Goal: Task Accomplishment & Management: Complete application form

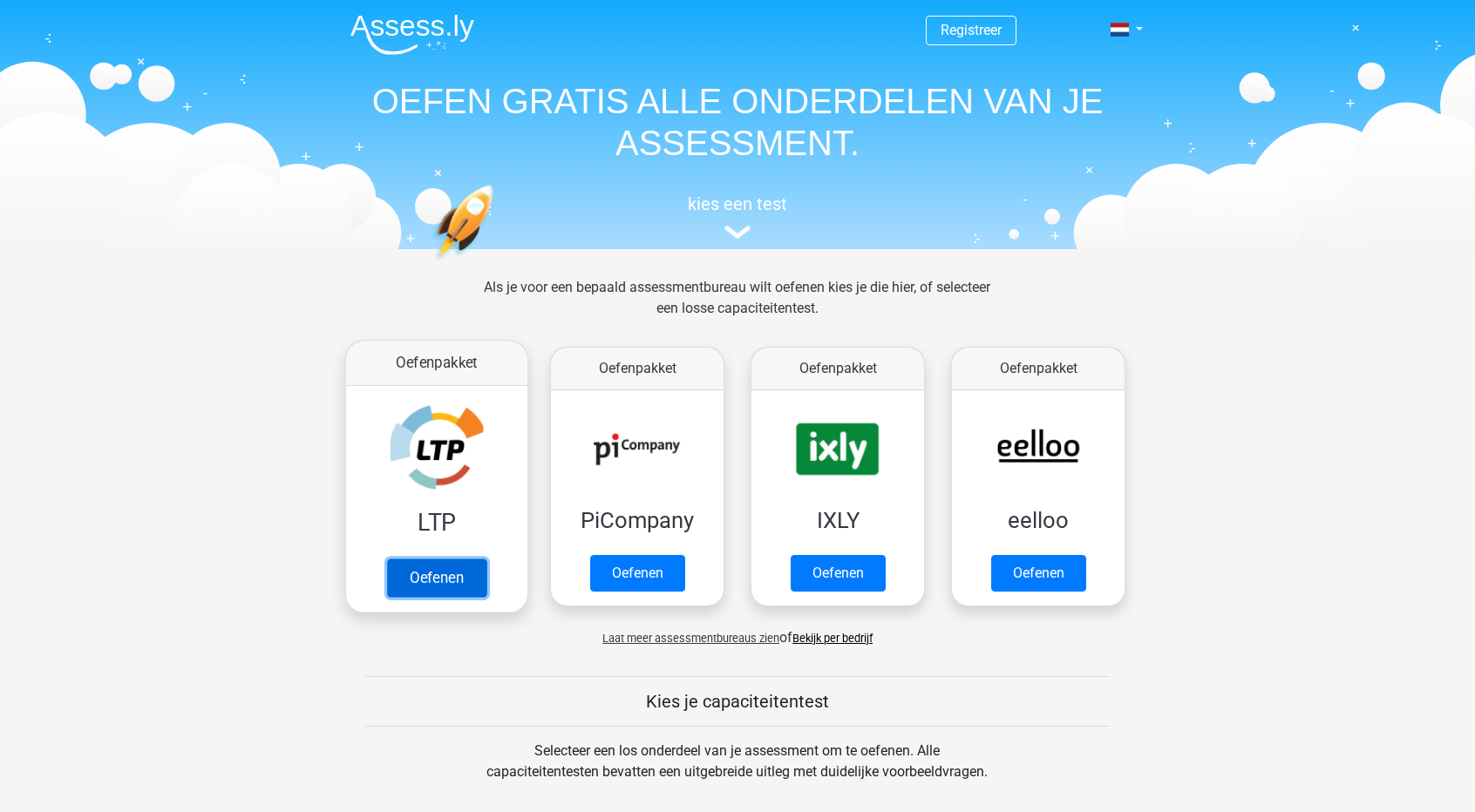
click at [433, 585] on link "Oefenen" at bounding box center [436, 577] width 99 height 38
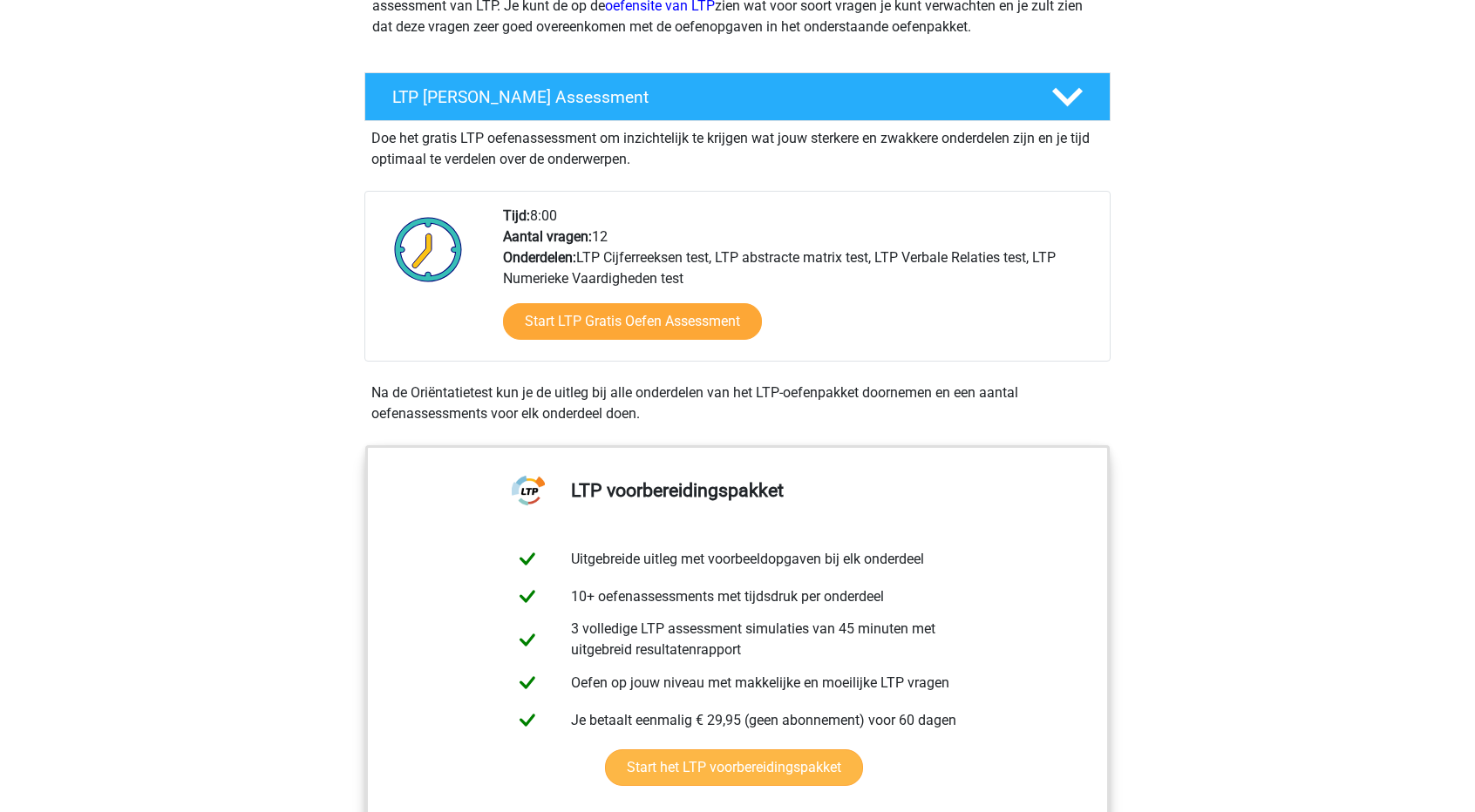
scroll to position [262, 0]
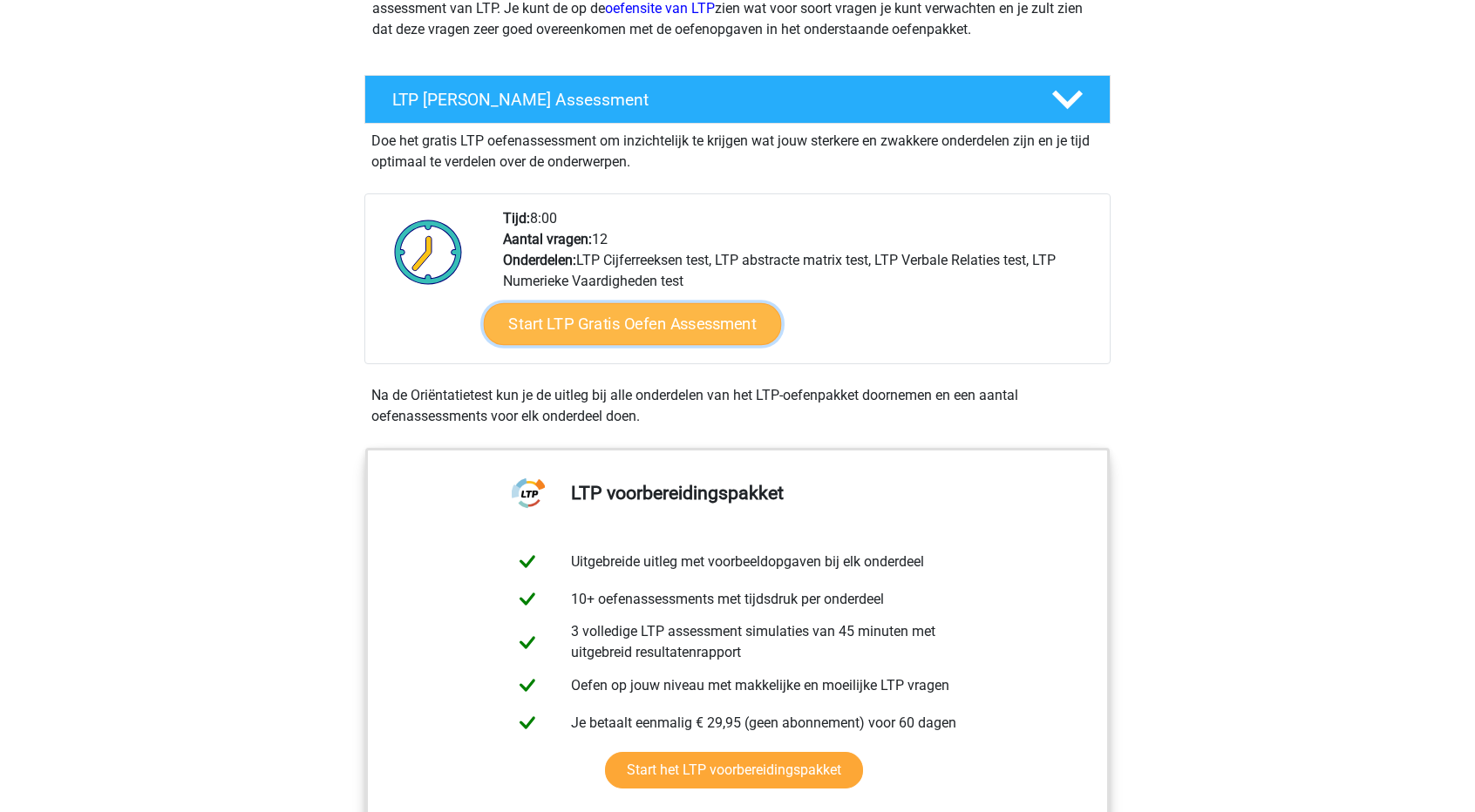
click at [628, 317] on link "Start LTP Gratis Oefen Assessment" at bounding box center [632, 324] width 298 height 42
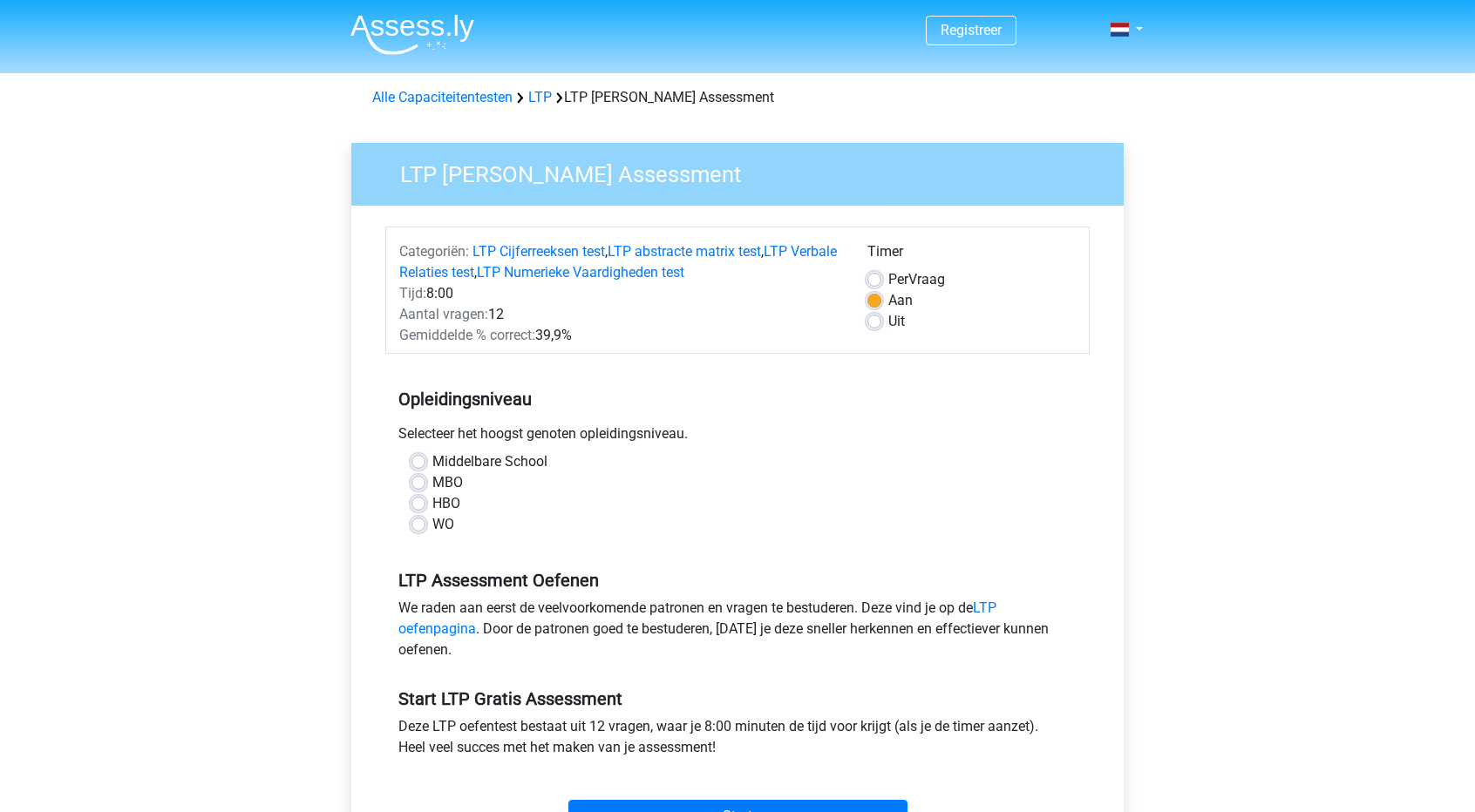
click at [433, 502] on label "HBO" at bounding box center [446, 504] width 28 height 21
click at [413, 502] on input "HBO" at bounding box center [418, 502] width 14 height 18
radio input "true"
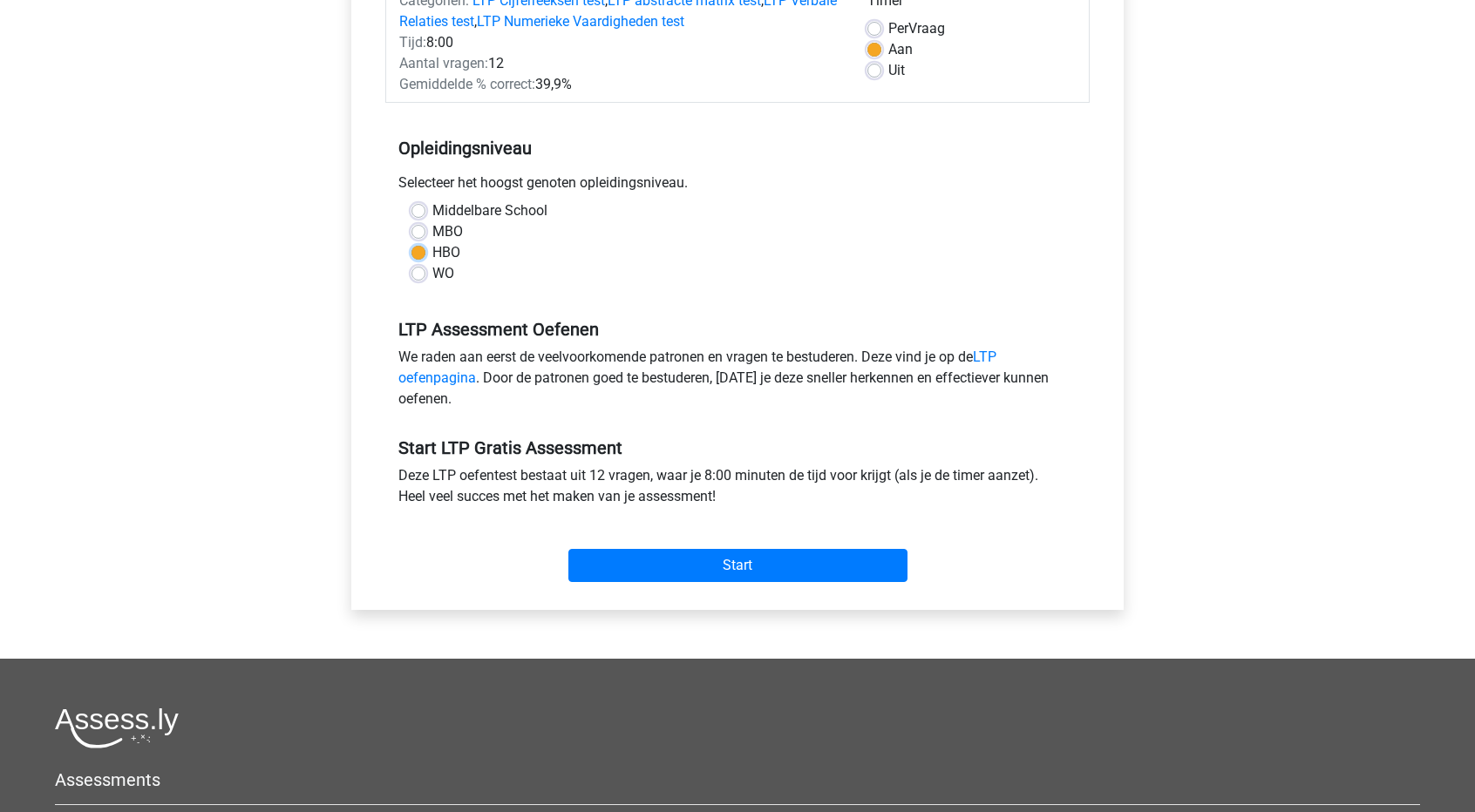
scroll to position [262, 0]
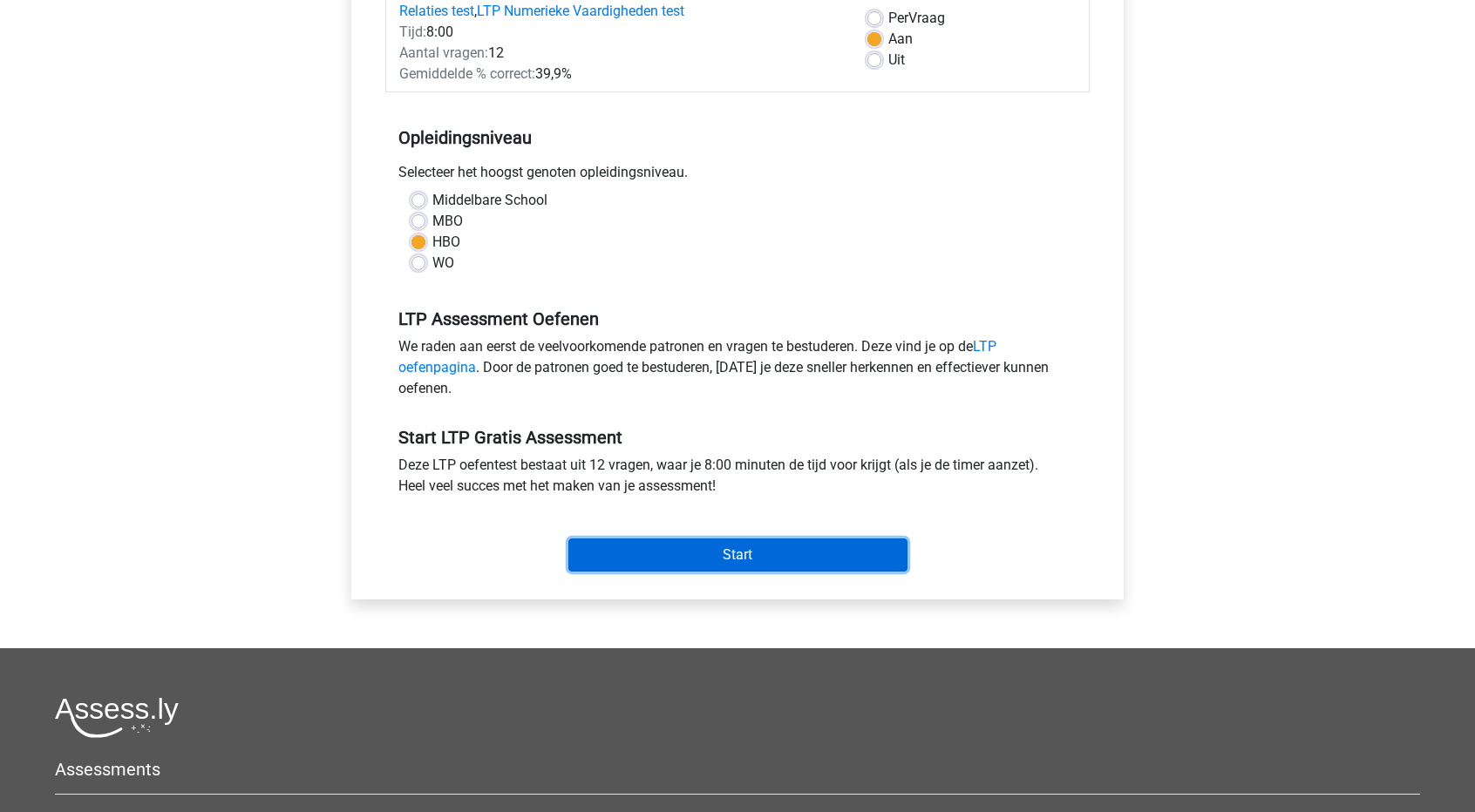
click at [739, 548] on input "Start" at bounding box center [737, 555] width 339 height 33
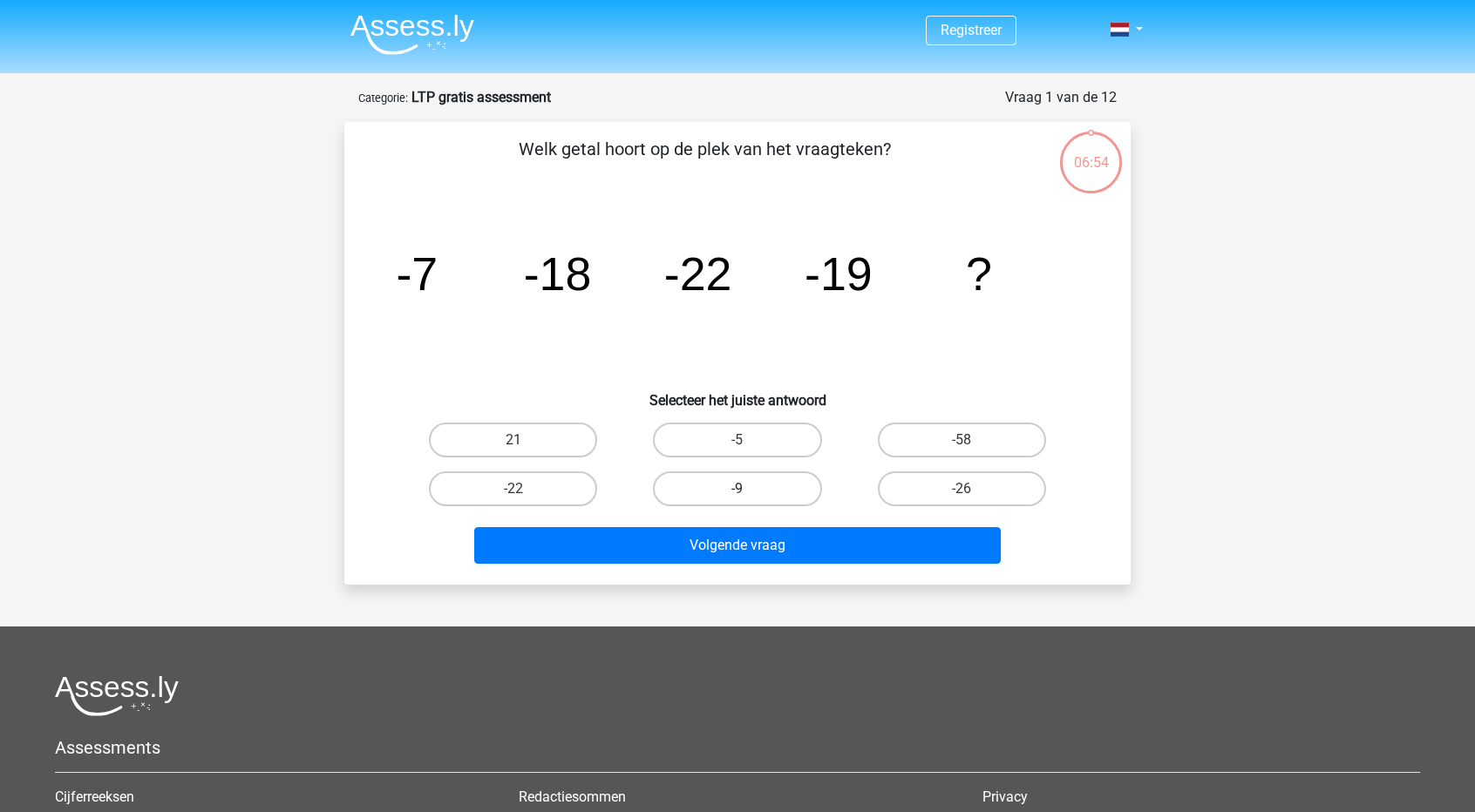
click at [768, 496] on label "-9" at bounding box center [736, 489] width 168 height 35
click at [749, 496] on input "-9" at bounding box center [744, 495] width 11 height 11
radio input "true"
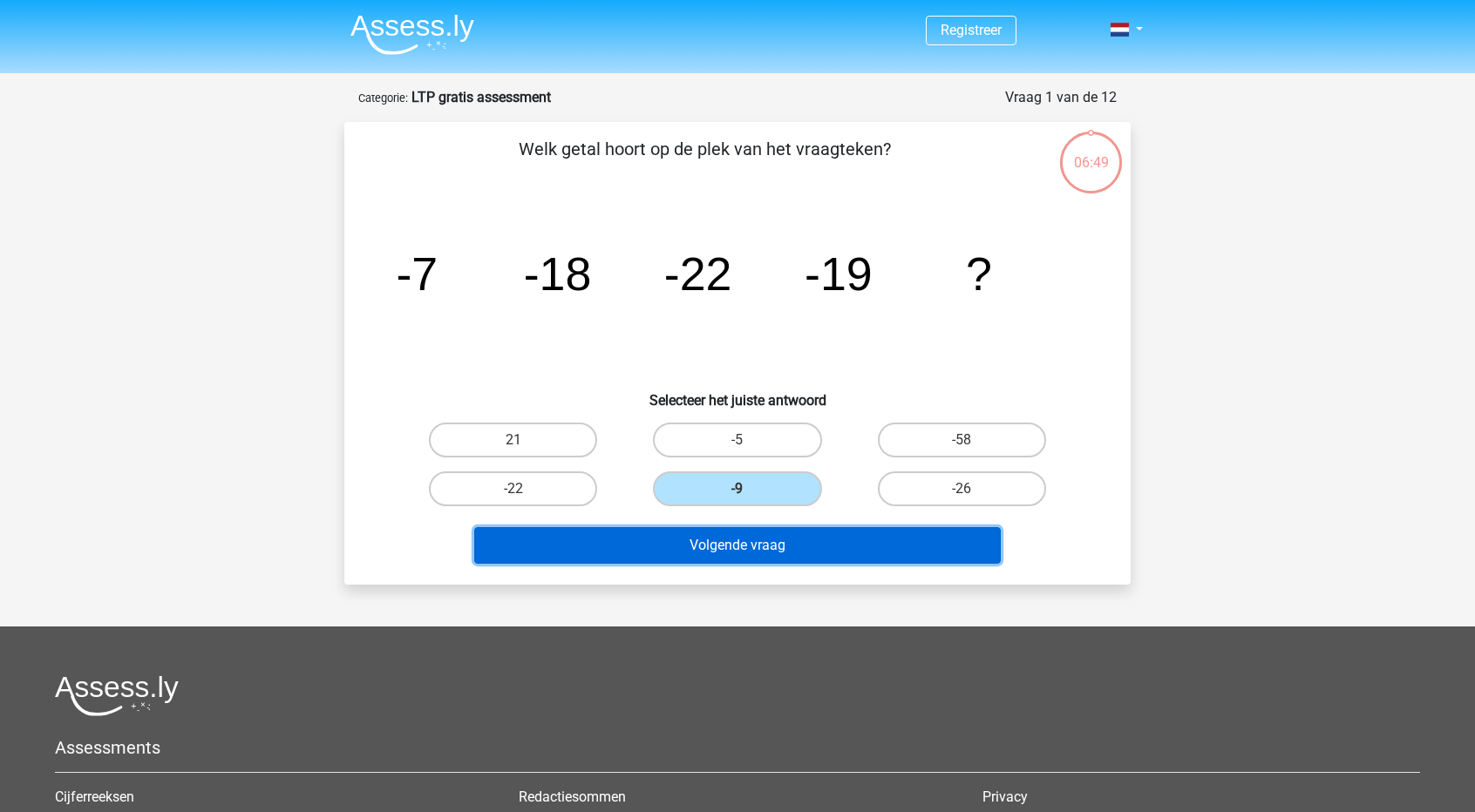
click at [732, 551] on button "Volgende vraag" at bounding box center [738, 545] width 527 height 36
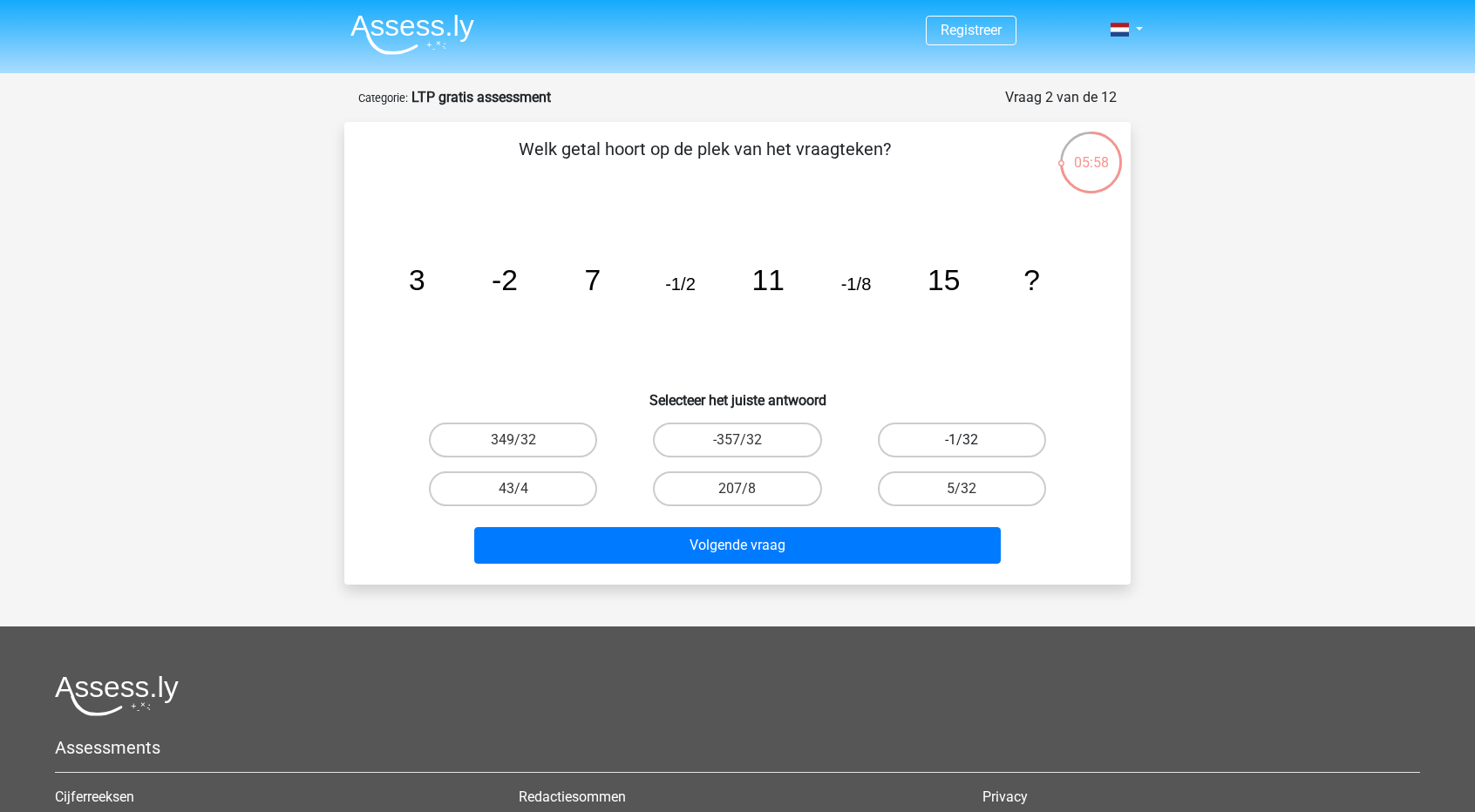
click at [990, 444] on label "-1/32" at bounding box center [962, 441] width 168 height 35
click at [973, 444] on input "-1/32" at bounding box center [967, 445] width 11 height 11
radio input "true"
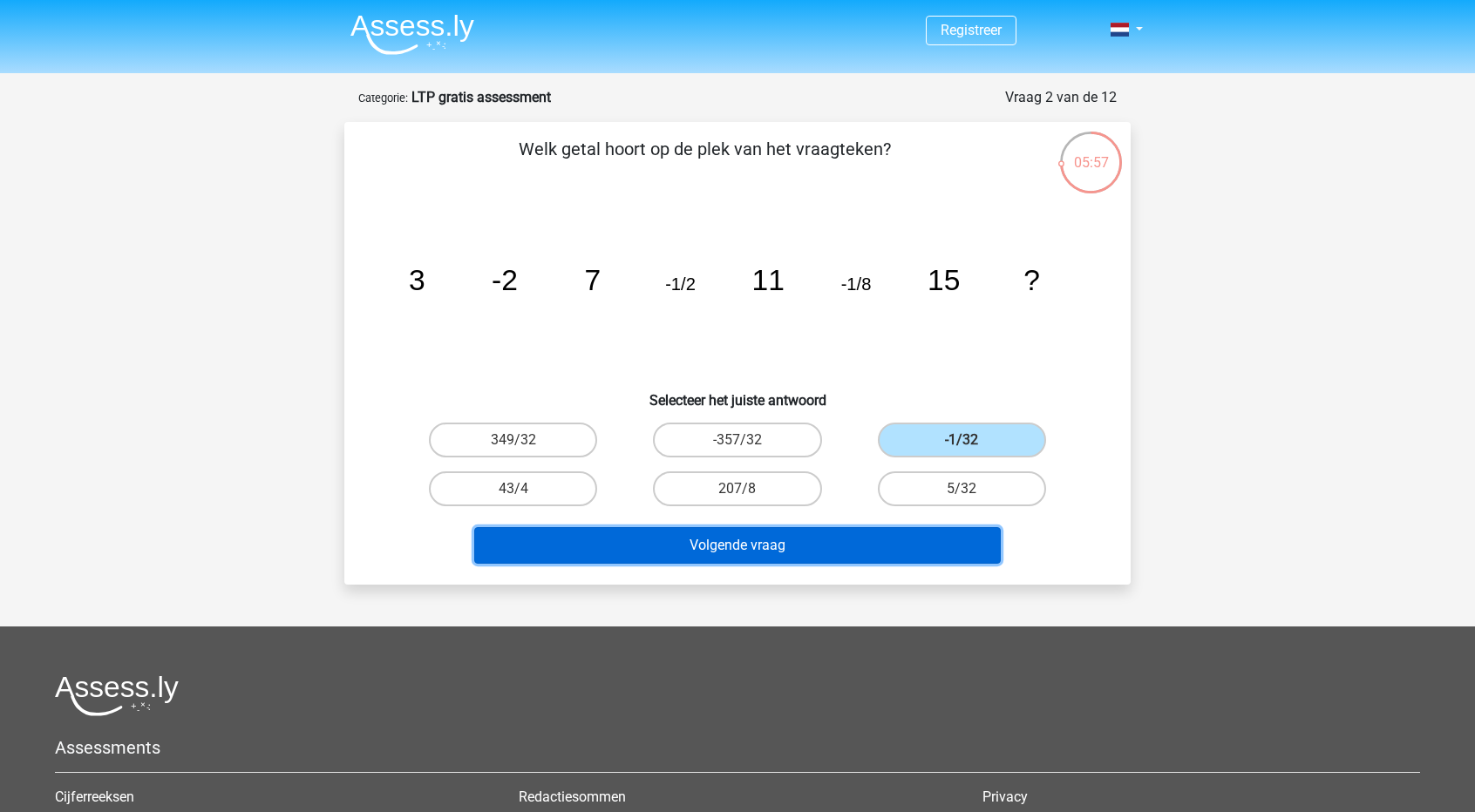
click at [739, 547] on button "Volgende vraag" at bounding box center [738, 545] width 527 height 36
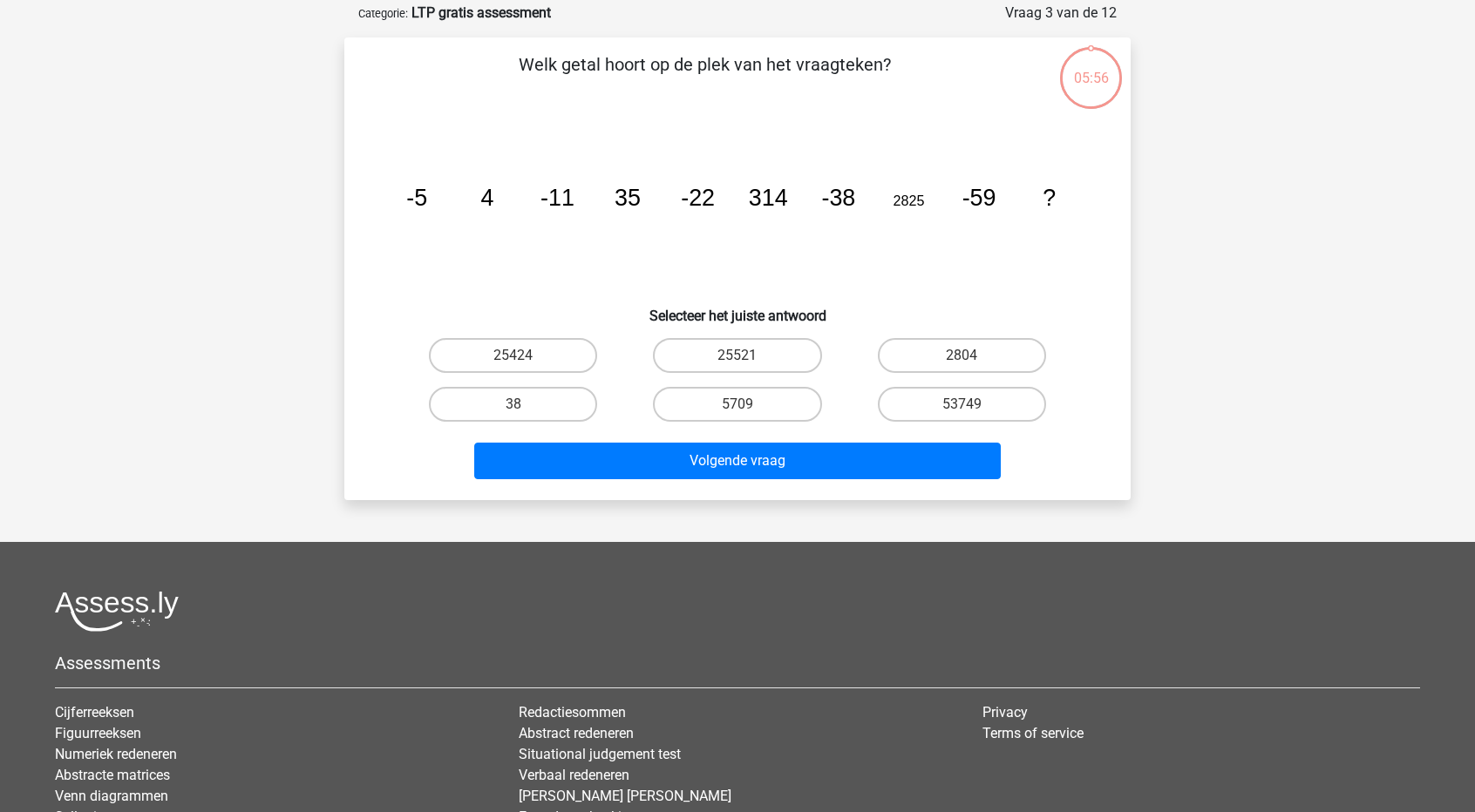
scroll to position [87, 0]
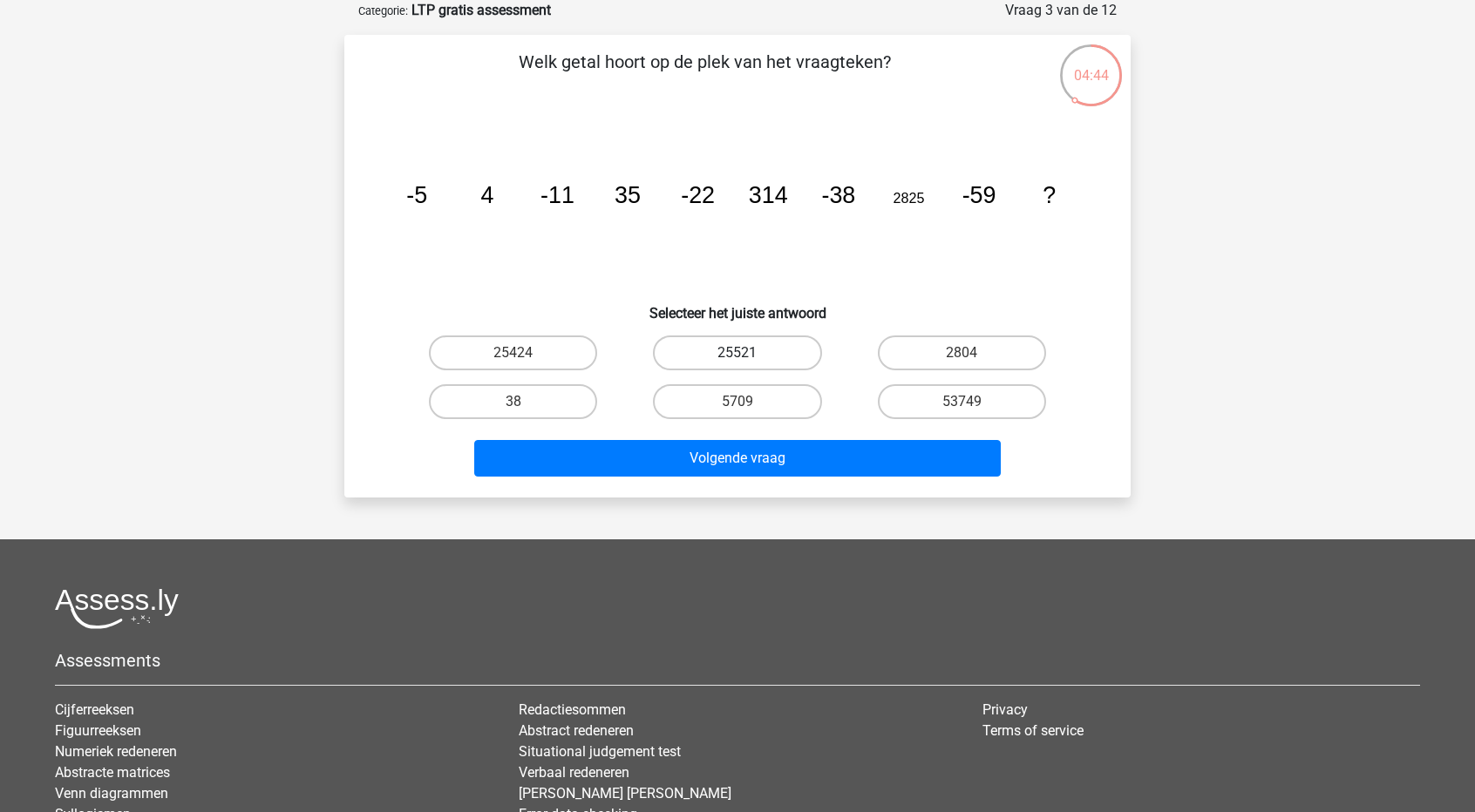
click at [750, 356] on label "25521" at bounding box center [736, 354] width 168 height 35
click at [749, 356] on input "25521" at bounding box center [744, 358] width 11 height 11
radio input "true"
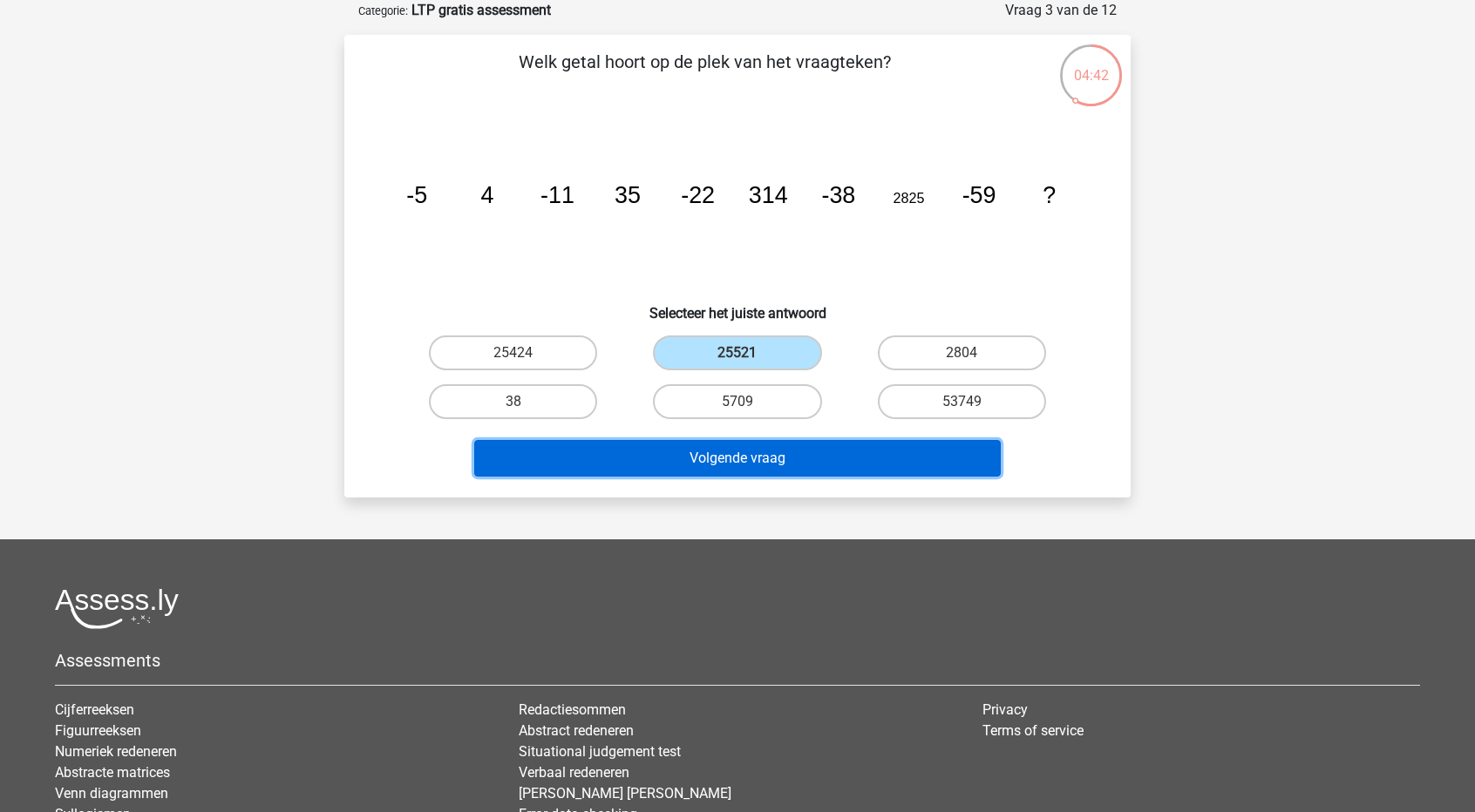
click at [748, 465] on button "Volgende vraag" at bounding box center [738, 458] width 527 height 36
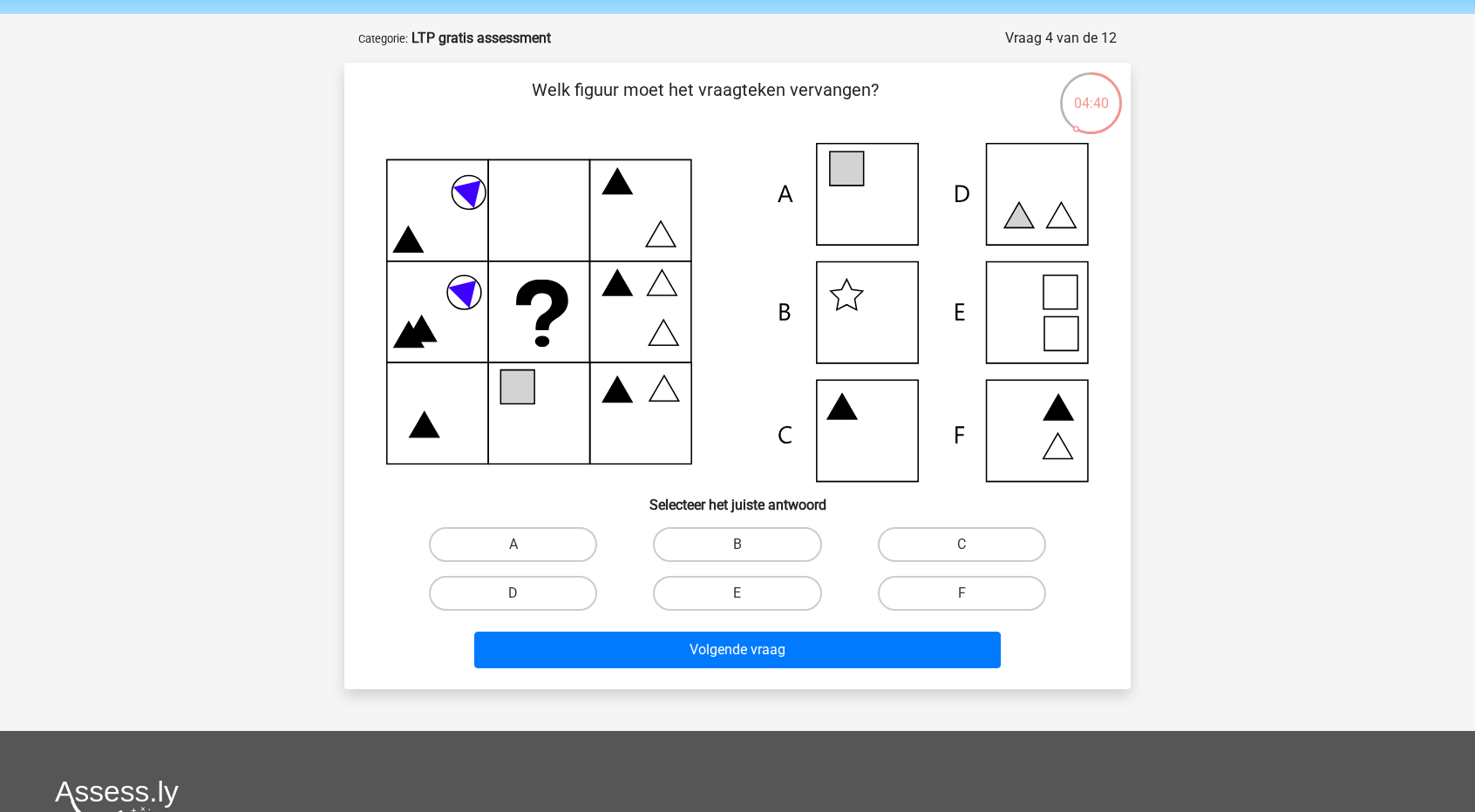
scroll to position [0, 0]
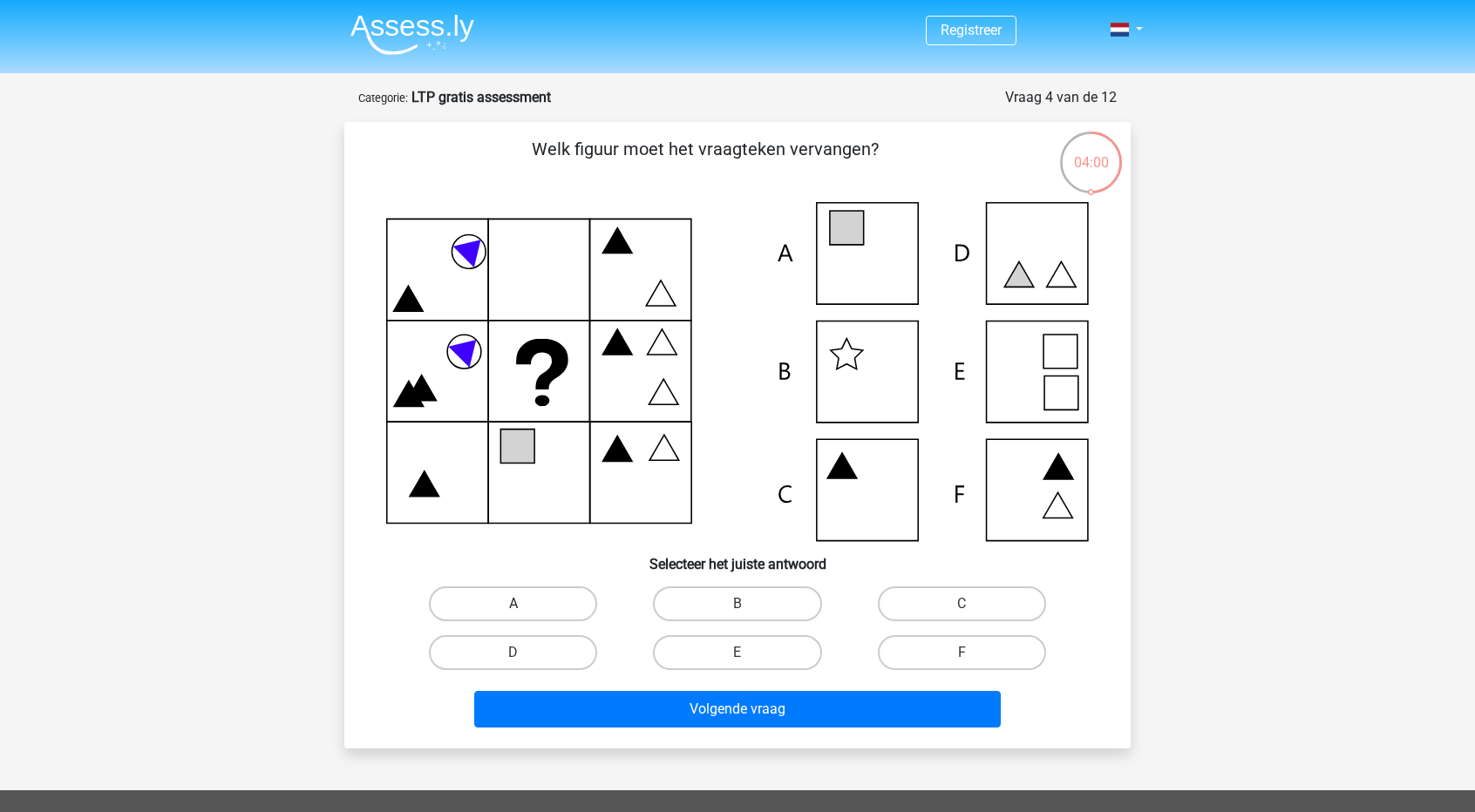
click at [508, 604] on label "A" at bounding box center [512, 604] width 168 height 35
click at [513, 604] on input "A" at bounding box center [519, 610] width 11 height 11
radio input "true"
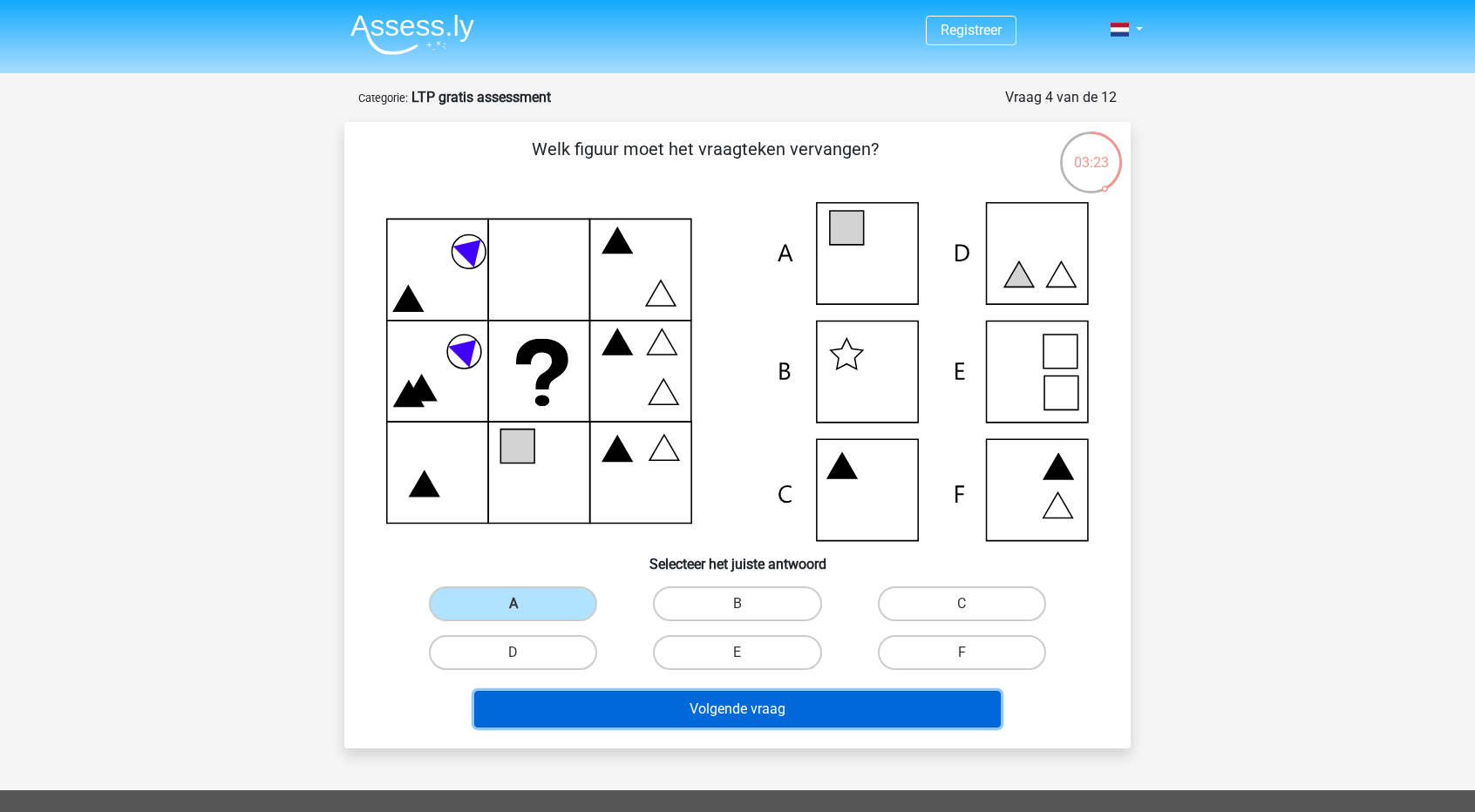
click at [729, 715] on button "Volgende vraag" at bounding box center [738, 709] width 527 height 36
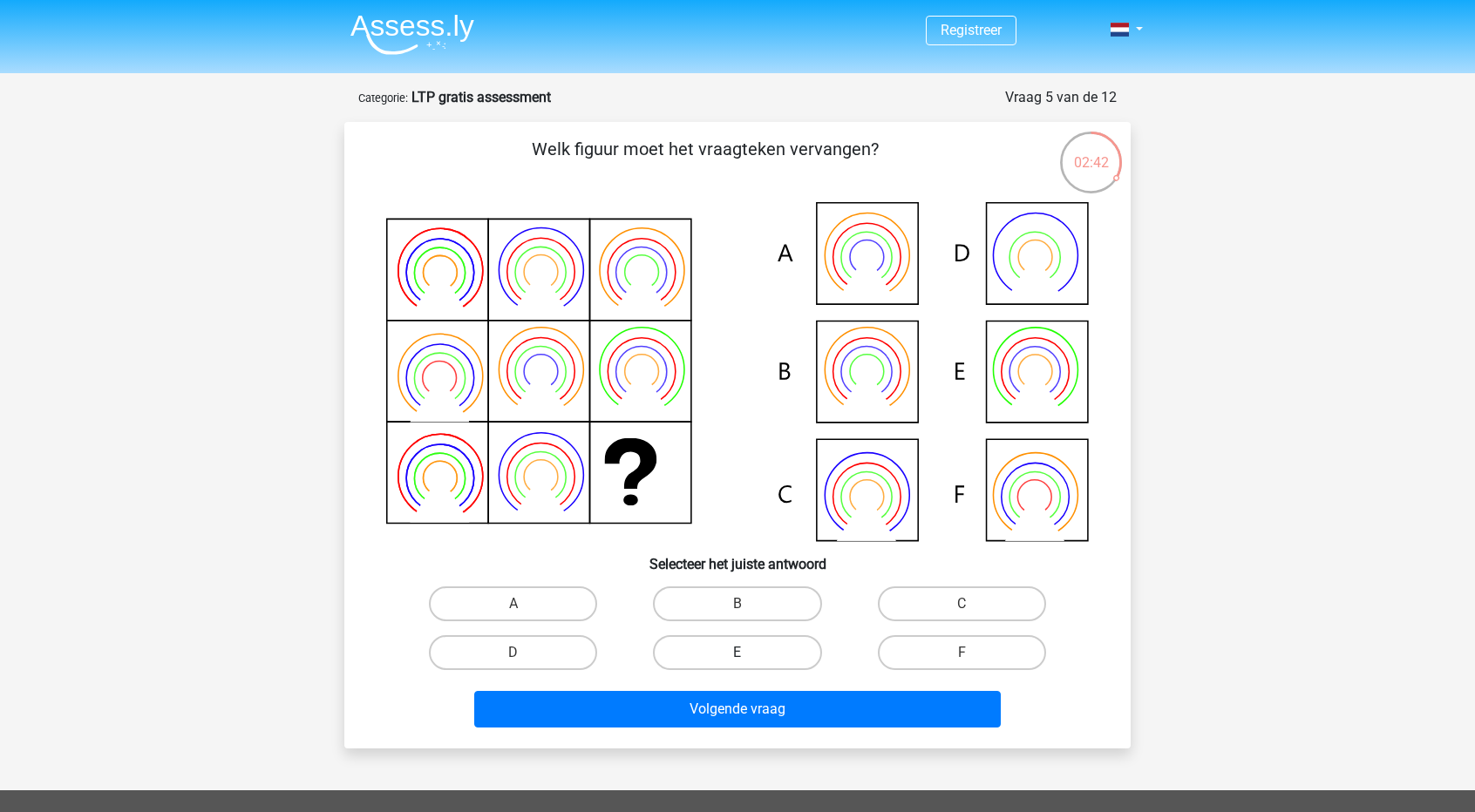
click at [764, 652] on label "E" at bounding box center [736, 653] width 168 height 35
click at [749, 652] on input "E" at bounding box center [744, 658] width 11 height 11
radio input "true"
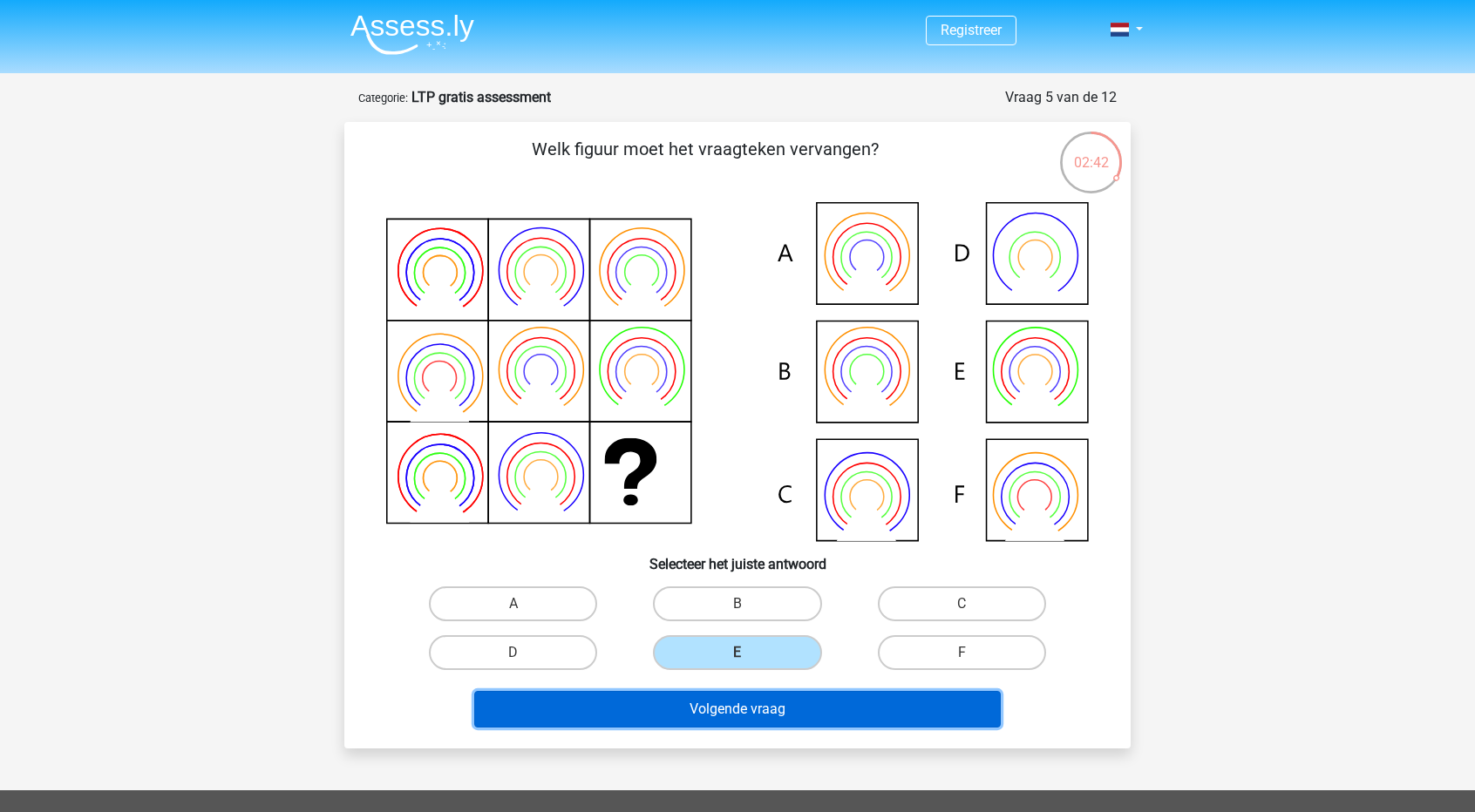
click at [727, 717] on button "Volgende vraag" at bounding box center [738, 709] width 527 height 36
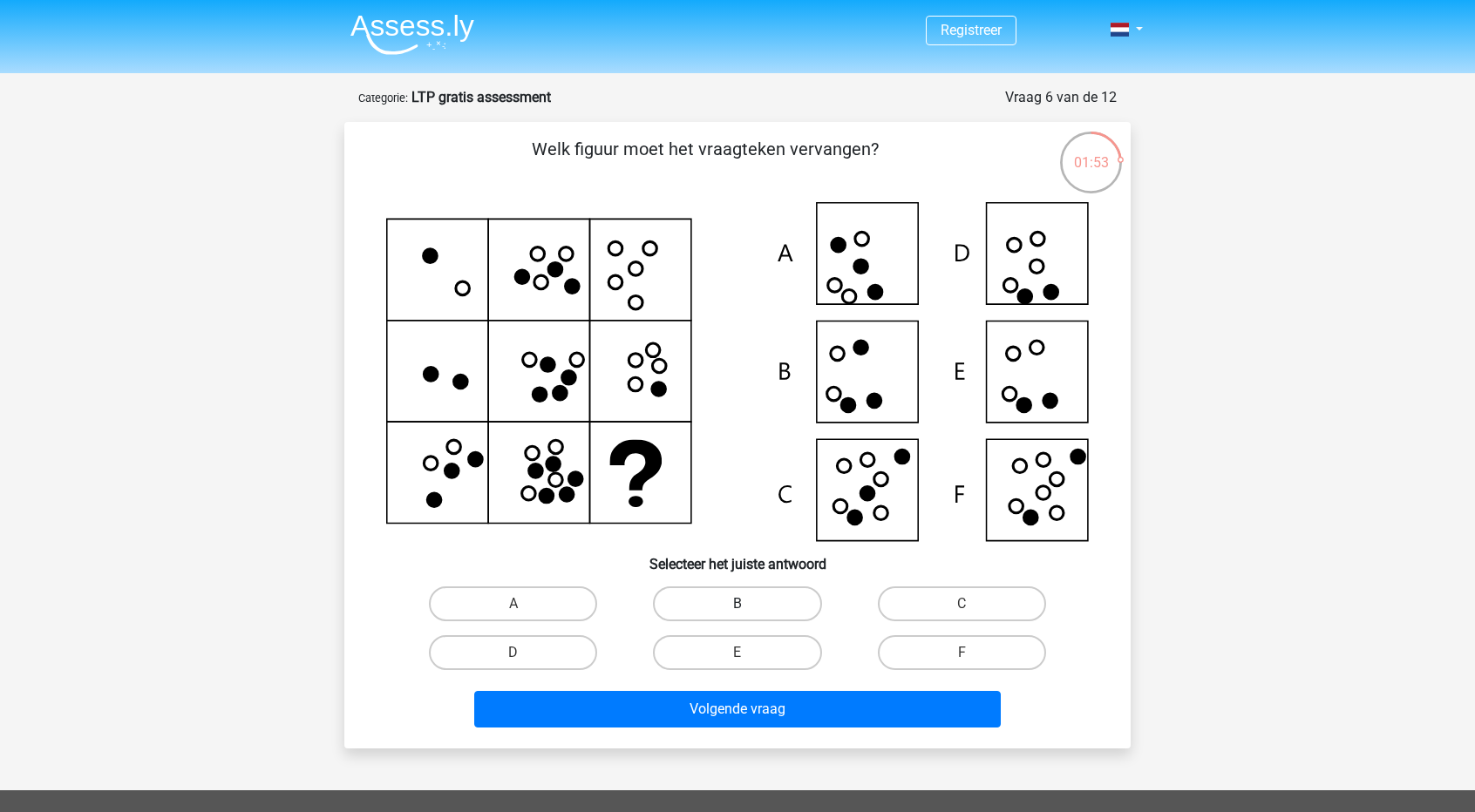
click at [731, 614] on label "B" at bounding box center [736, 604] width 168 height 35
click at [738, 614] on input "B" at bounding box center [744, 610] width 11 height 11
radio input "true"
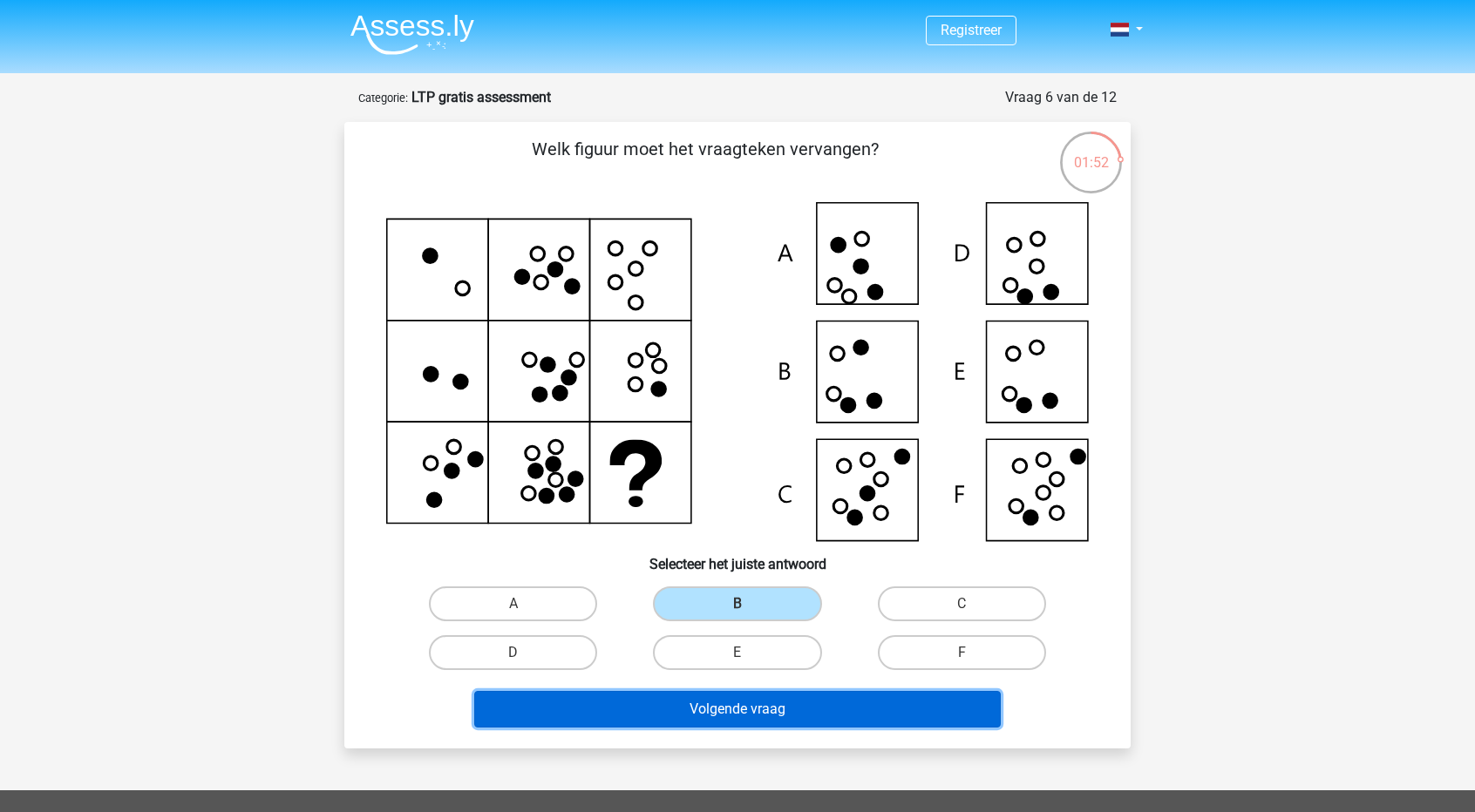
click at [757, 717] on button "Volgende vraag" at bounding box center [738, 709] width 527 height 36
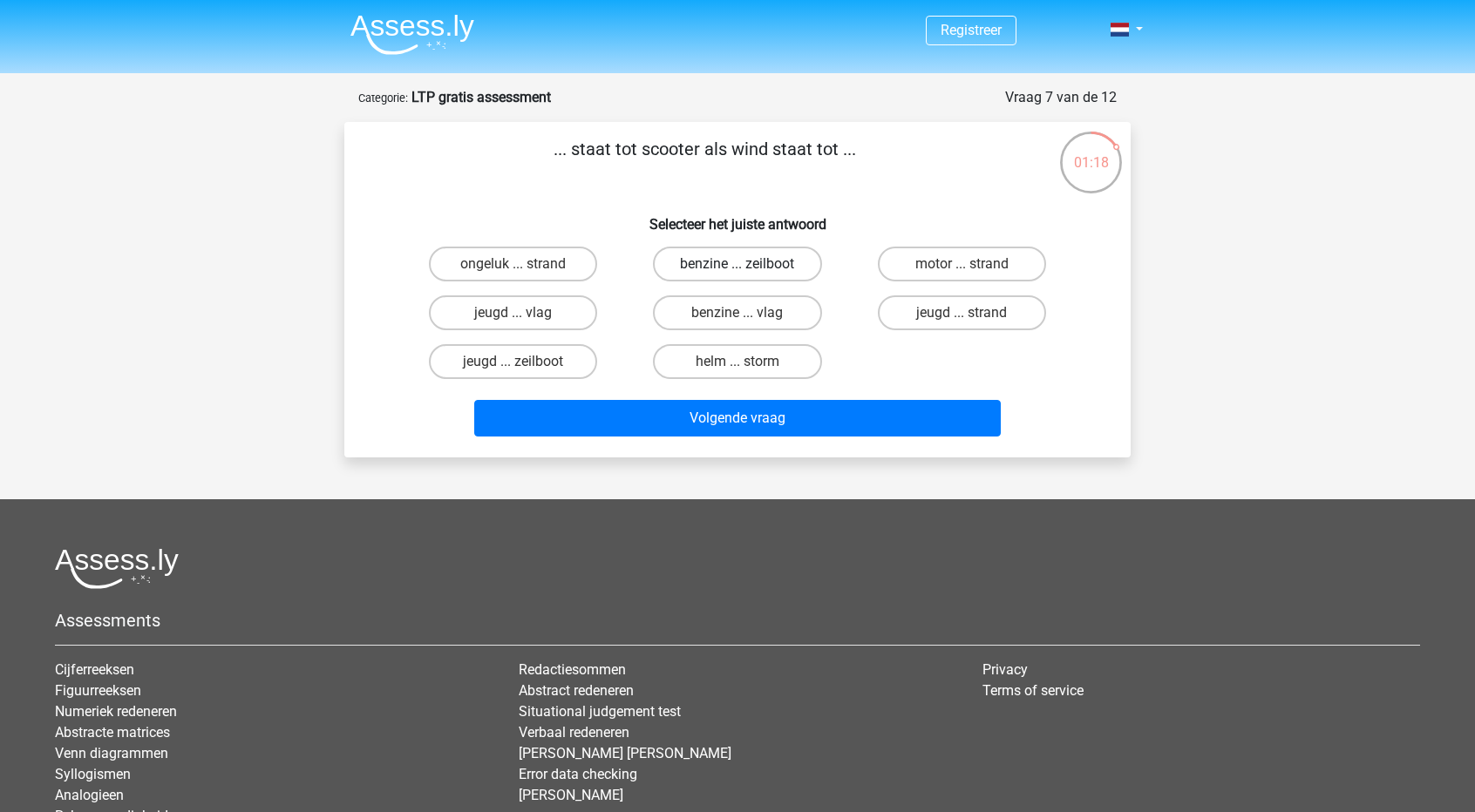
click at [736, 268] on label "benzine ... zeilboot" at bounding box center [736, 264] width 168 height 35
click at [738, 268] on input "benzine ... zeilboot" at bounding box center [744, 270] width 11 height 11
radio input "true"
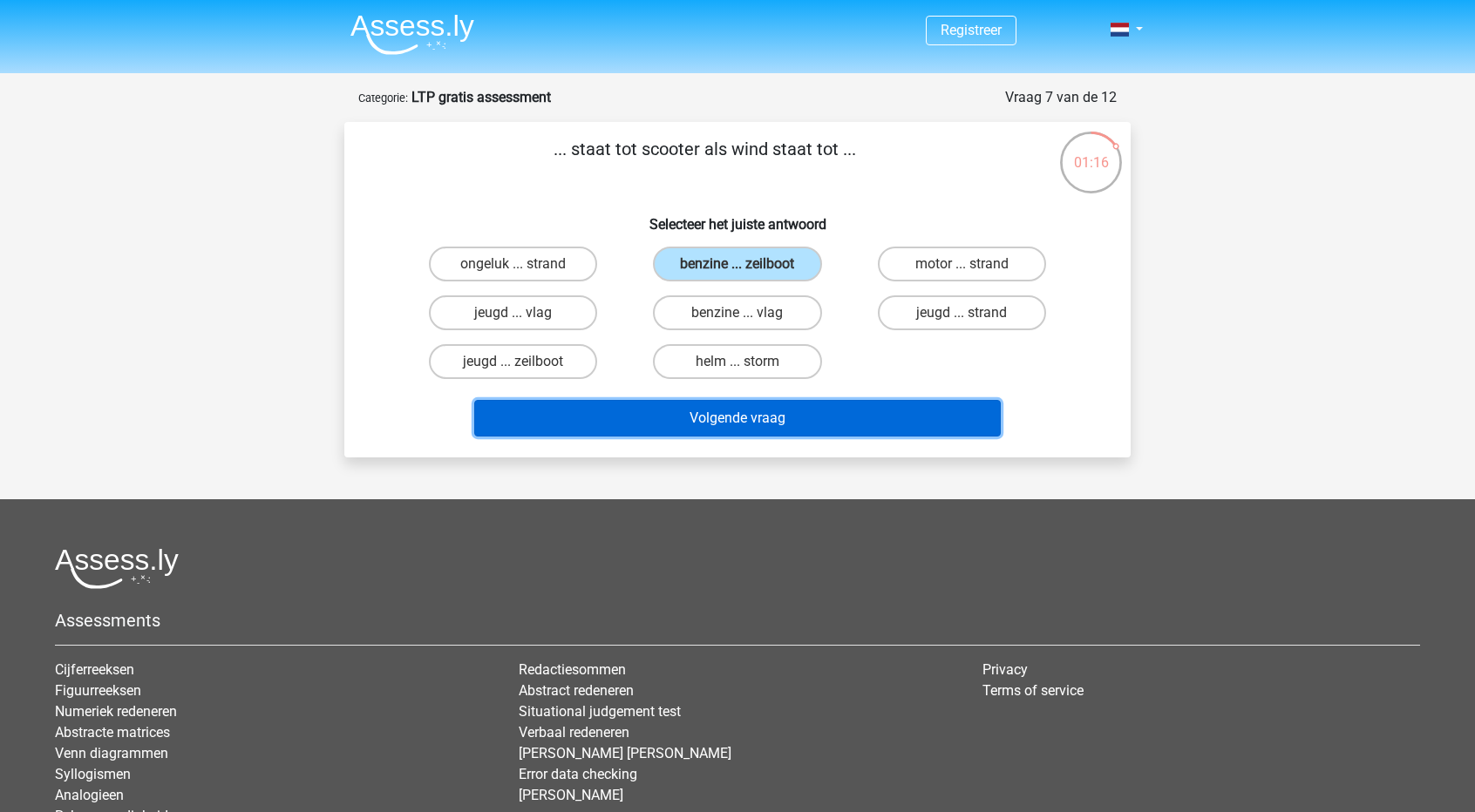
click at [718, 423] on button "Volgende vraag" at bounding box center [738, 418] width 527 height 36
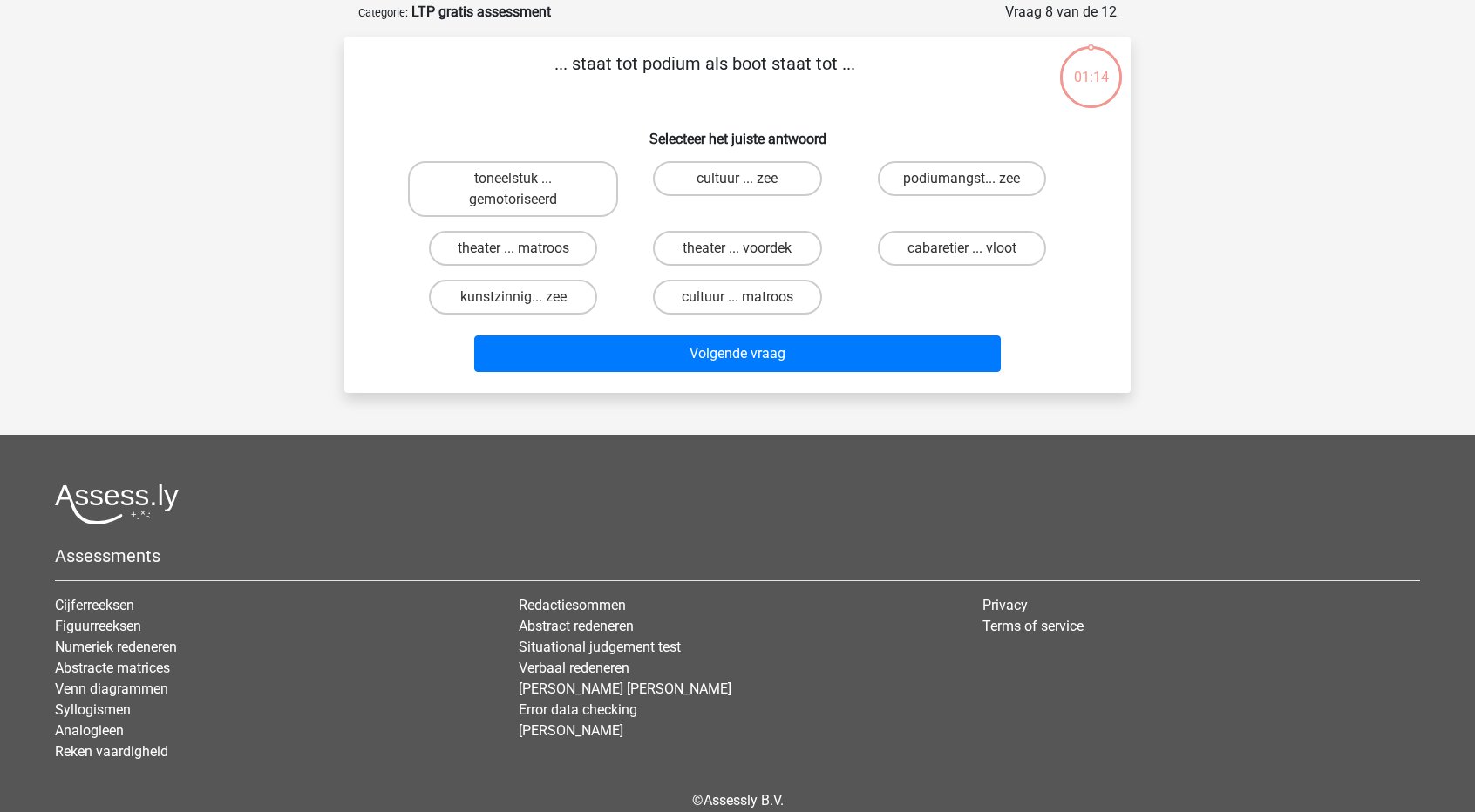
scroll to position [87, 0]
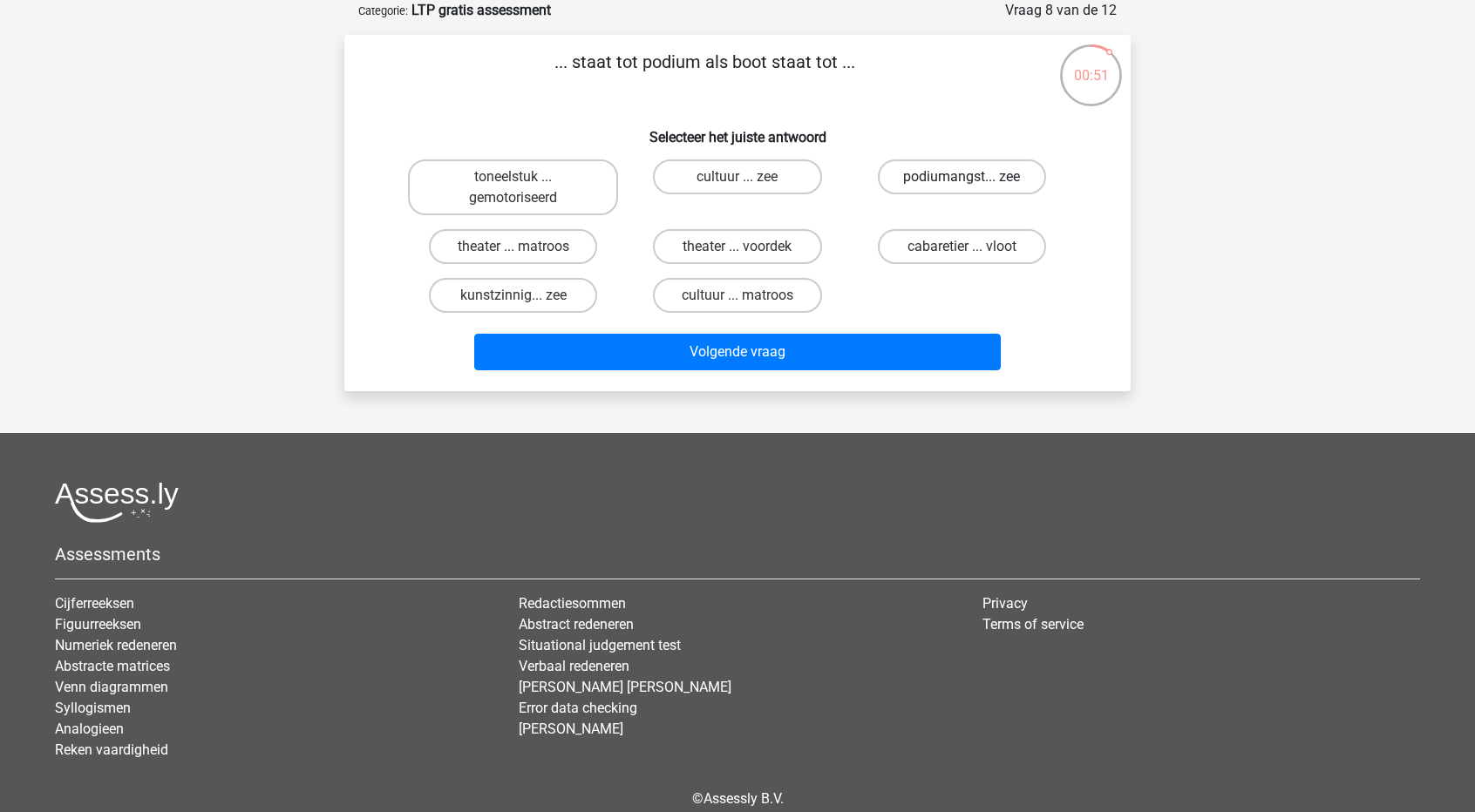
click at [937, 179] on label "podiumangst... zee" at bounding box center [962, 177] width 168 height 35
click at [962, 179] on input "podiumangst... zee" at bounding box center [967, 183] width 11 height 11
radio input "true"
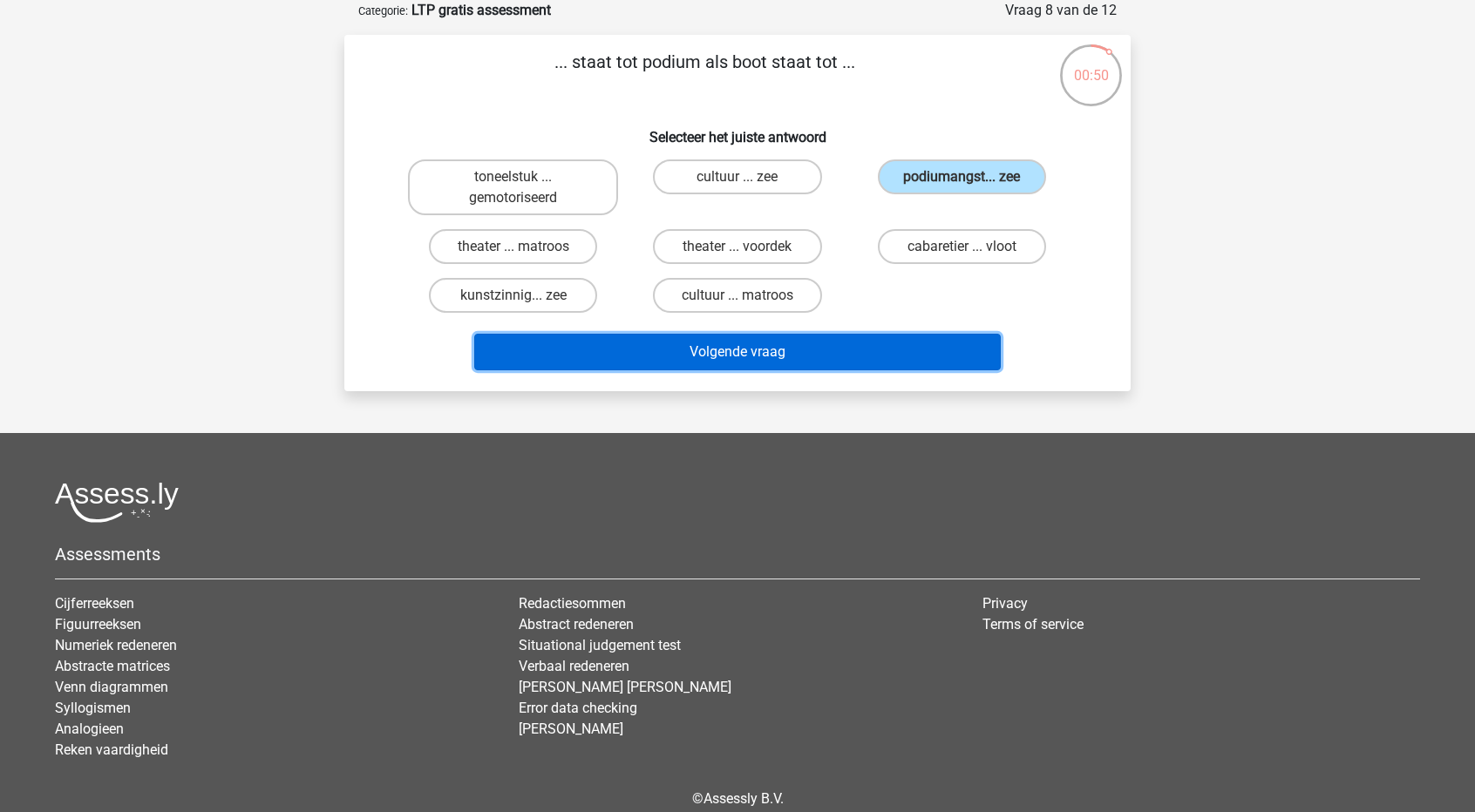
click at [714, 350] on button "Volgende vraag" at bounding box center [738, 352] width 527 height 36
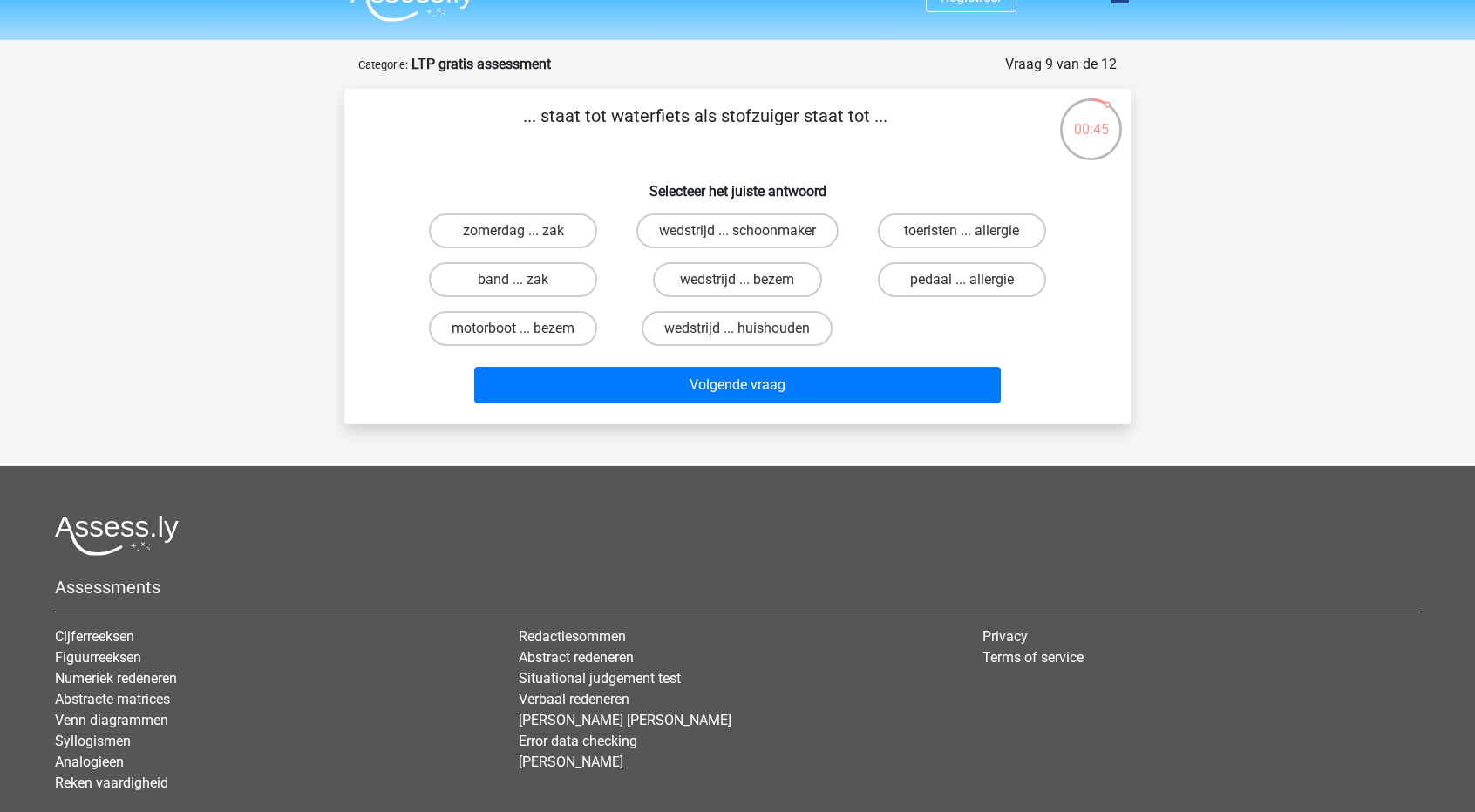
scroll to position [0, 0]
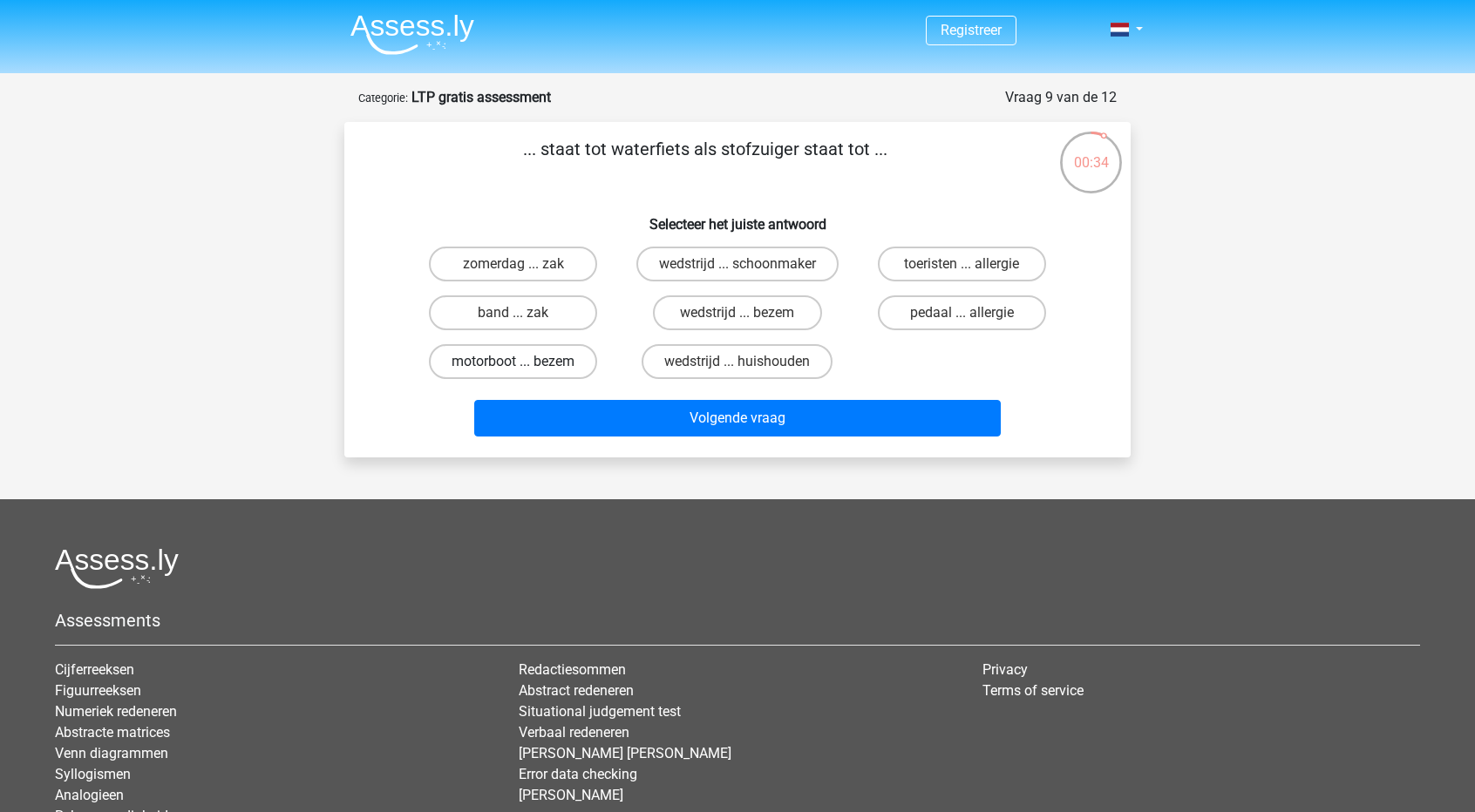
click at [545, 368] on label "motorboot ... bezem" at bounding box center [512, 362] width 168 height 35
click at [524, 368] on input "motorboot ... bezem" at bounding box center [519, 367] width 11 height 11
radio input "true"
click at [740, 440] on div "Volgende vraag" at bounding box center [737, 421] width 673 height 44
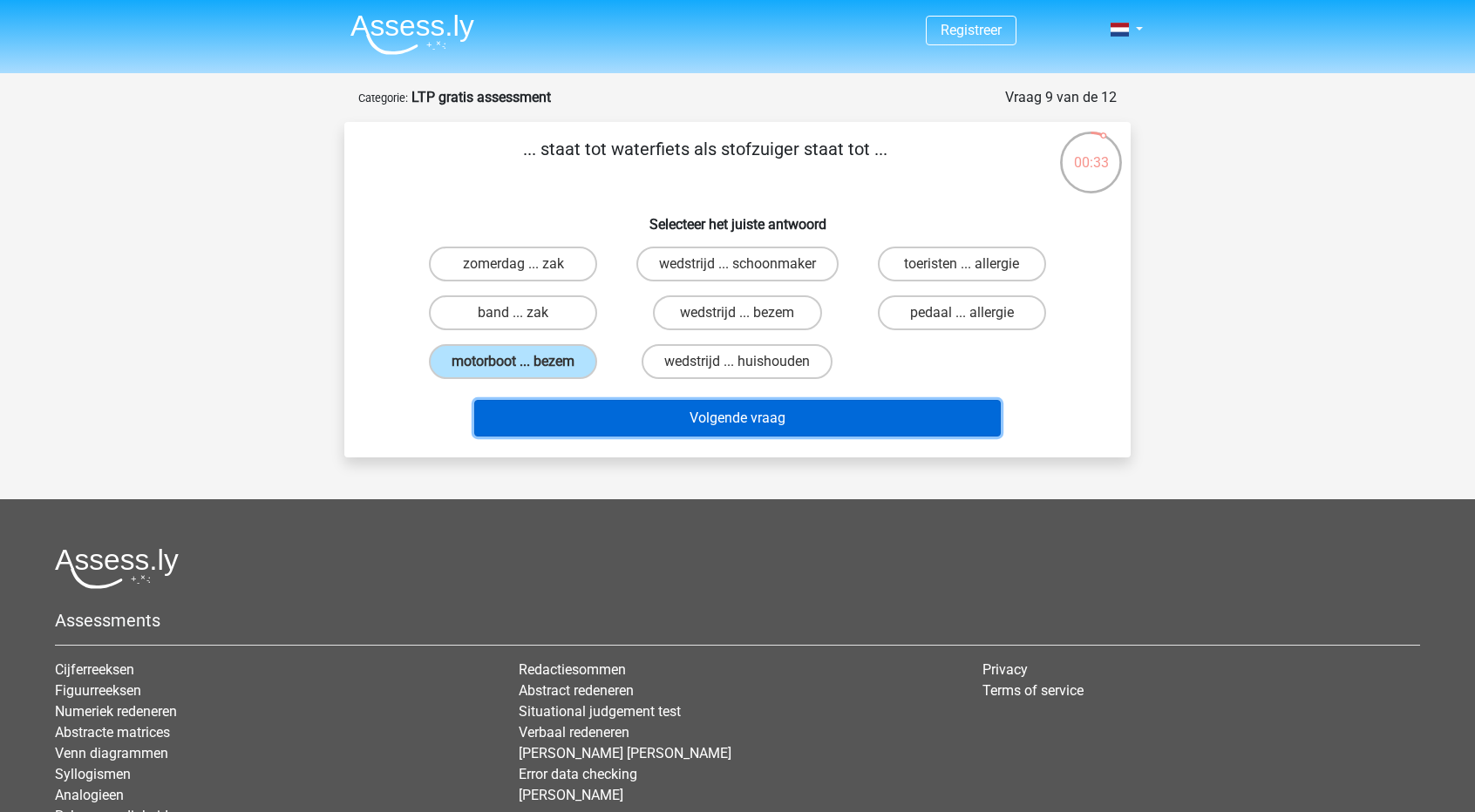
click at [751, 420] on button "Volgende vraag" at bounding box center [738, 418] width 527 height 36
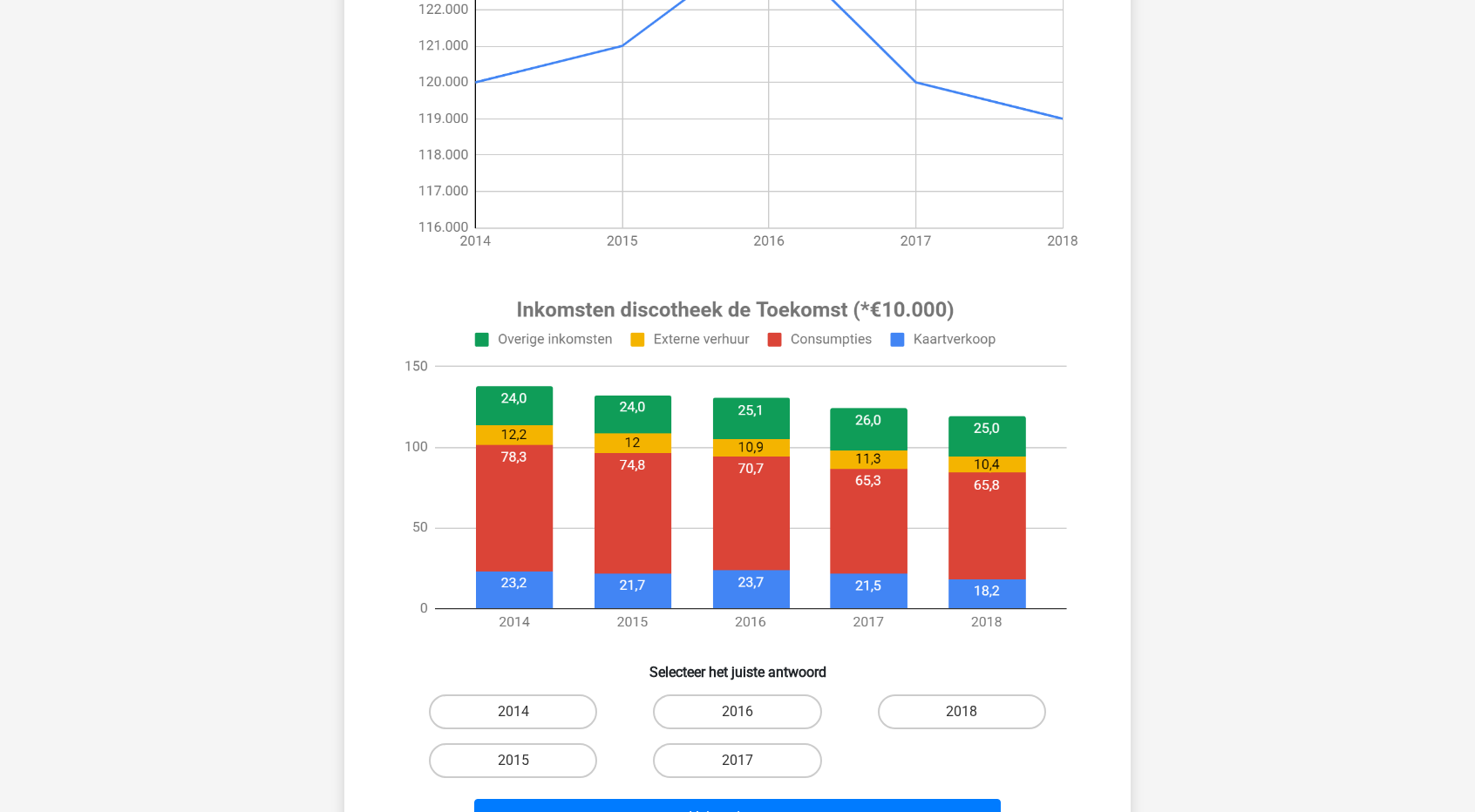
scroll to position [436, 0]
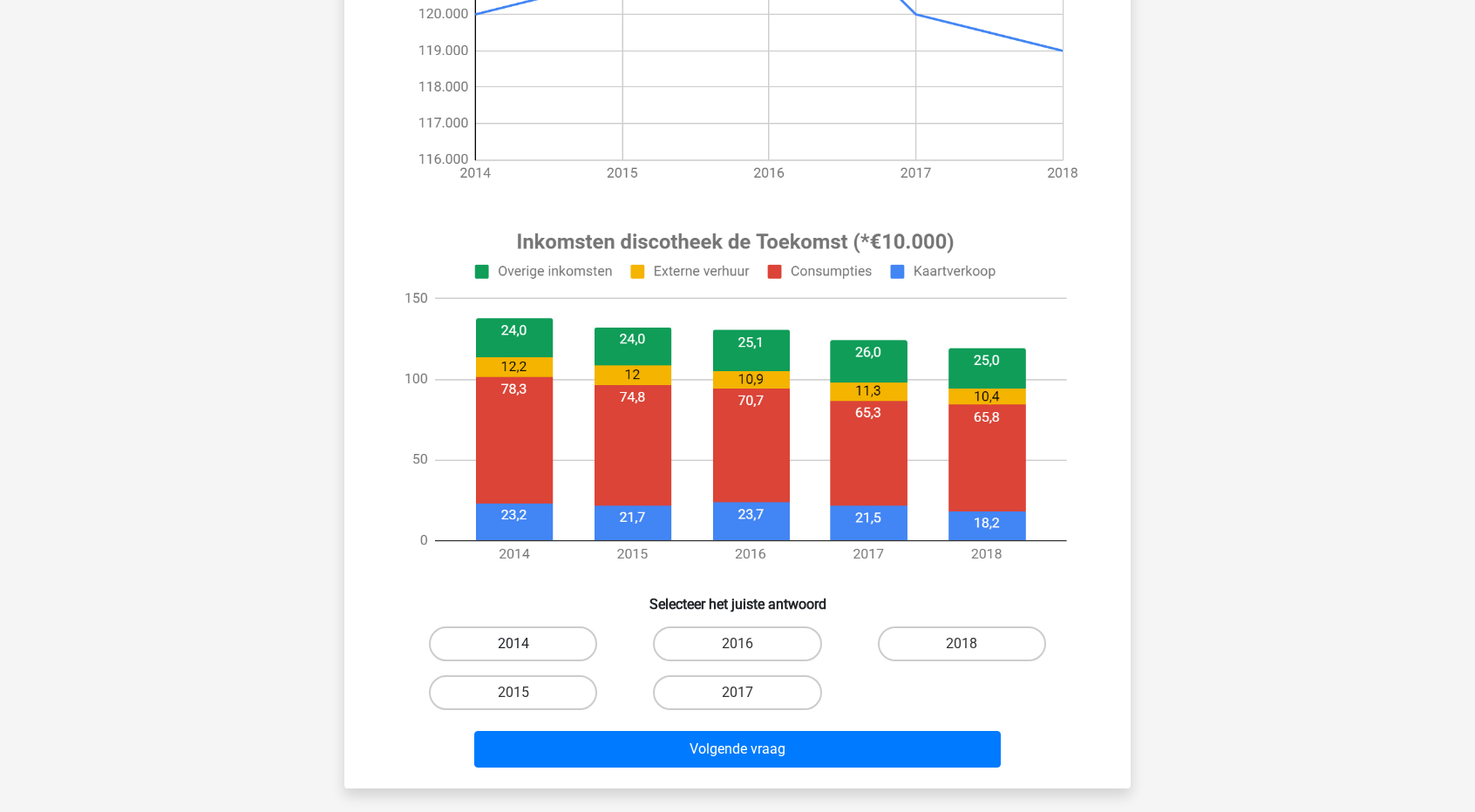
click at [546, 640] on label "2014" at bounding box center [512, 644] width 168 height 35
click at [524, 644] on input "2014" at bounding box center [519, 650] width 11 height 11
radio input "true"
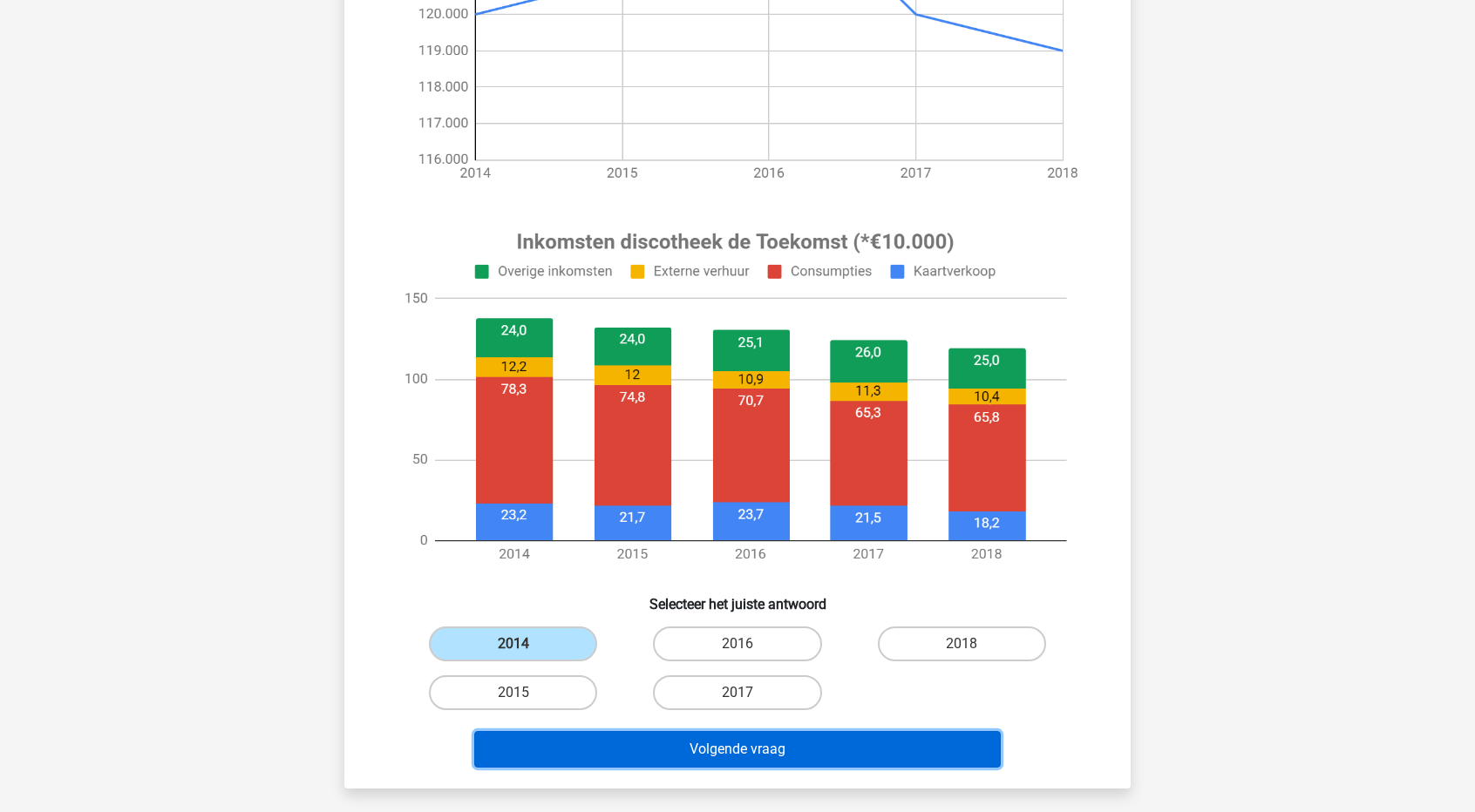
click at [675, 751] on button "Volgende vraag" at bounding box center [738, 749] width 527 height 36
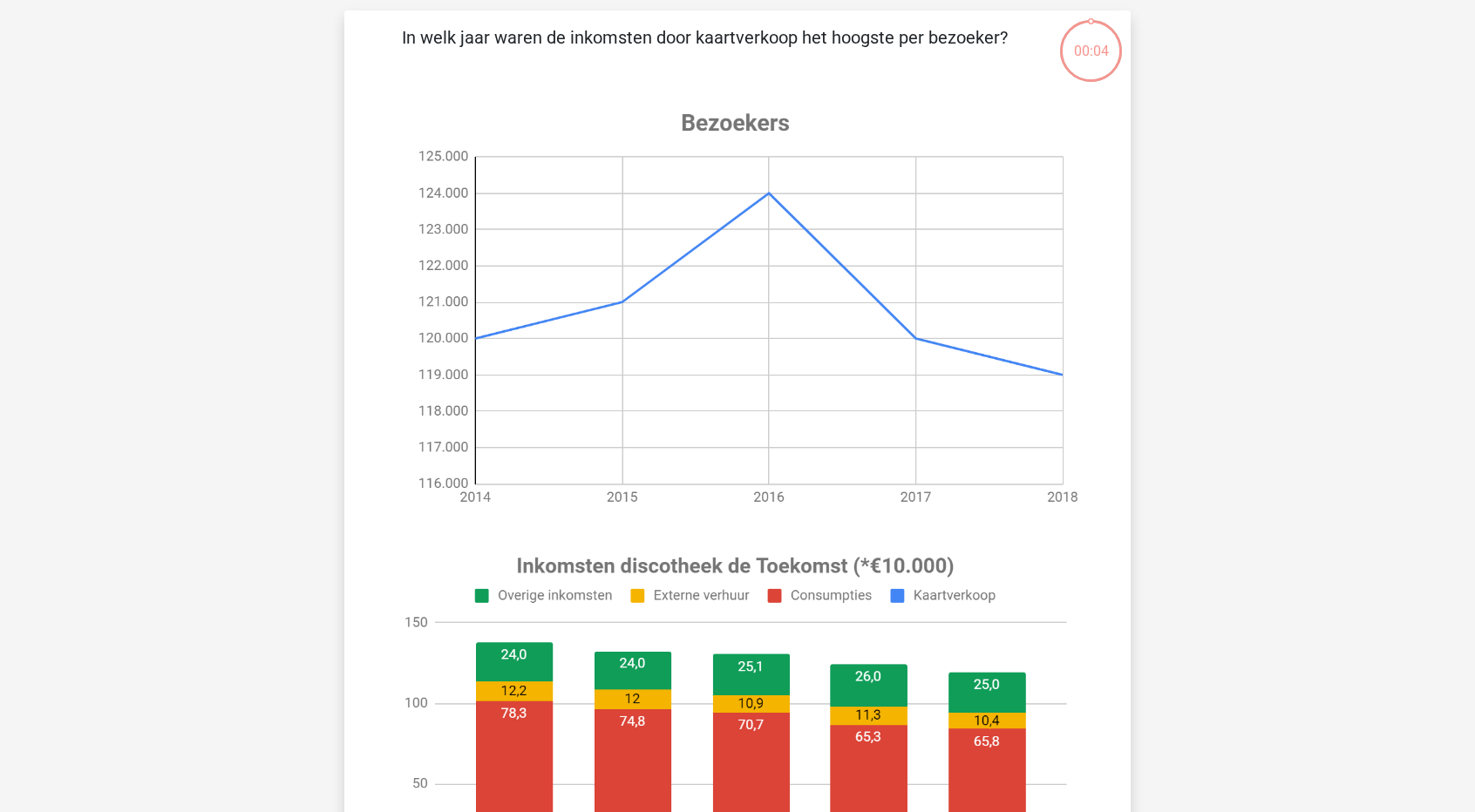
scroll to position [87, 0]
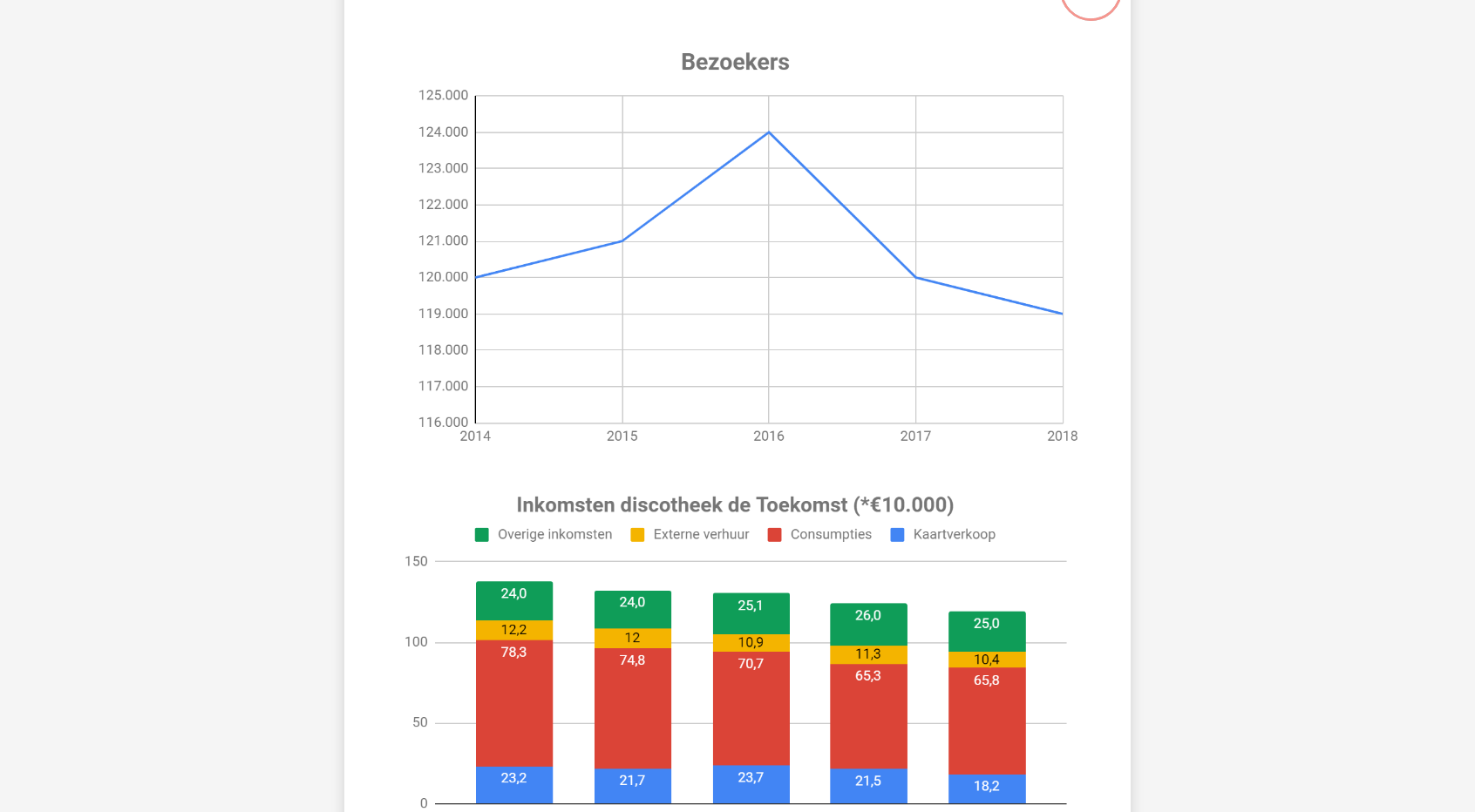
scroll to position [174, 0]
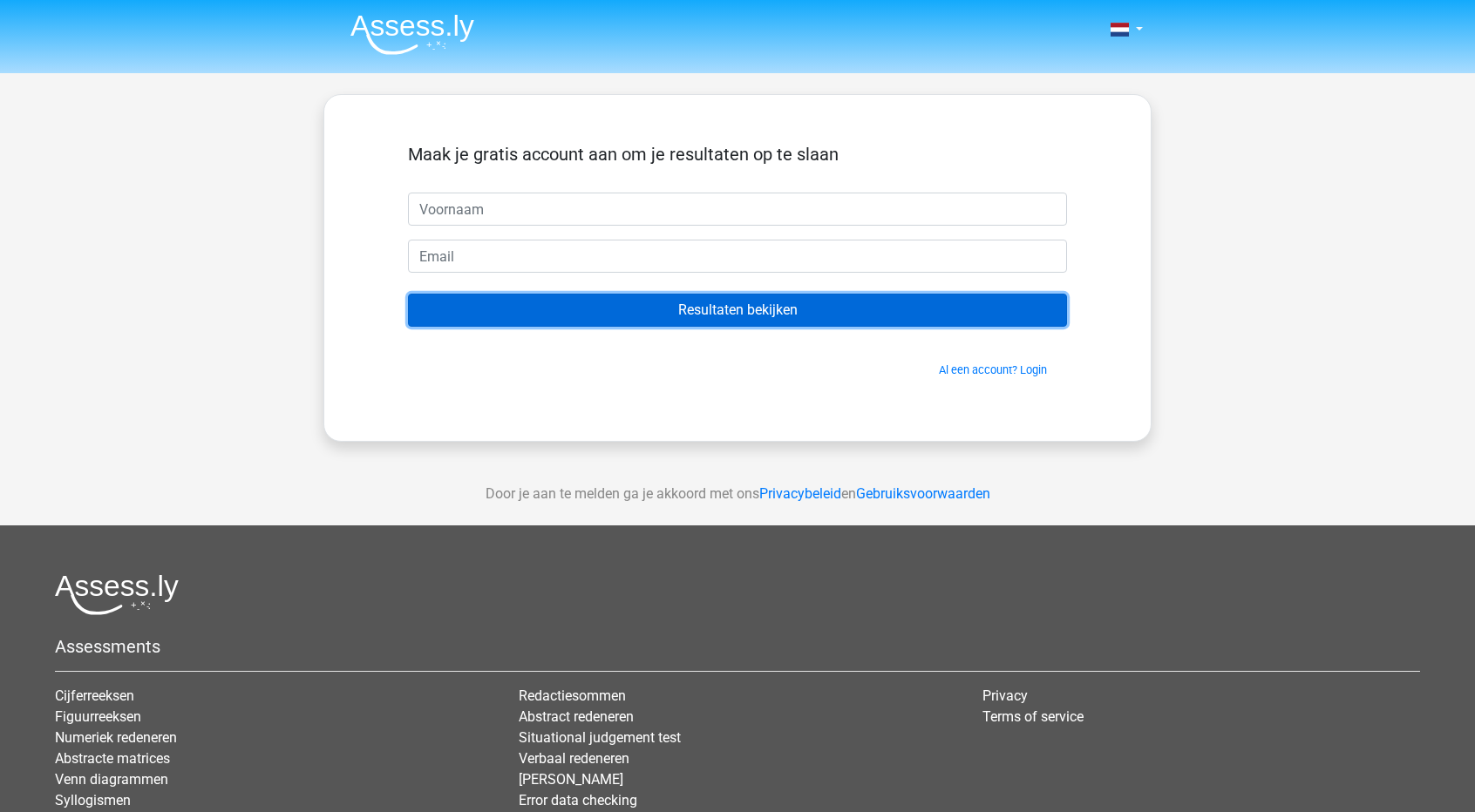
click at [769, 306] on input "Resultaten bekijken" at bounding box center [738, 311] width 659 height 33
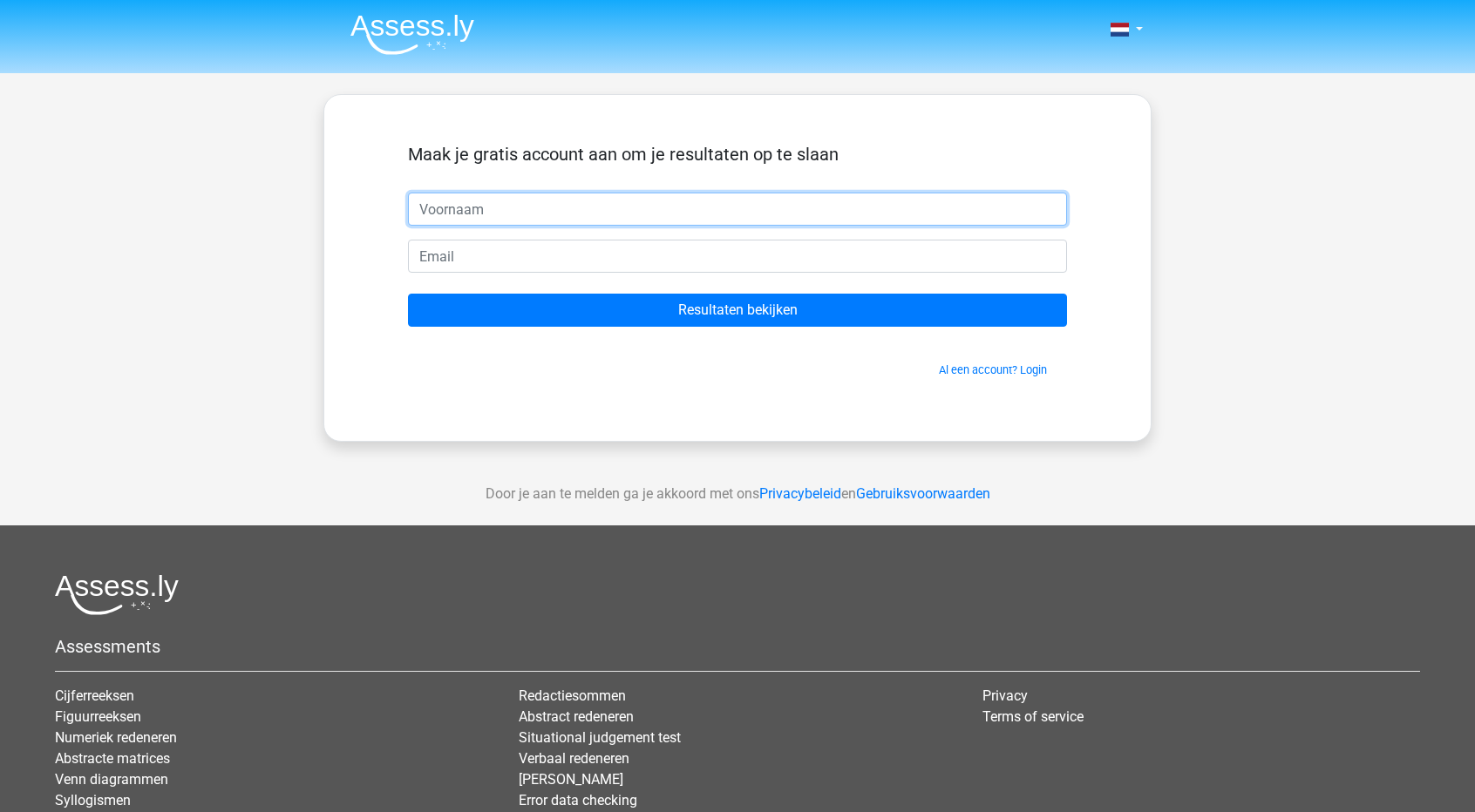
click at [555, 208] on input "text" at bounding box center [738, 210] width 659 height 33
type input "Stu"
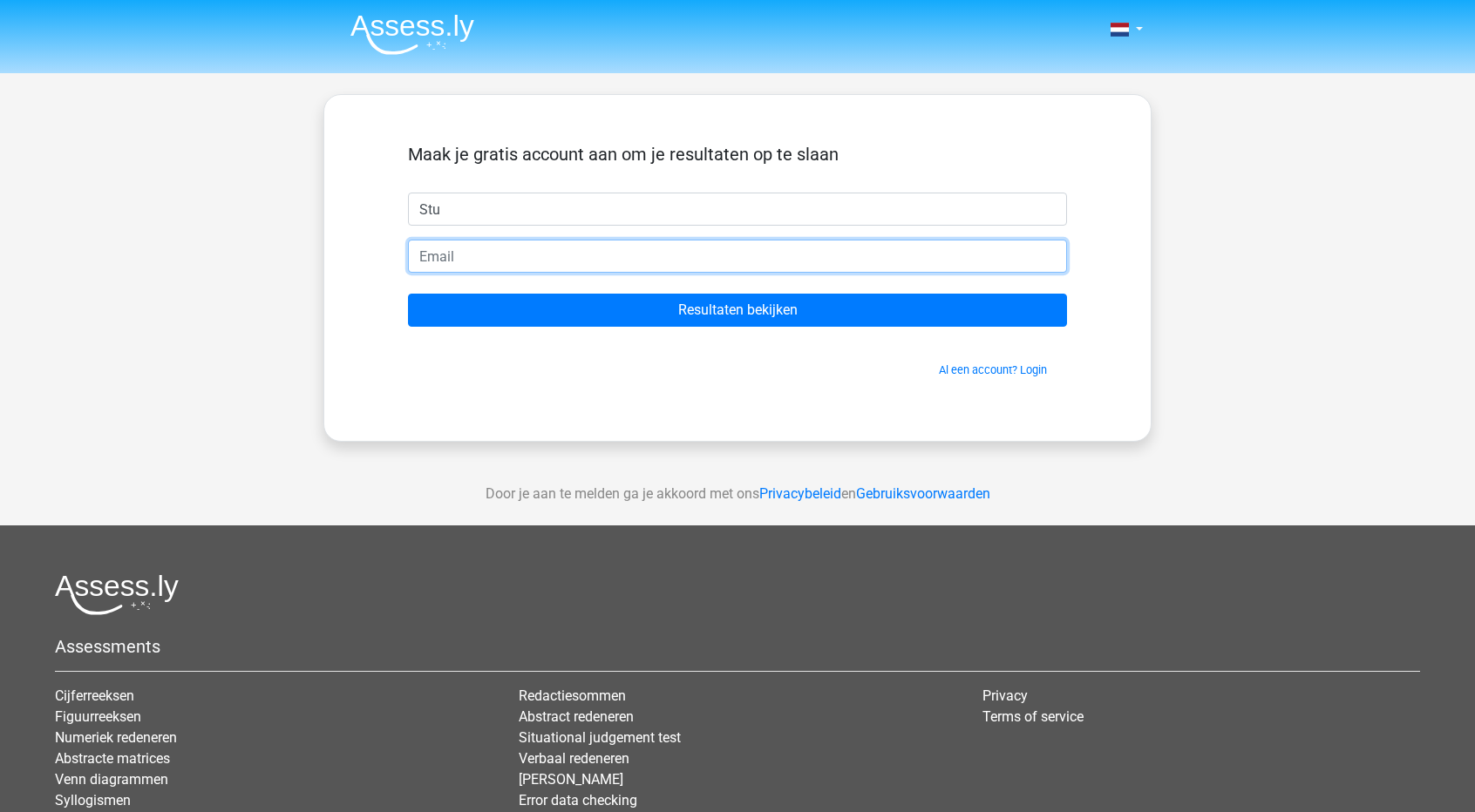
click at [455, 251] on input "email" at bounding box center [738, 256] width 659 height 33
type input "[PERSON_NAME][EMAIL_ADDRESS][DOMAIN_NAME]"
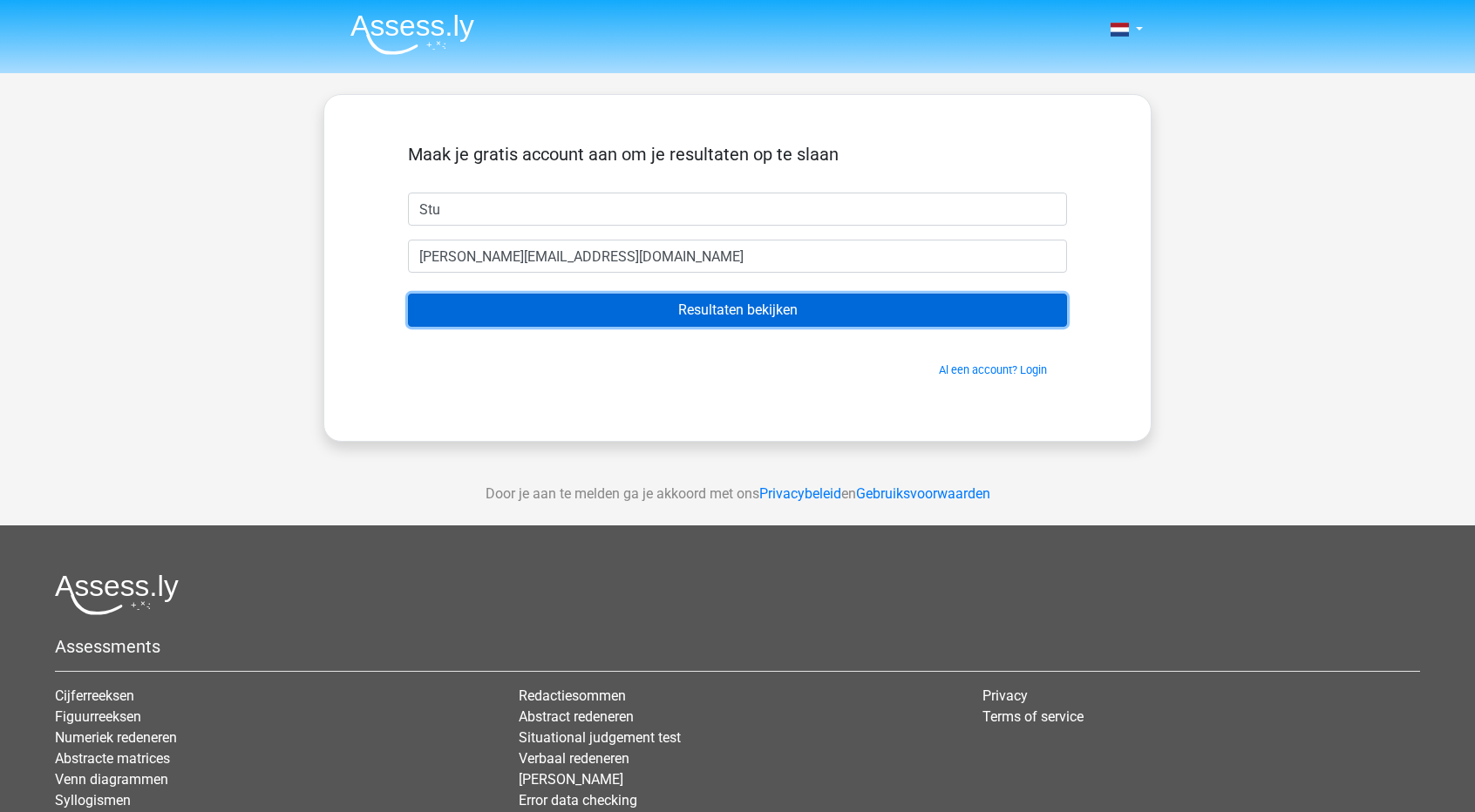
click at [698, 319] on input "Resultaten bekijken" at bounding box center [738, 311] width 659 height 33
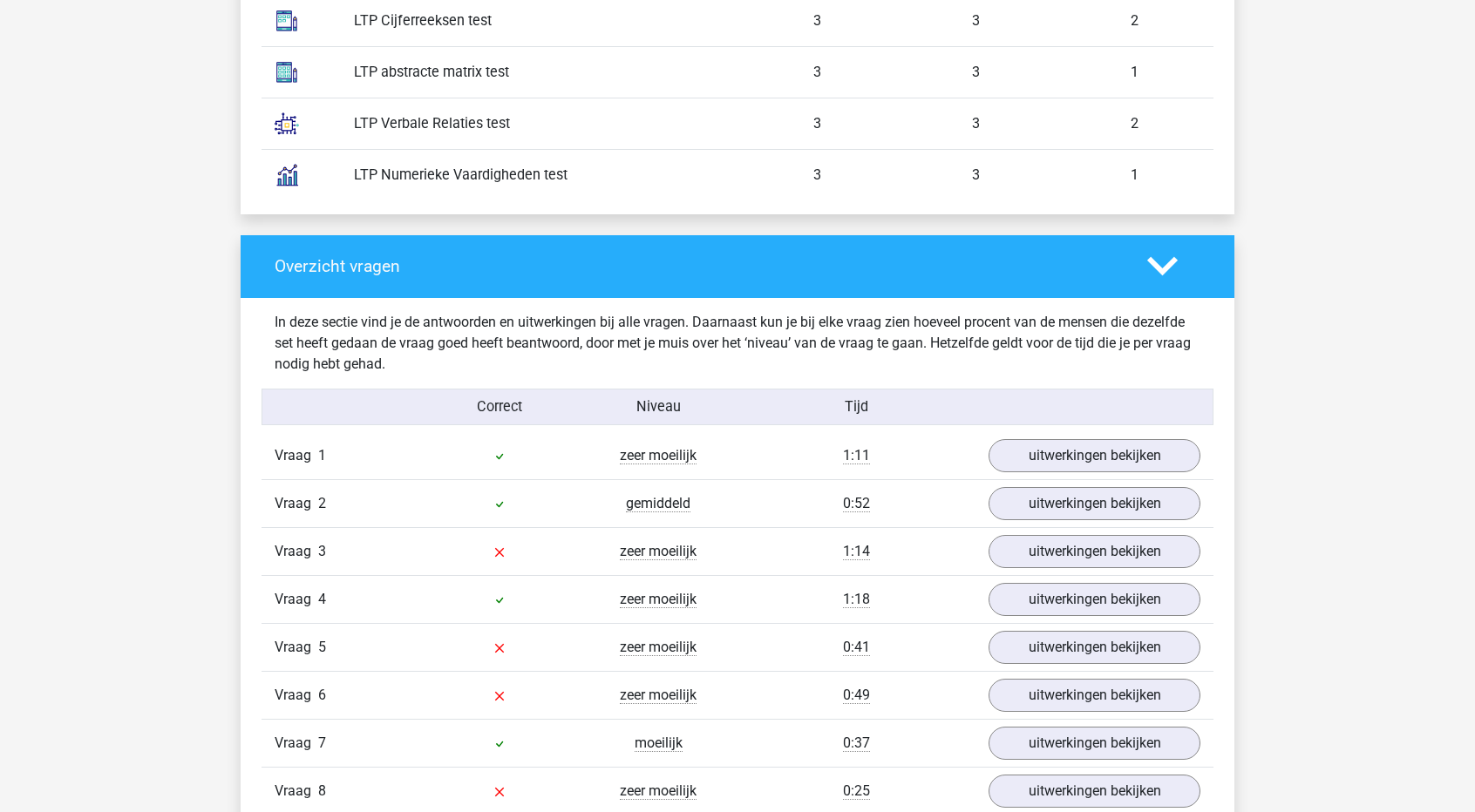
scroll to position [1569, 0]
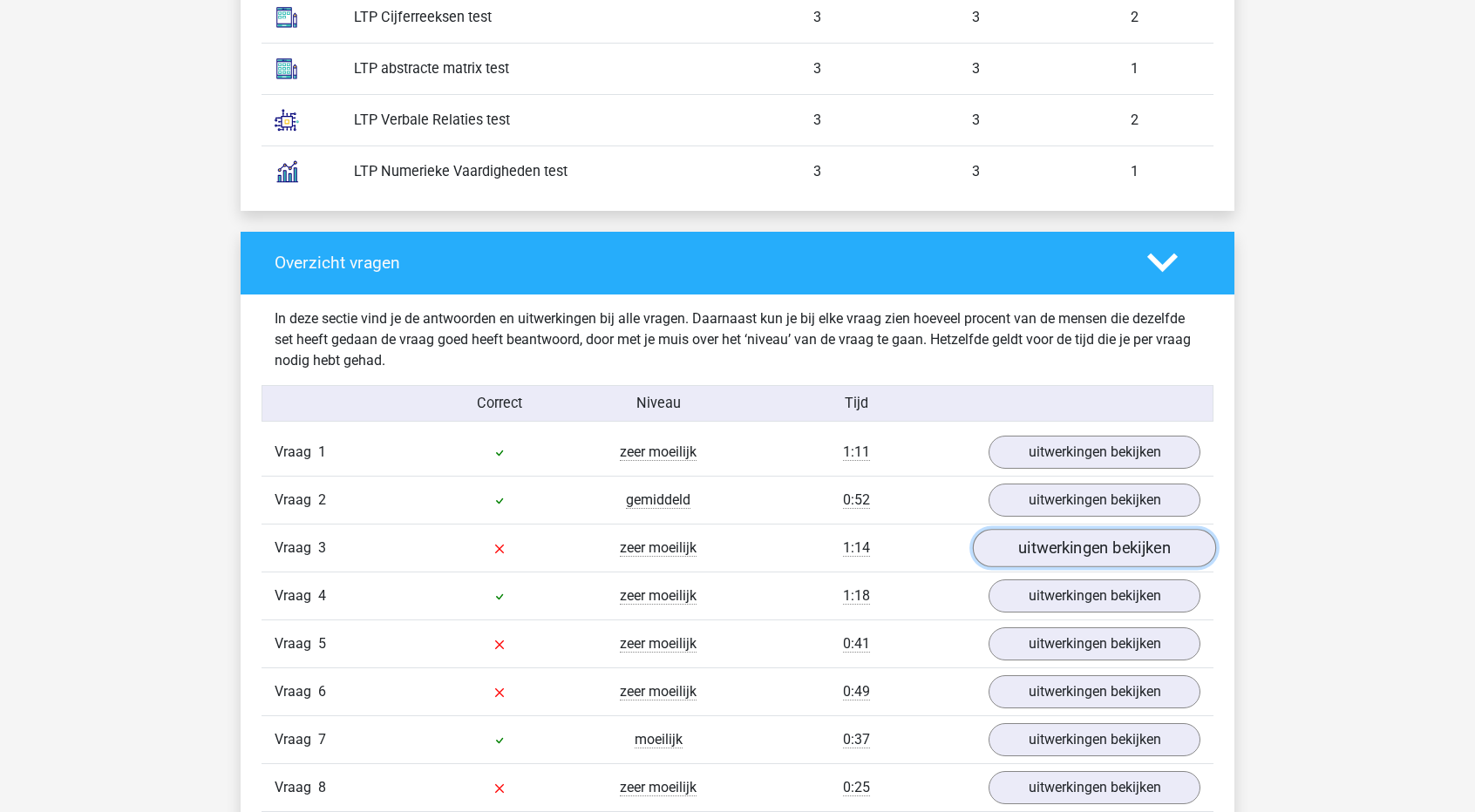
click at [1067, 550] on link "uitwerkingen bekijken" at bounding box center [1094, 548] width 243 height 38
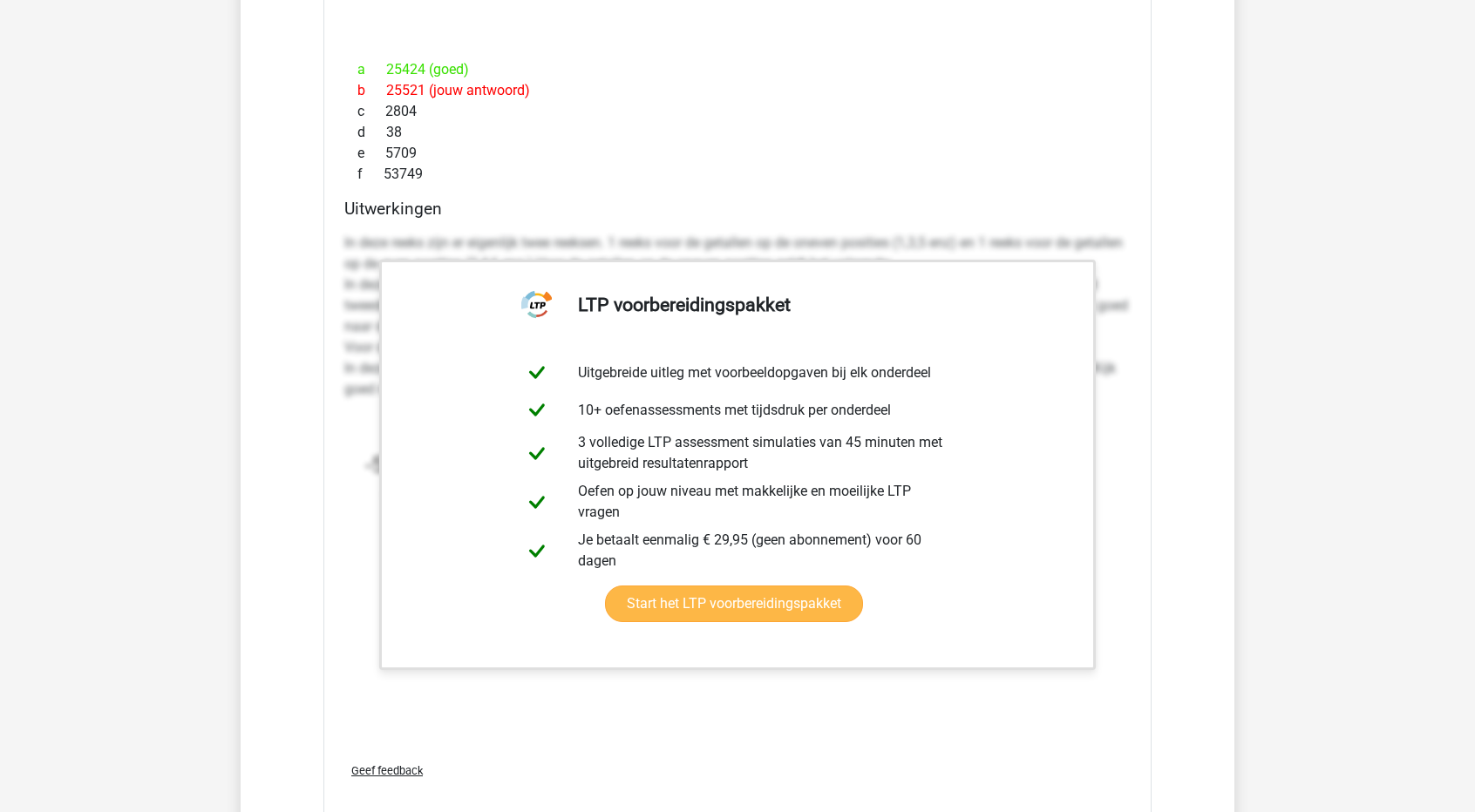
scroll to position [2353, 0]
click at [862, 585] on link "Start het LTP voorbereidingspakket" at bounding box center [734, 602] width 258 height 36
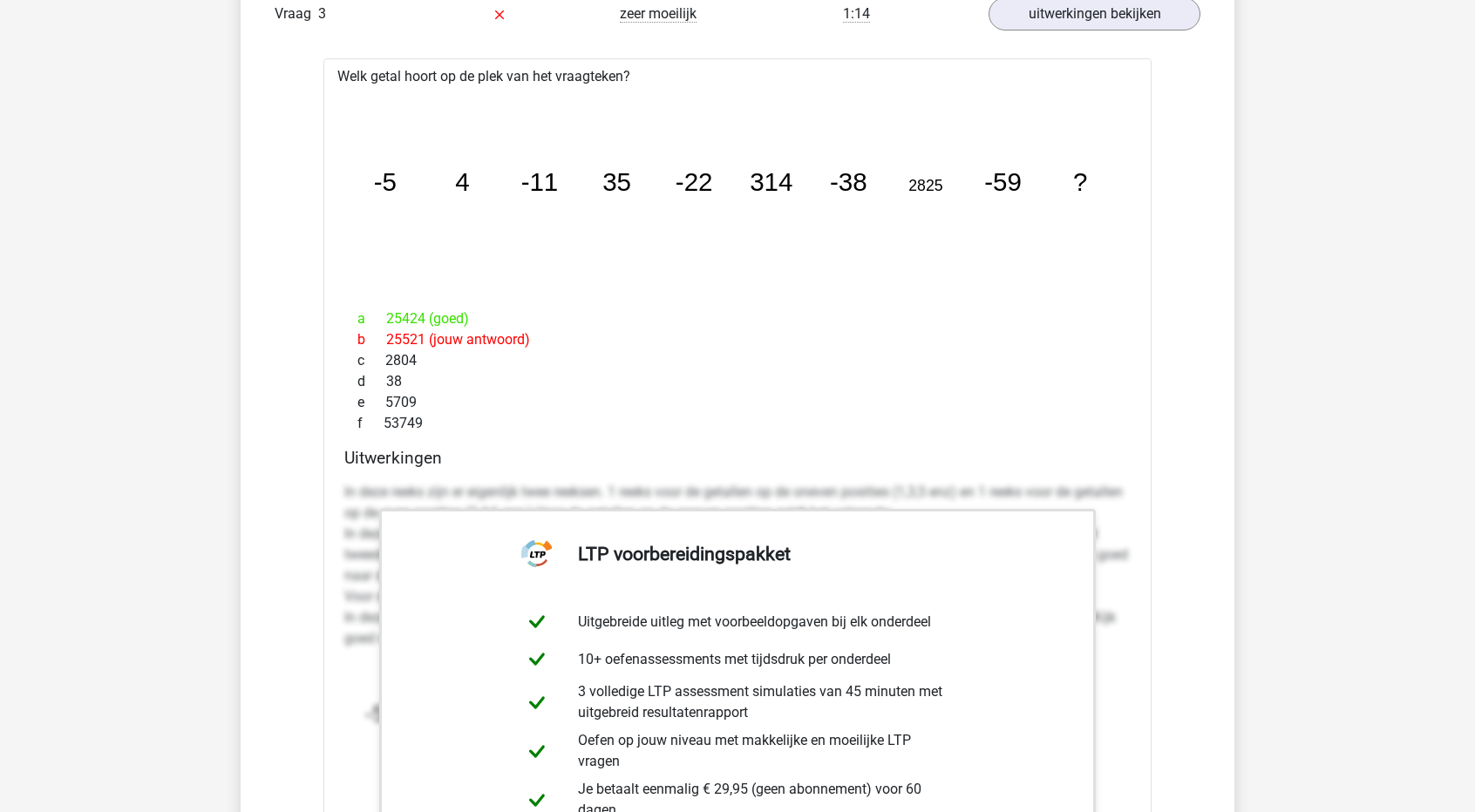
scroll to position [2092, 0]
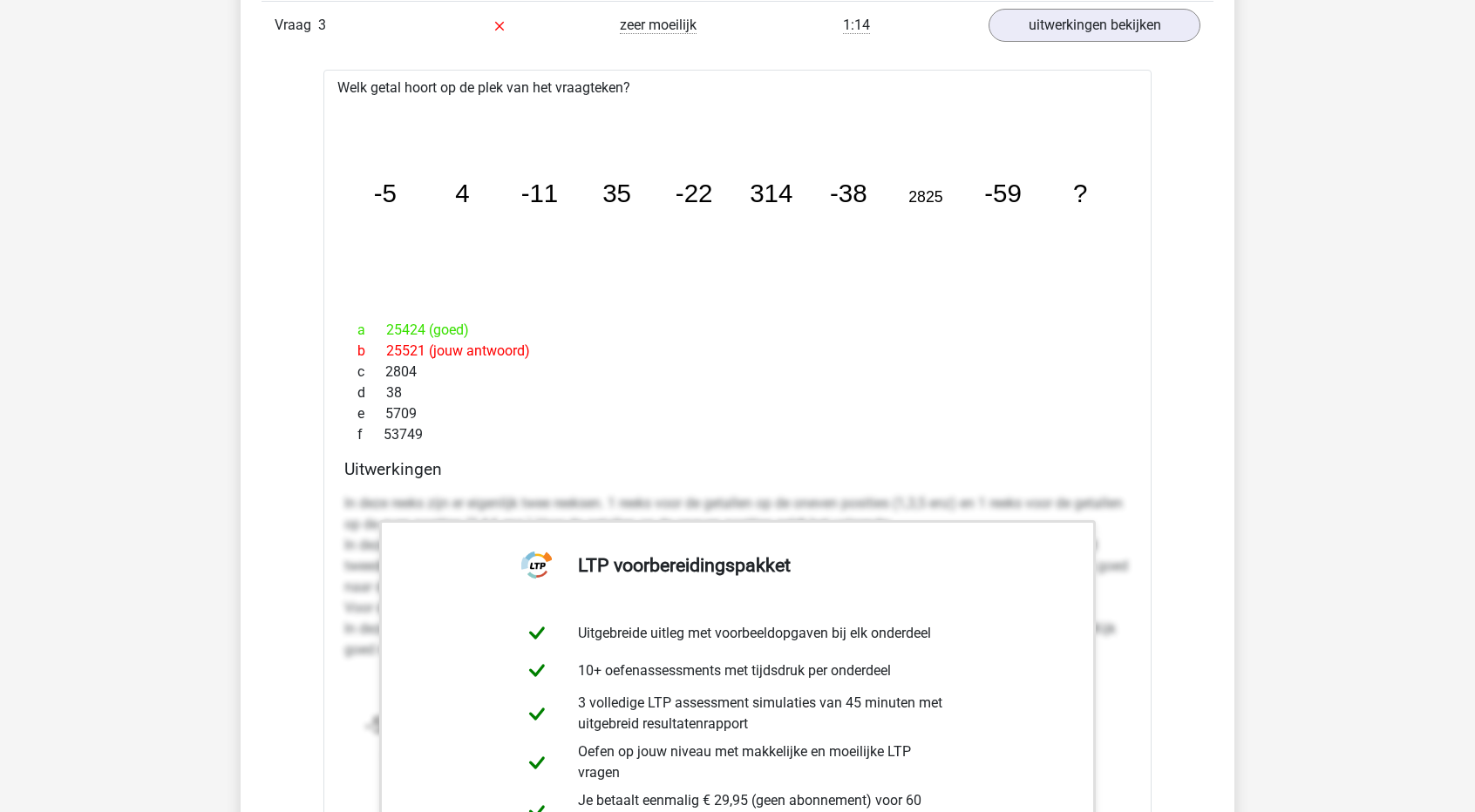
click at [938, 383] on div "d 38" at bounding box center [737, 393] width 786 height 21
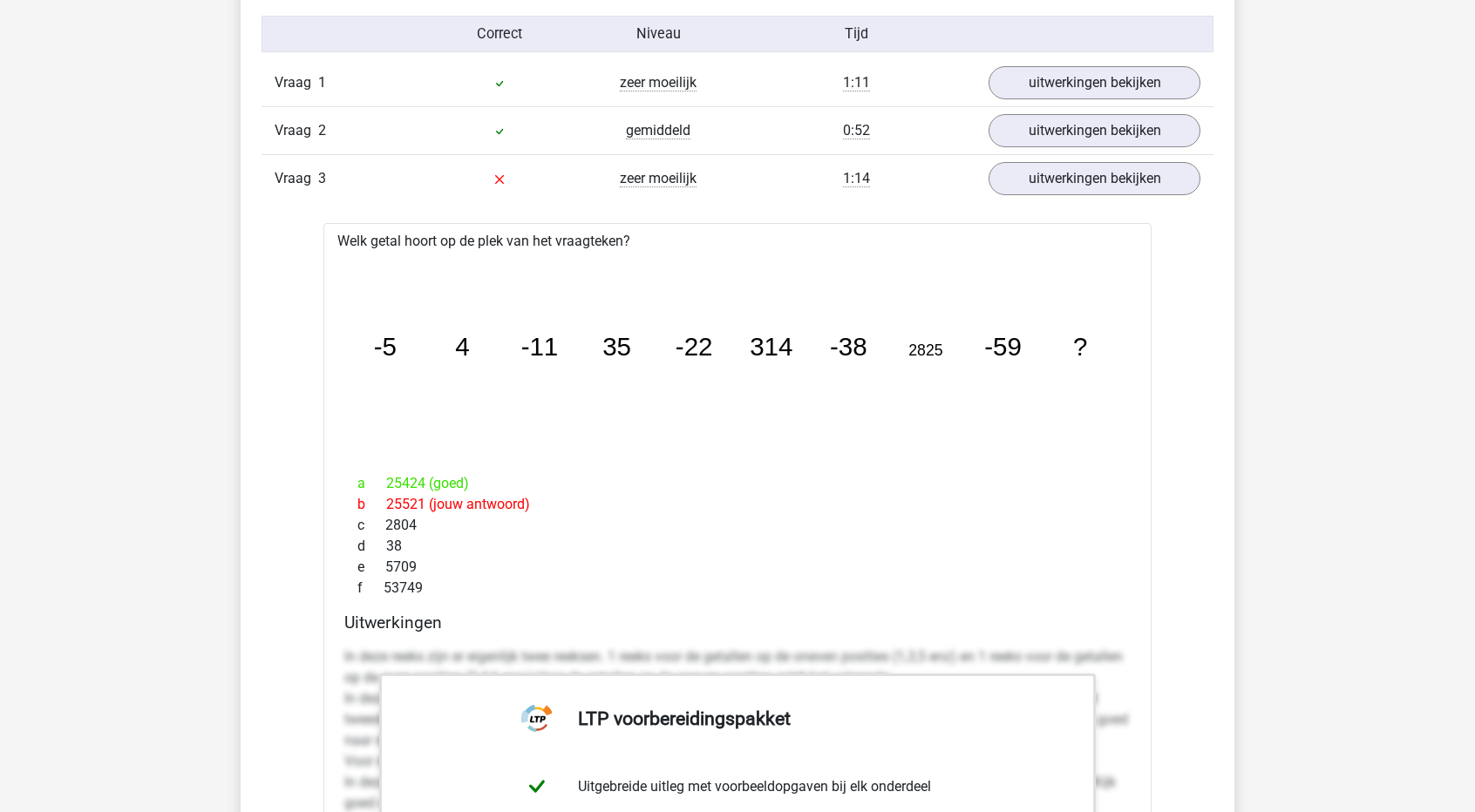
scroll to position [1917, 0]
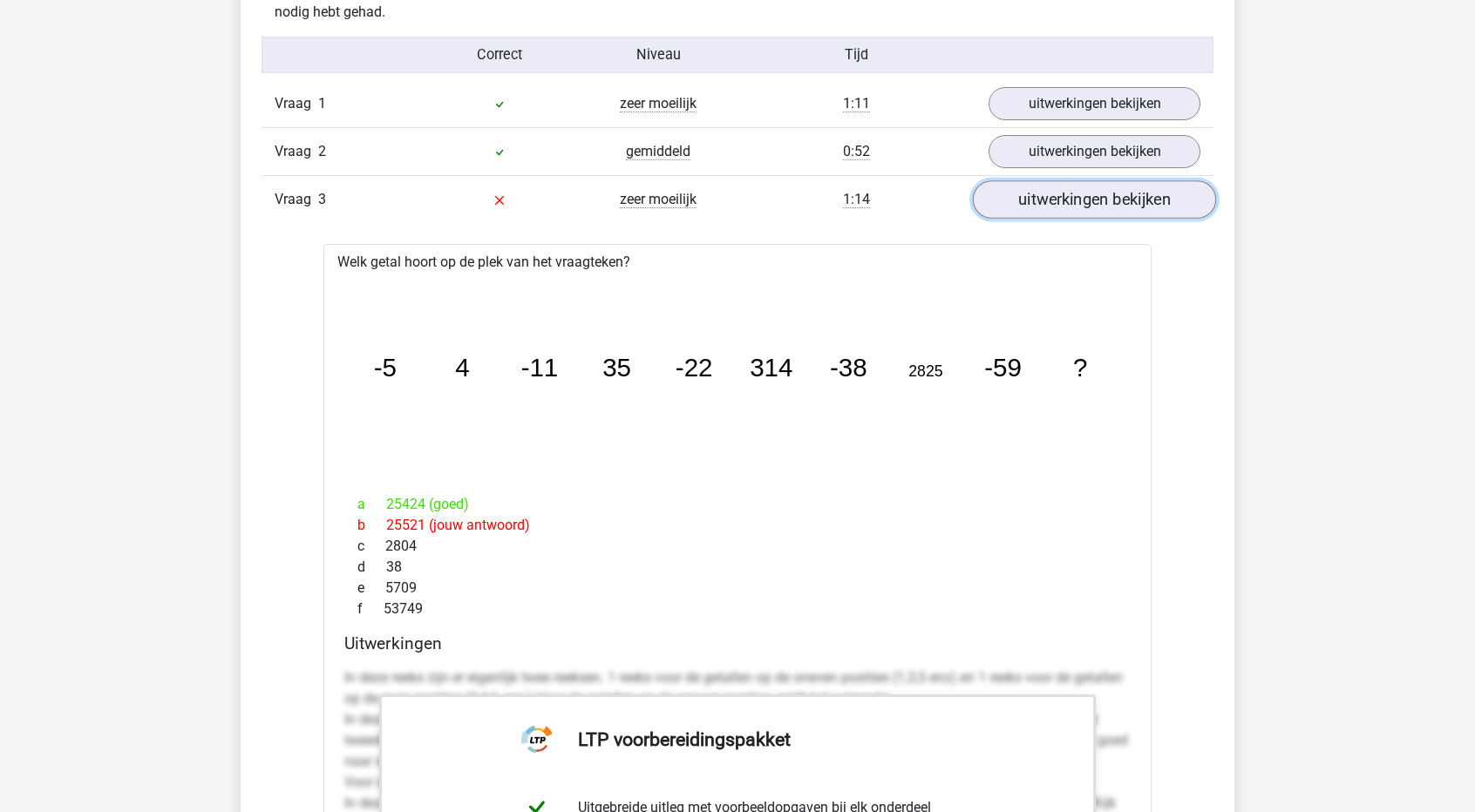
click at [1137, 207] on link "uitwerkingen bekijken" at bounding box center [1094, 199] width 243 height 38
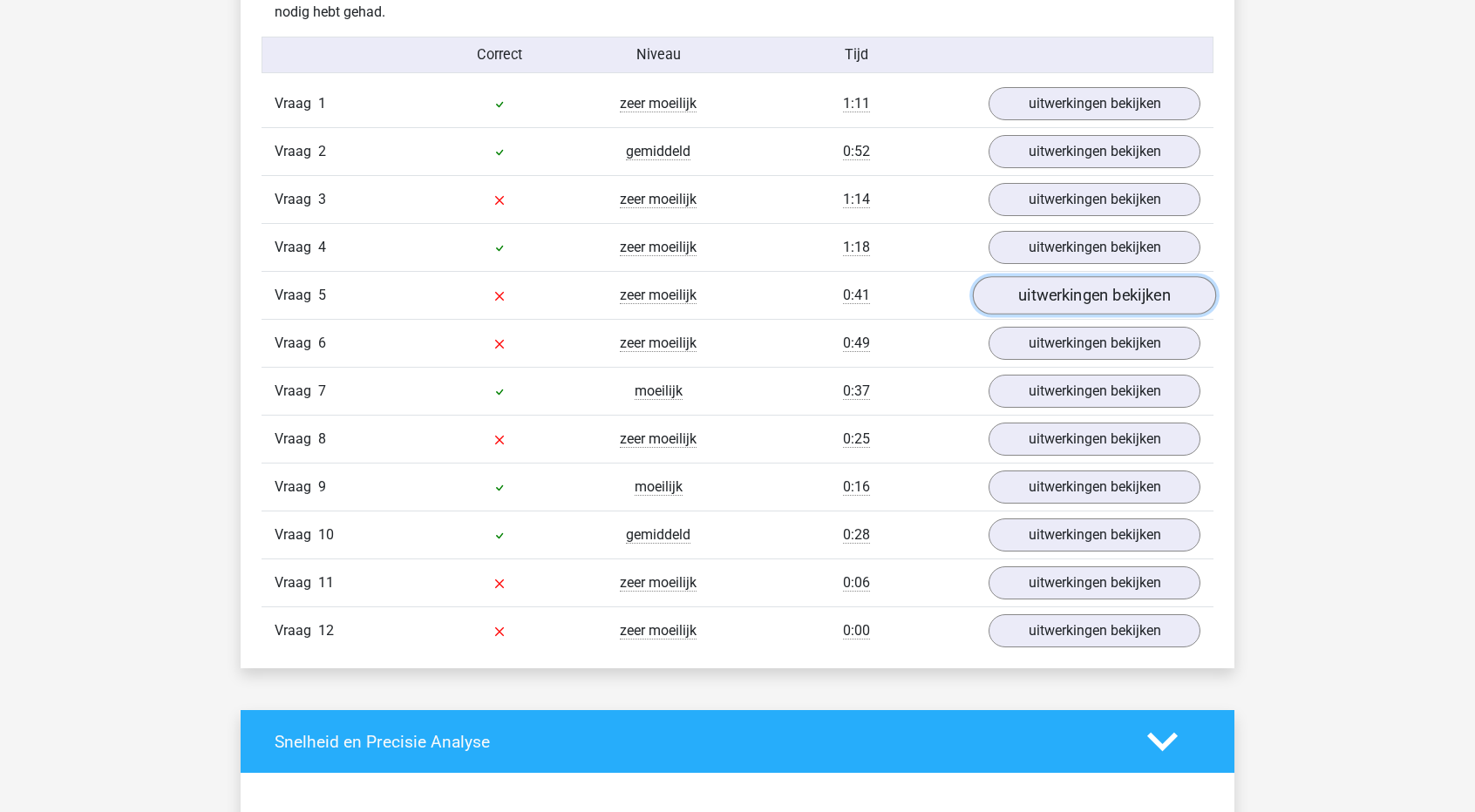
click at [1074, 297] on link "uitwerkingen bekijken" at bounding box center [1094, 295] width 243 height 38
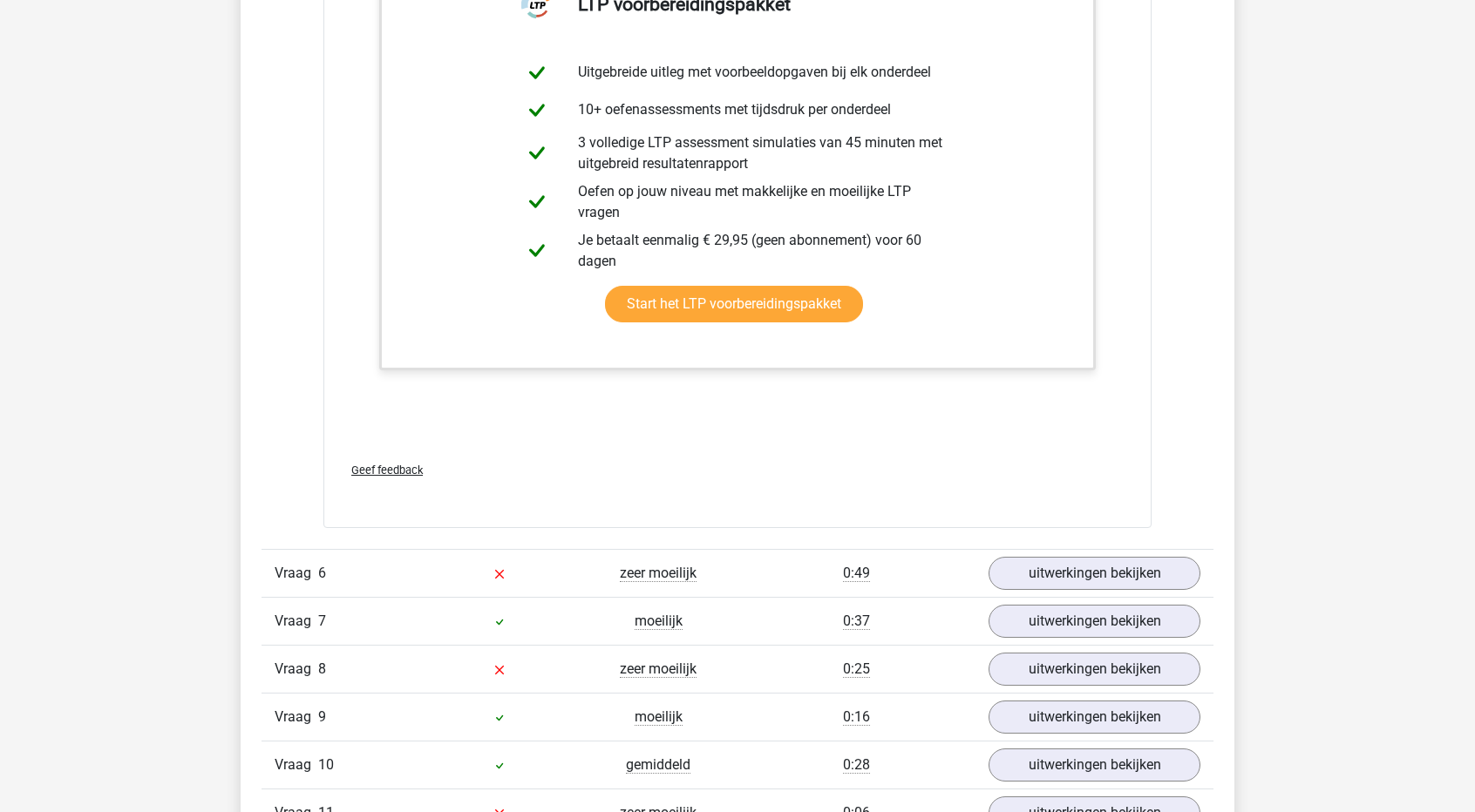
scroll to position [3050, 0]
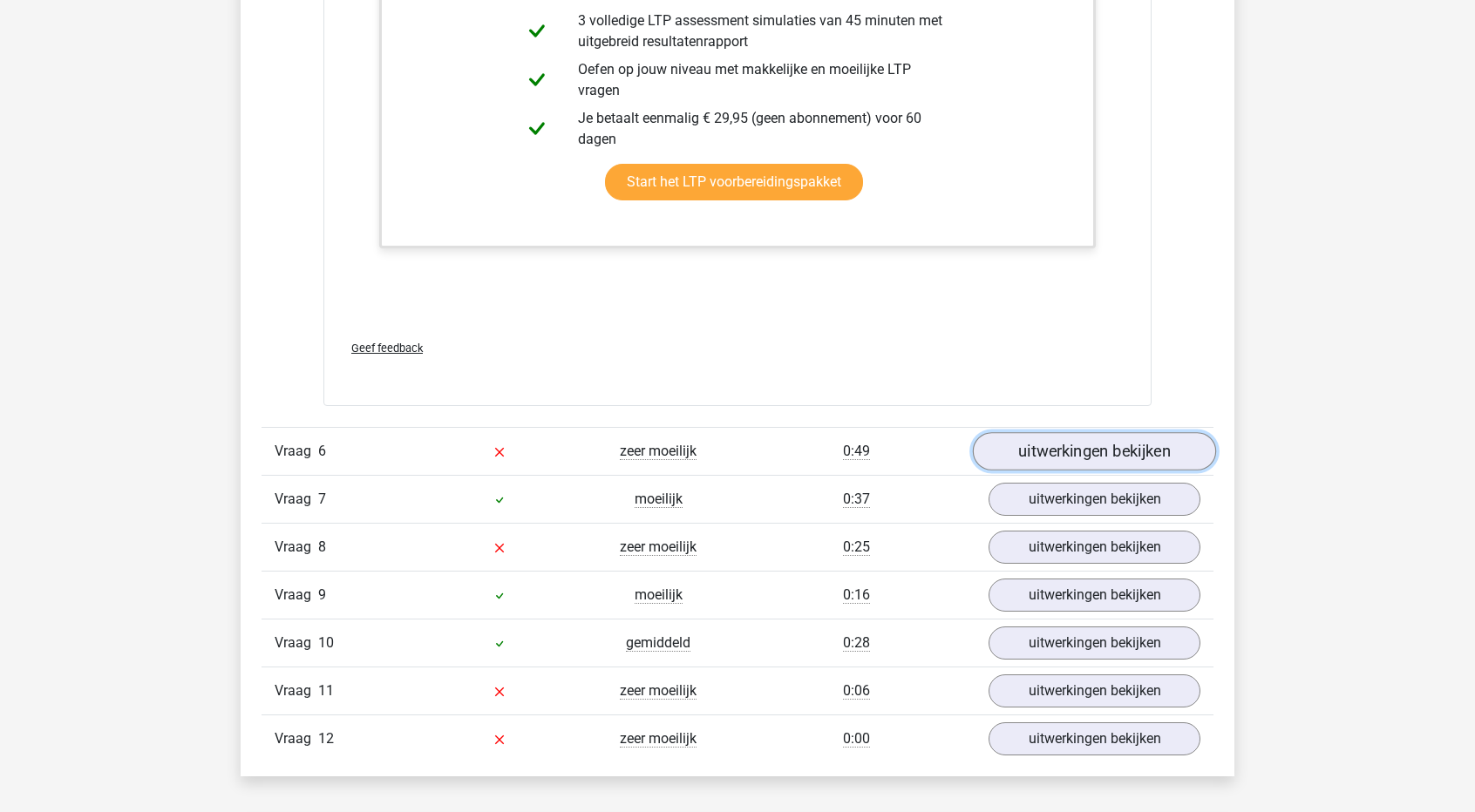
click at [1084, 458] on link "uitwerkingen bekijken" at bounding box center [1094, 452] width 243 height 38
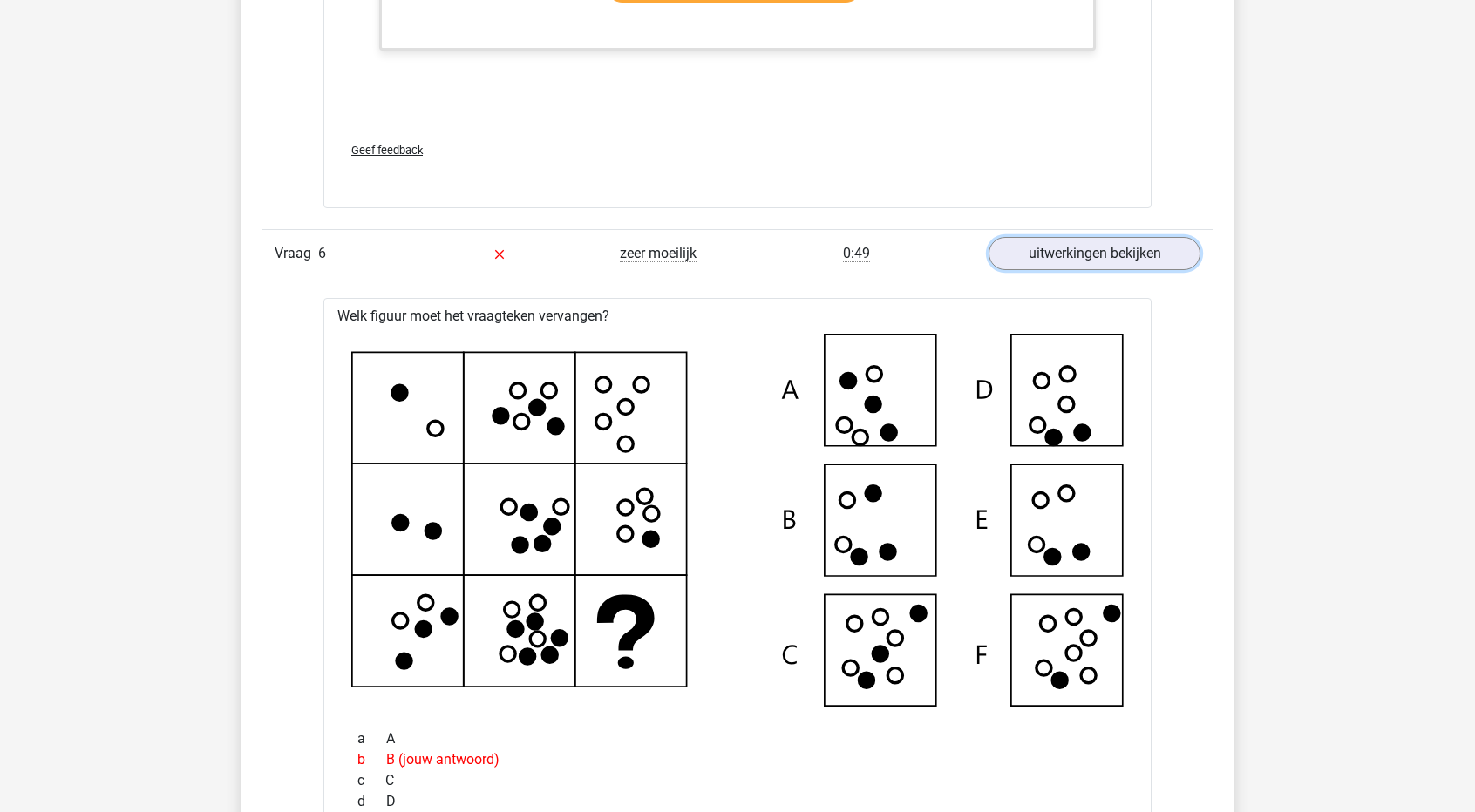
scroll to position [3225, 0]
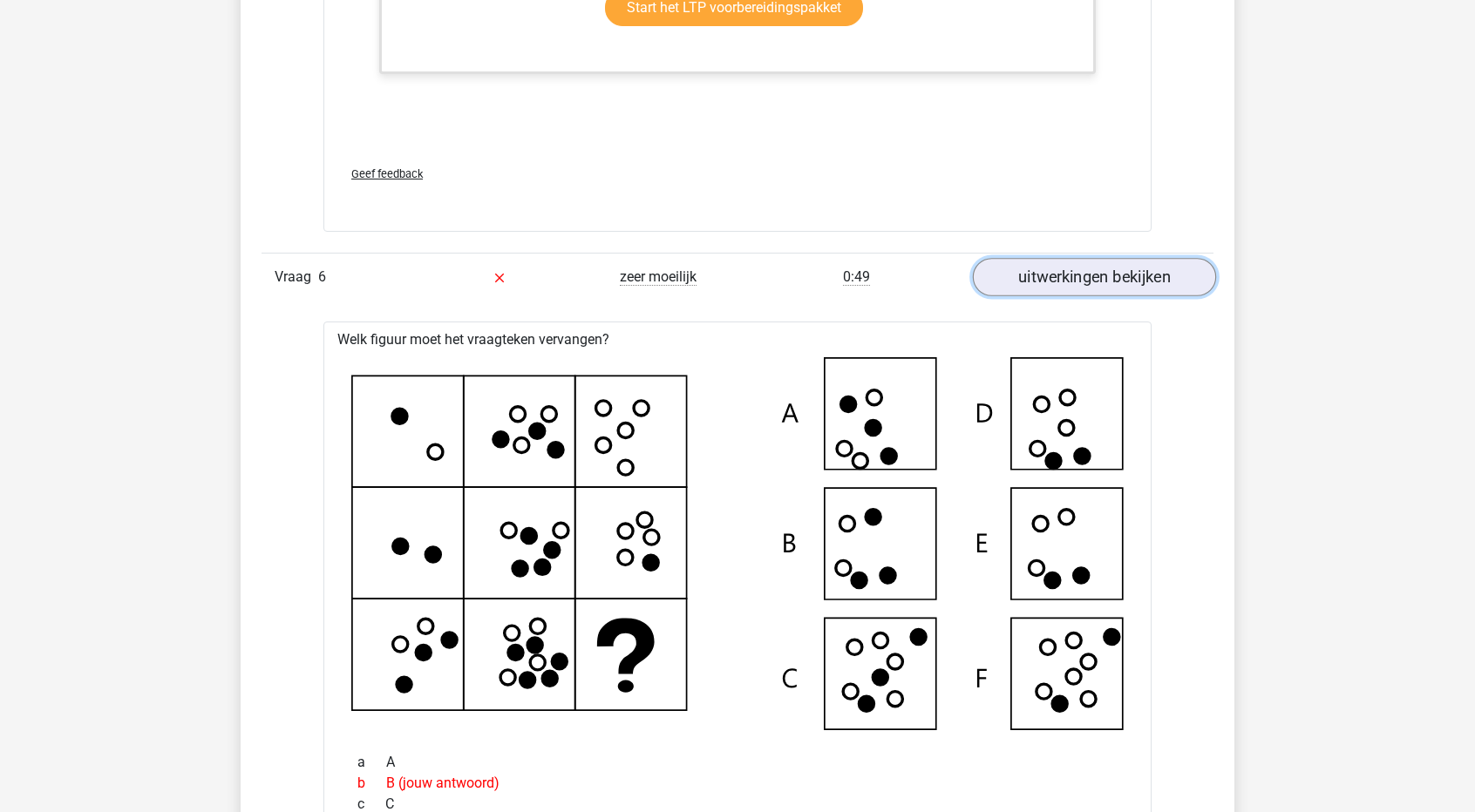
click at [1068, 273] on link "uitwerkingen bekijken" at bounding box center [1094, 277] width 243 height 38
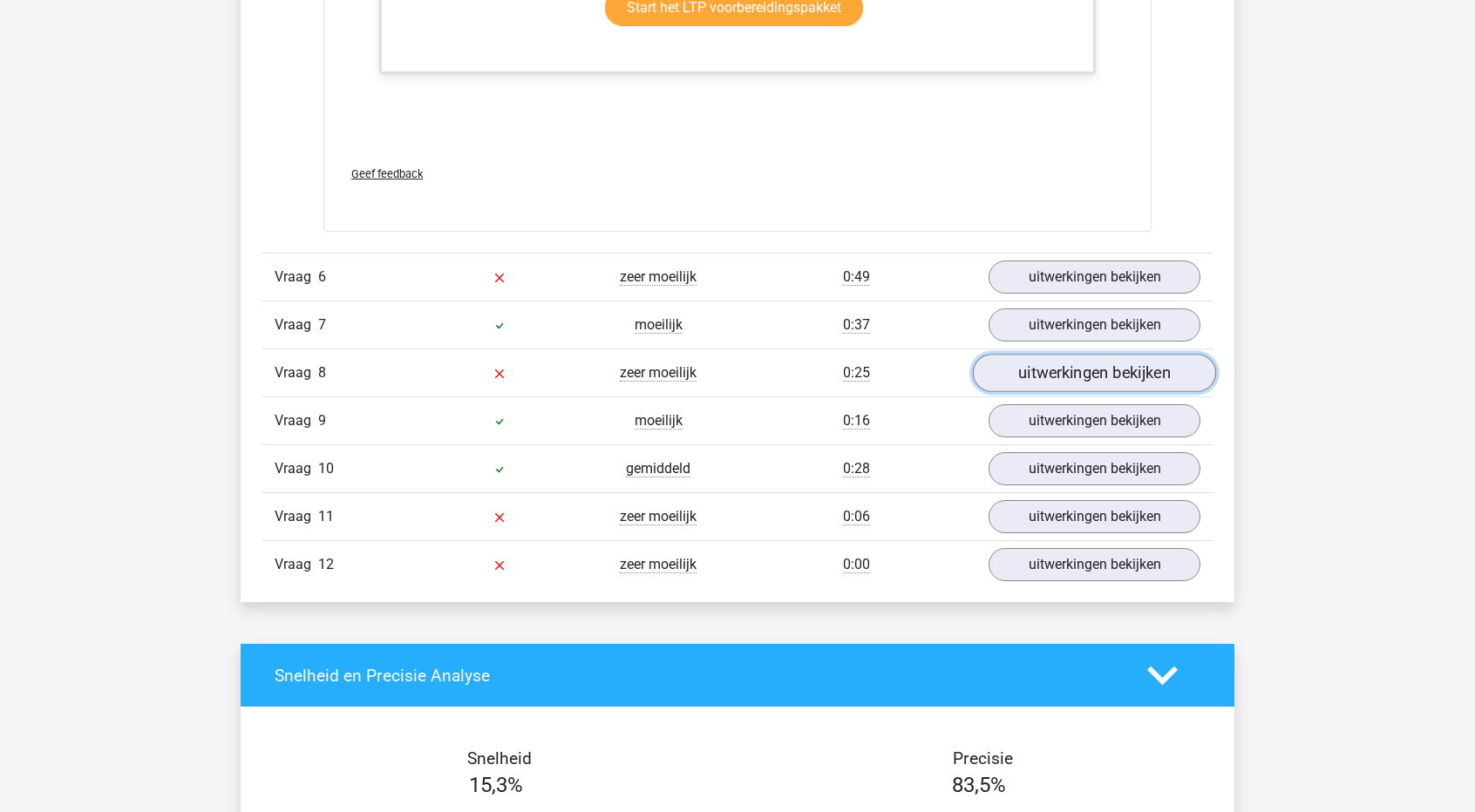
click at [1037, 372] on link "uitwerkingen bekijken" at bounding box center [1094, 373] width 243 height 38
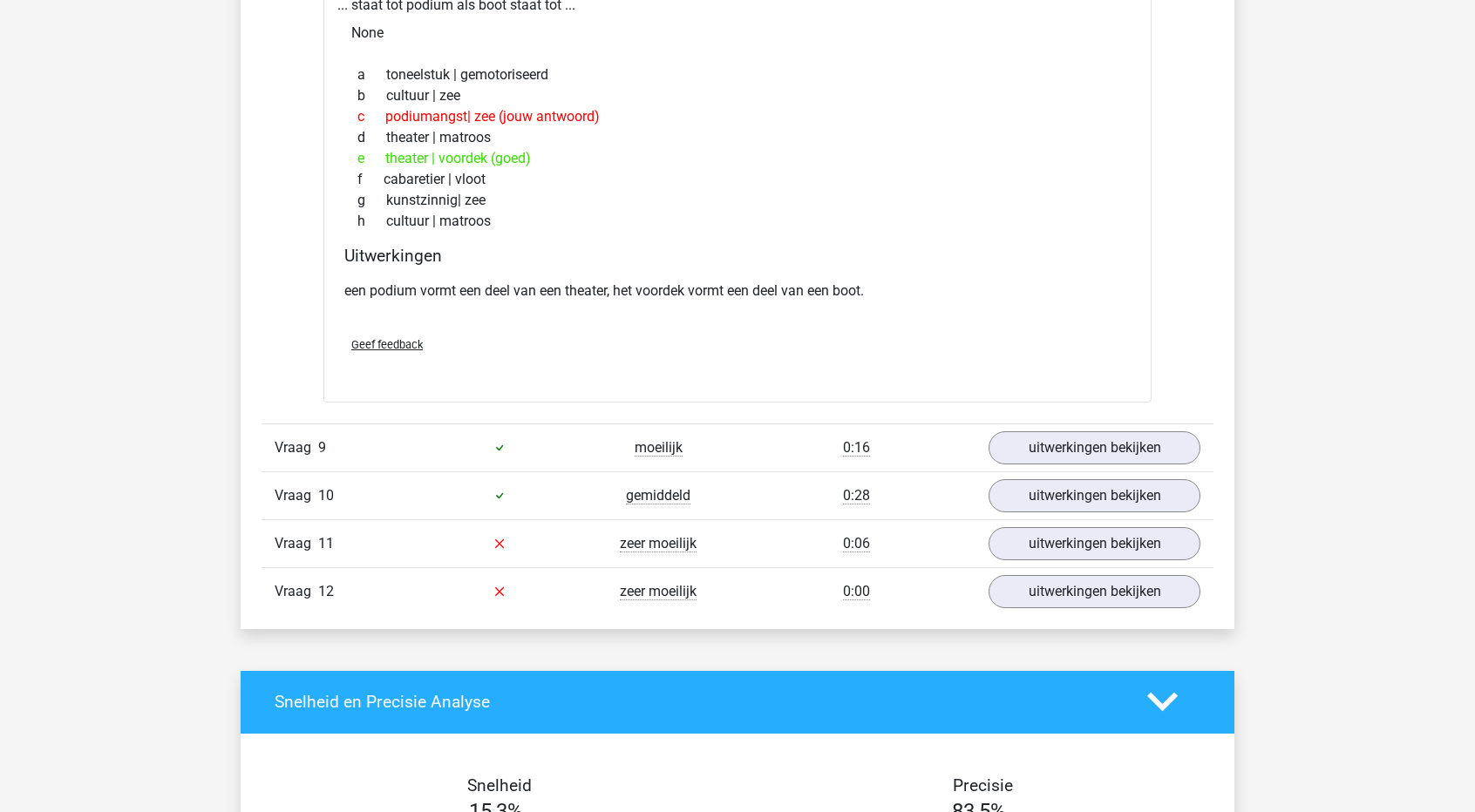
scroll to position [3661, 0]
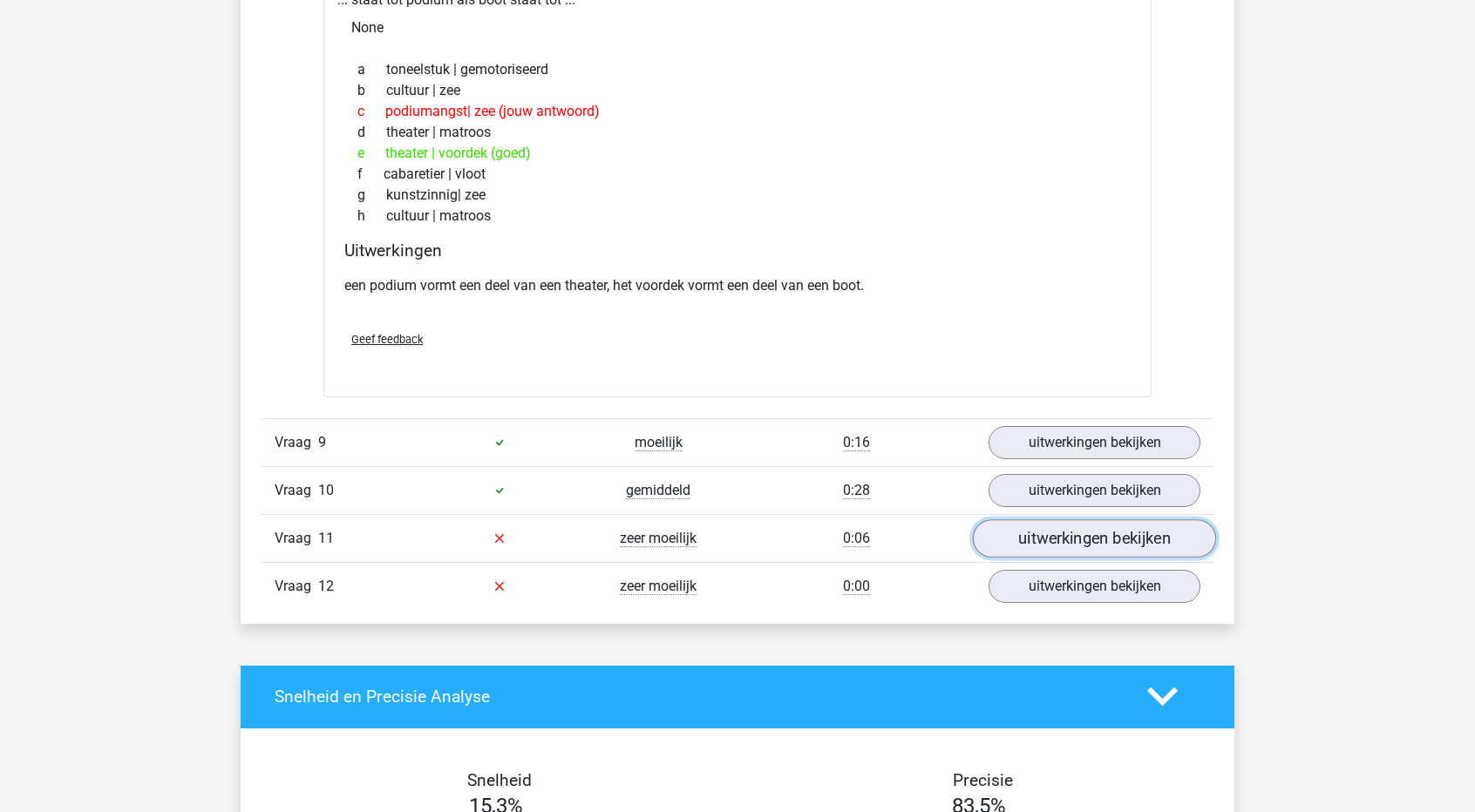
click at [1033, 529] on link "uitwerkingen bekijken" at bounding box center [1094, 538] width 243 height 38
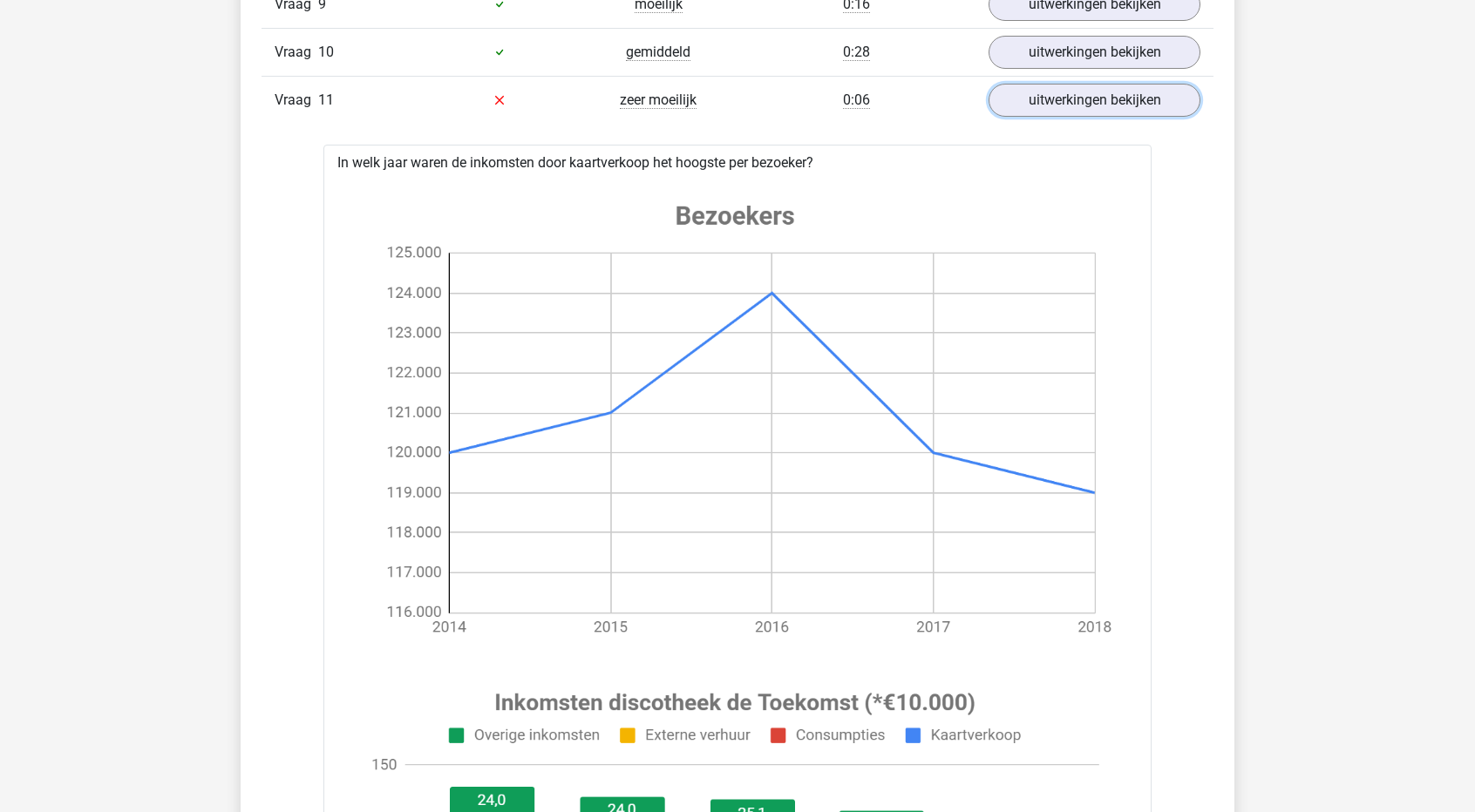
scroll to position [4096, 0]
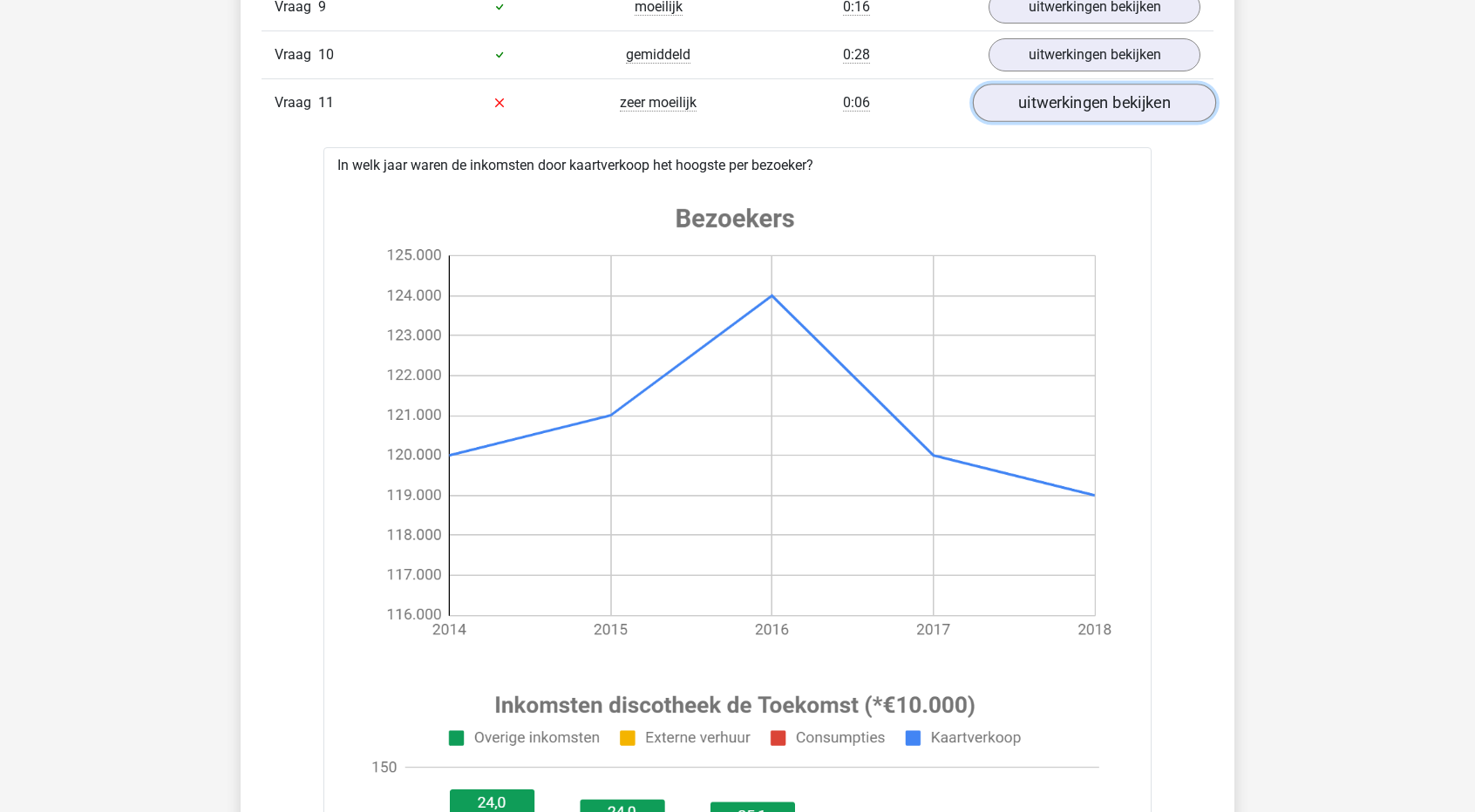
click at [1108, 95] on link "uitwerkingen bekijken" at bounding box center [1094, 102] width 243 height 38
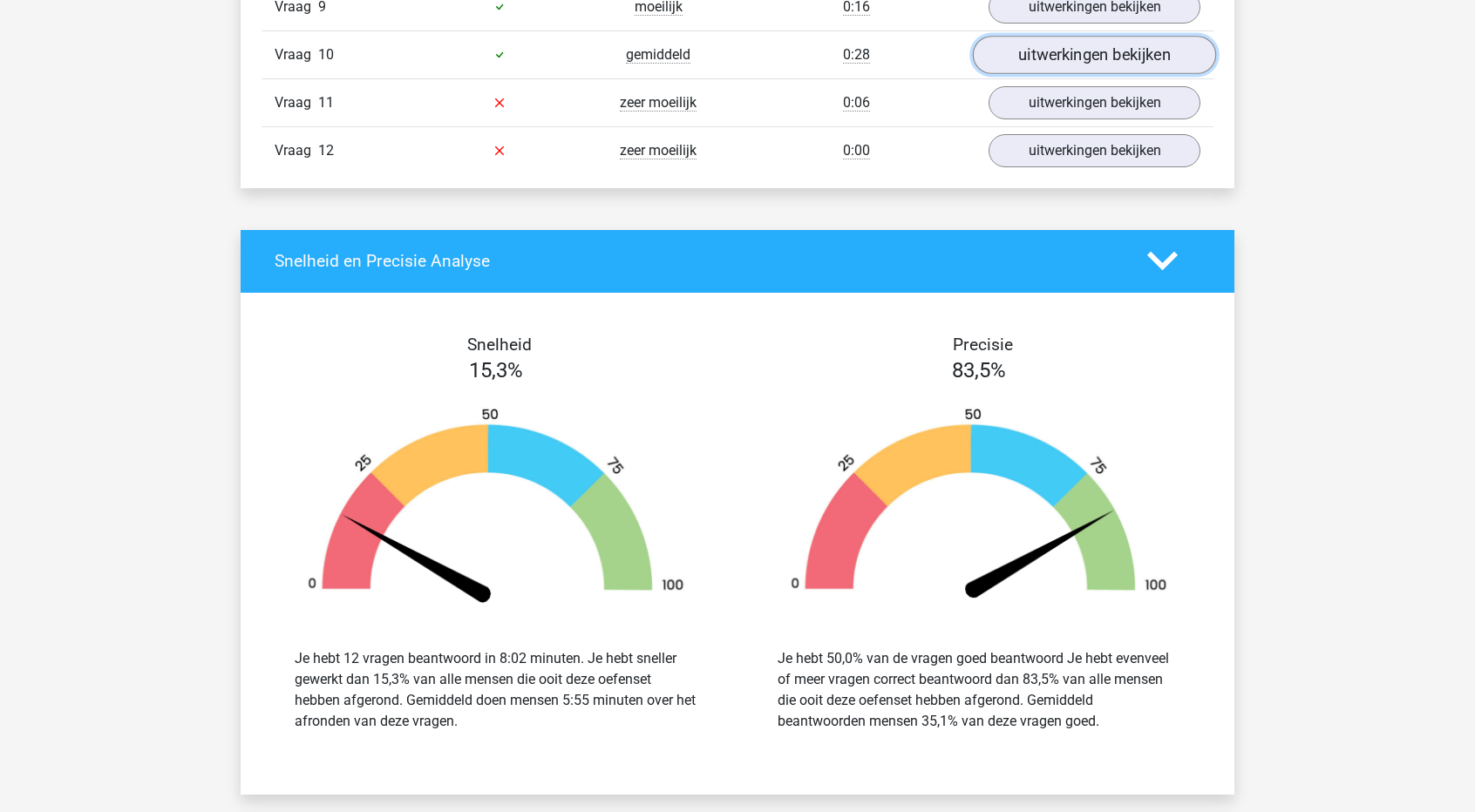
click at [1105, 36] on link "uitwerkingen bekijken" at bounding box center [1094, 55] width 243 height 38
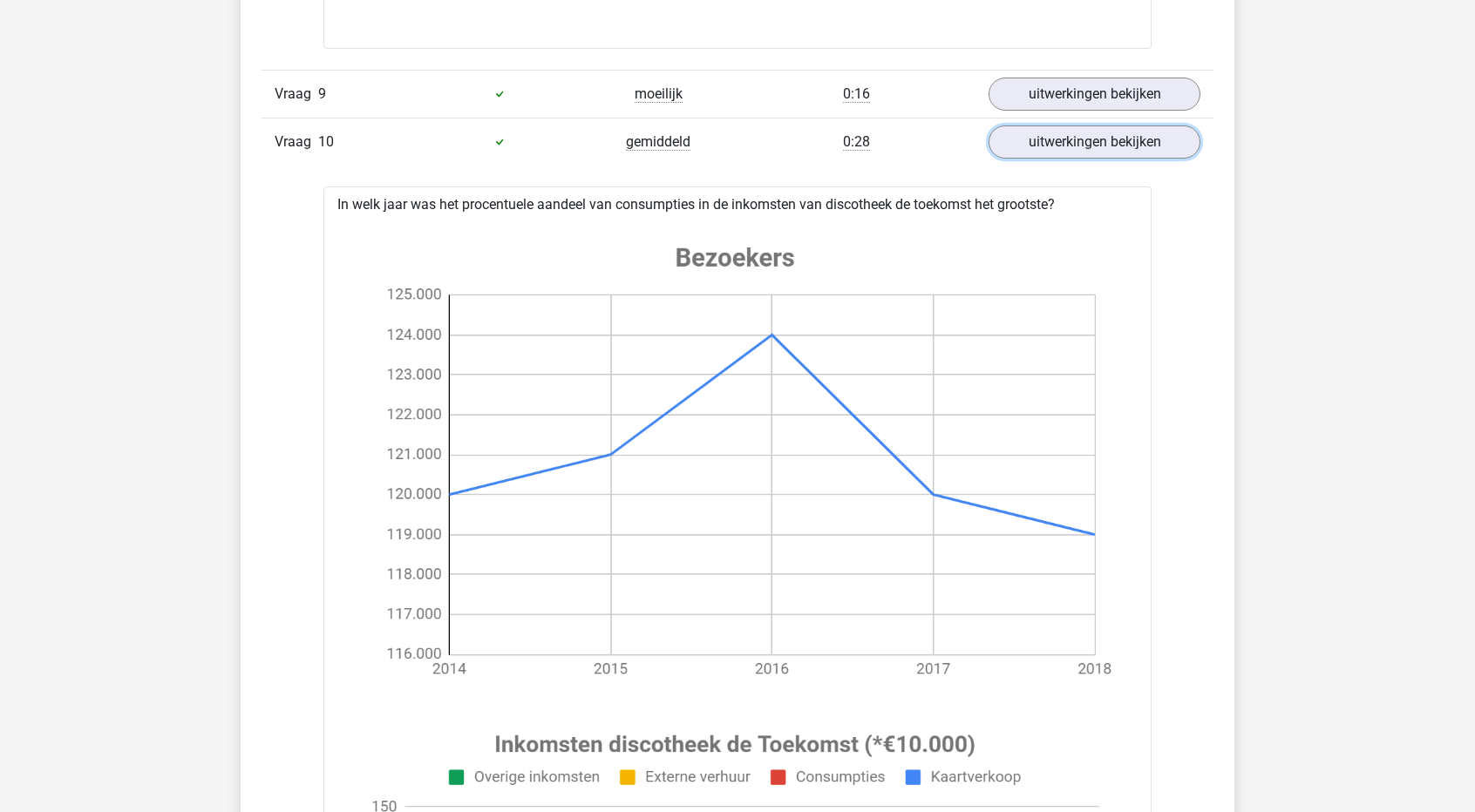
scroll to position [4009, 0]
click at [1071, 135] on link "uitwerkingen bekijken" at bounding box center [1094, 141] width 243 height 38
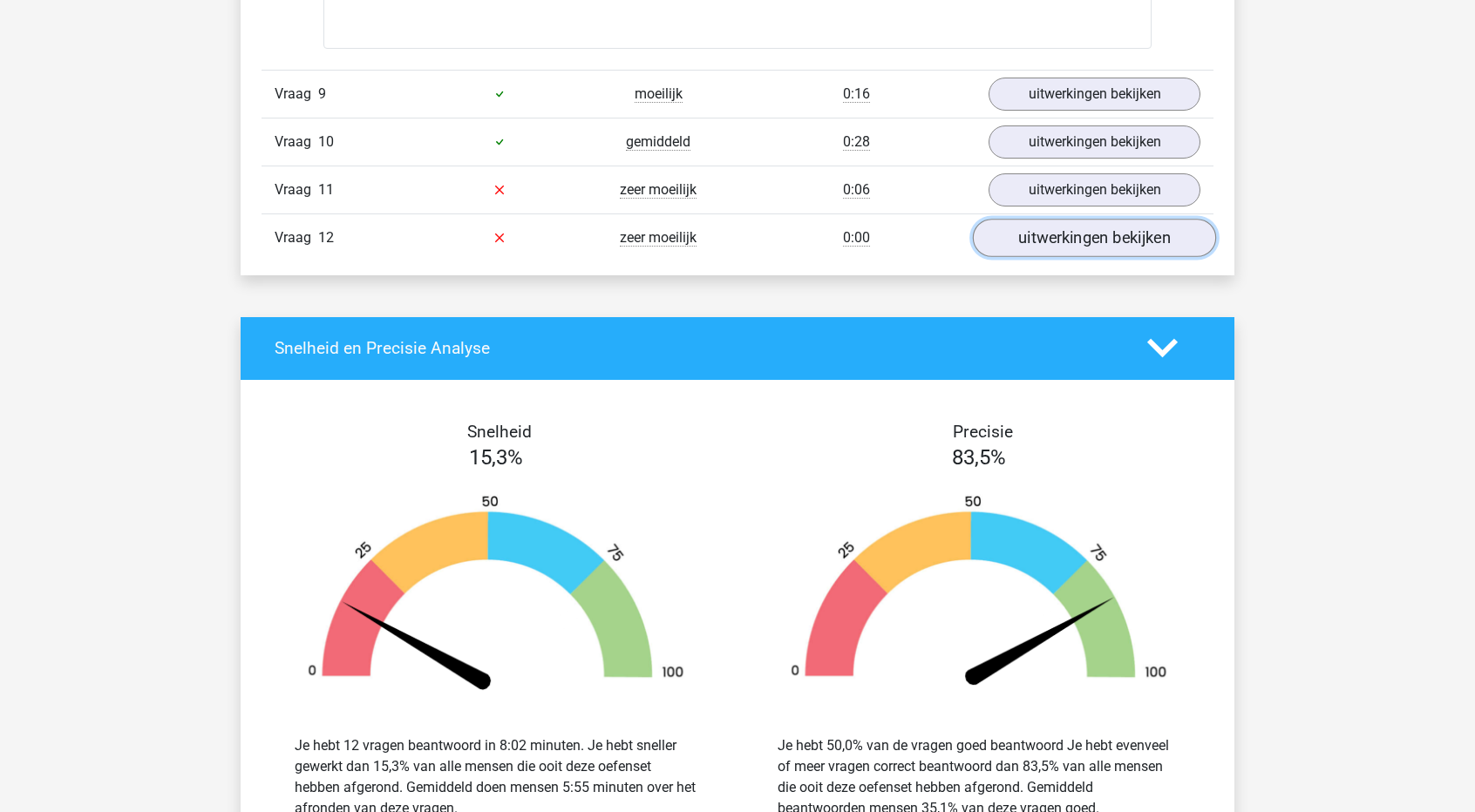
click at [1048, 228] on link "uitwerkingen bekijken" at bounding box center [1094, 238] width 243 height 38
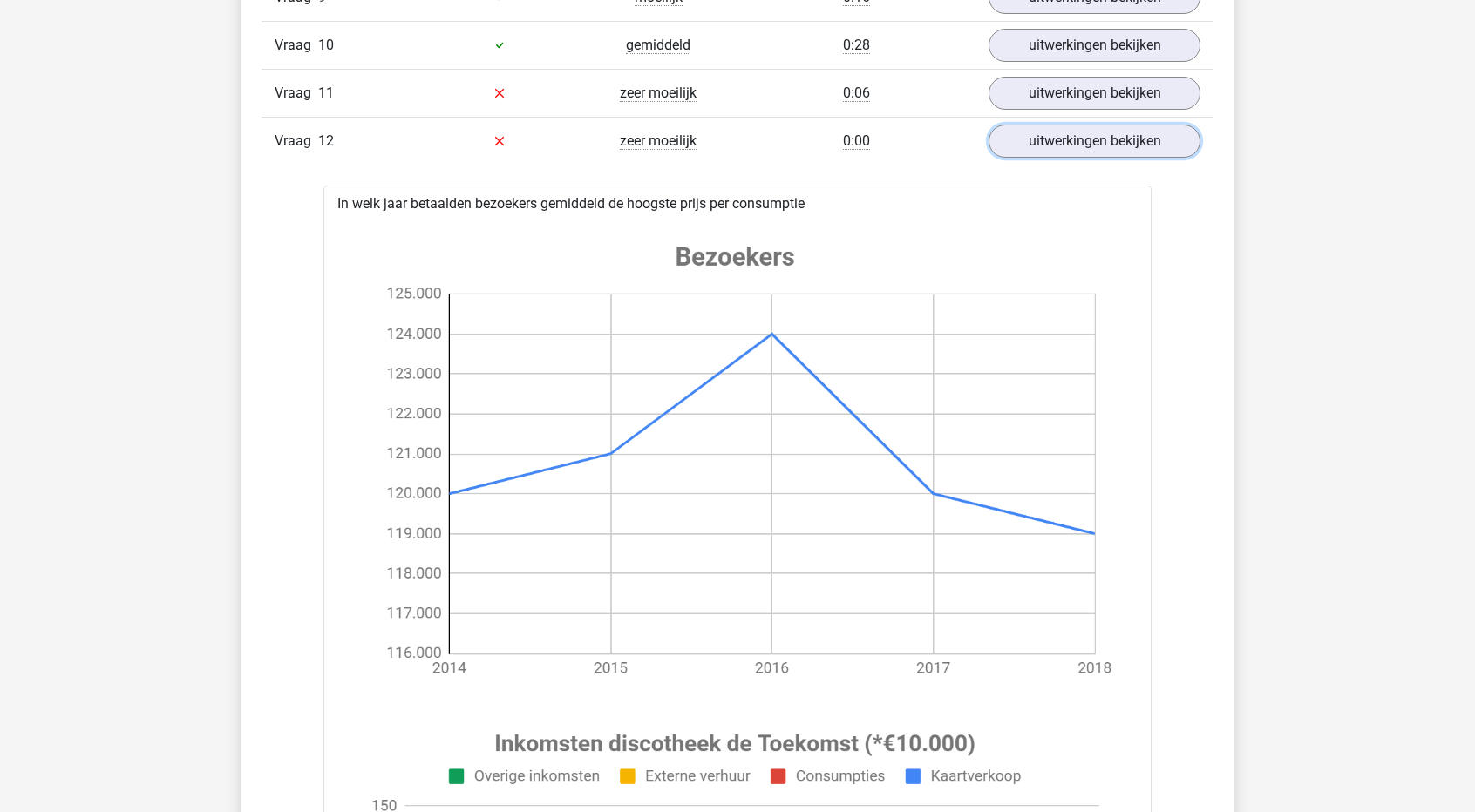
scroll to position [4096, 0]
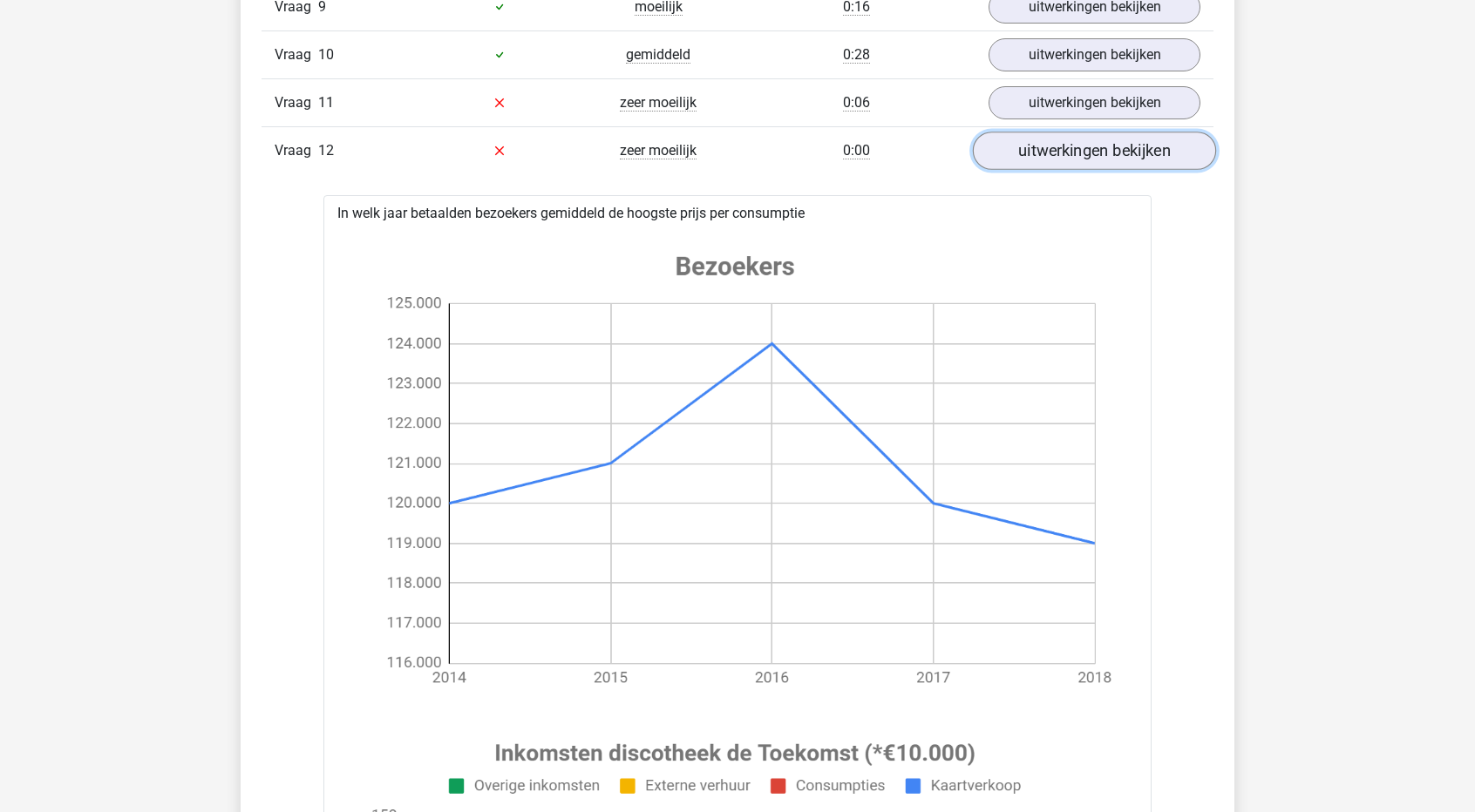
click at [1039, 132] on link "uitwerkingen bekijken" at bounding box center [1094, 150] width 243 height 38
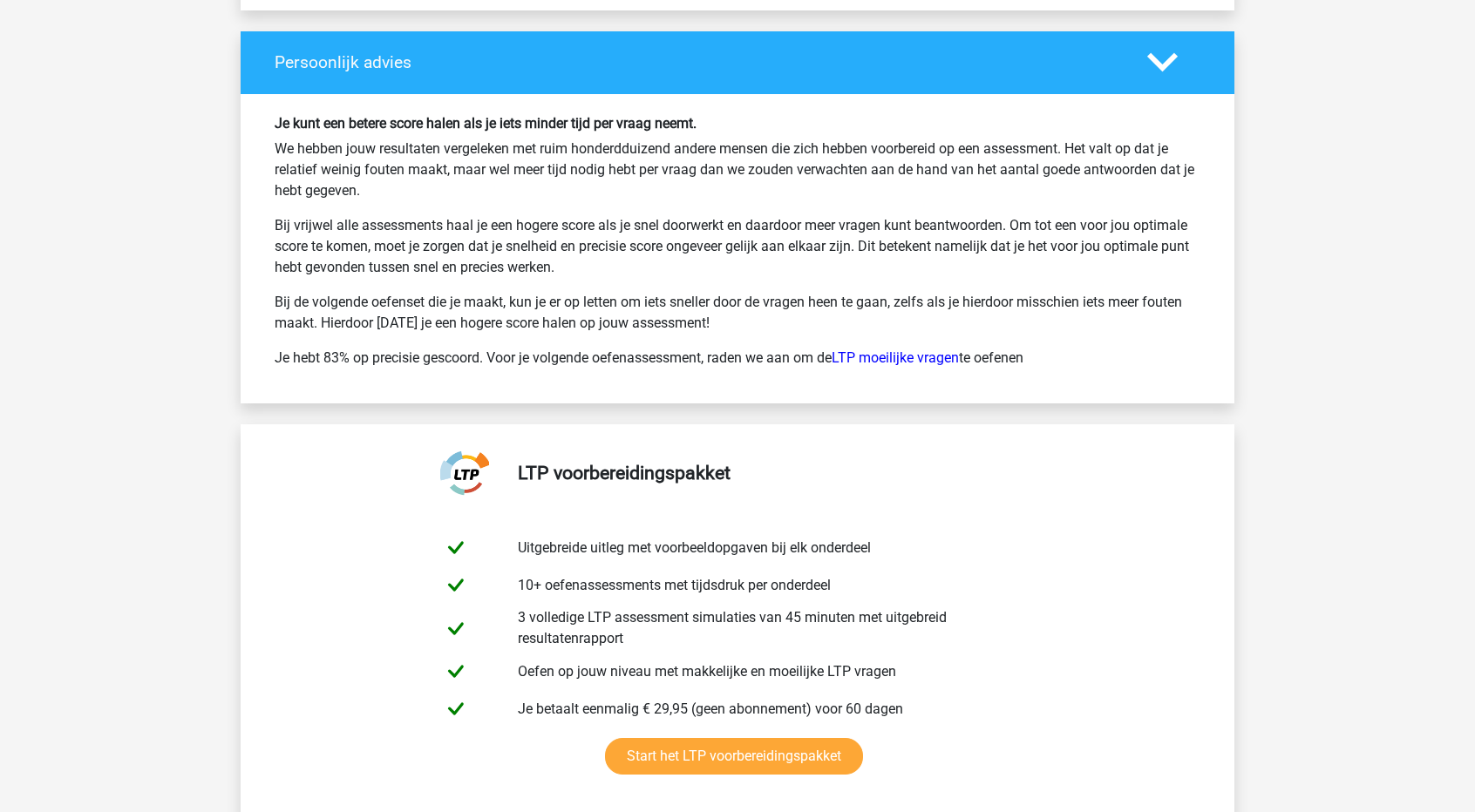
scroll to position [5229, 0]
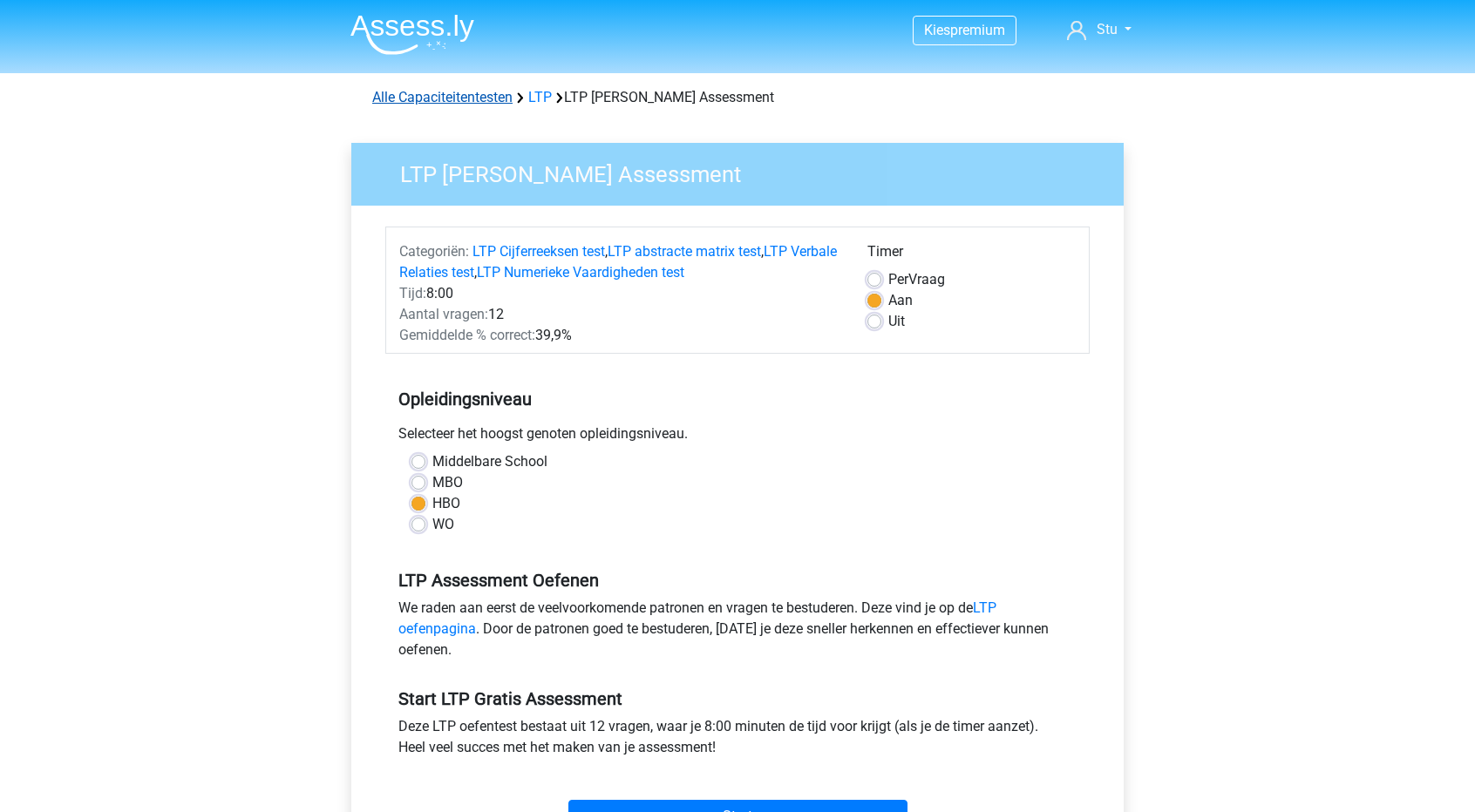
click at [480, 91] on link "Alle Capaciteitentesten" at bounding box center [442, 97] width 140 height 17
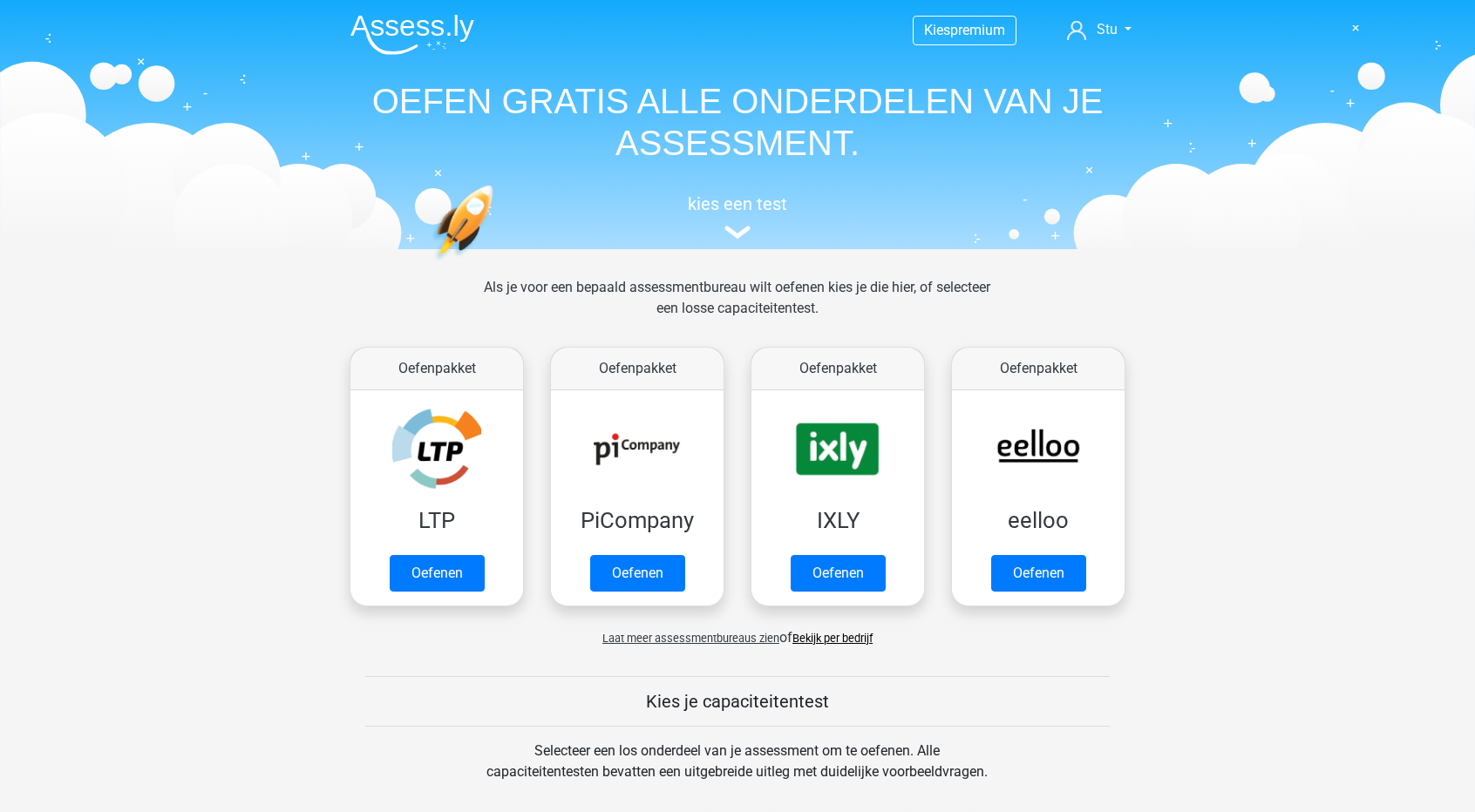
scroll to position [739, 0]
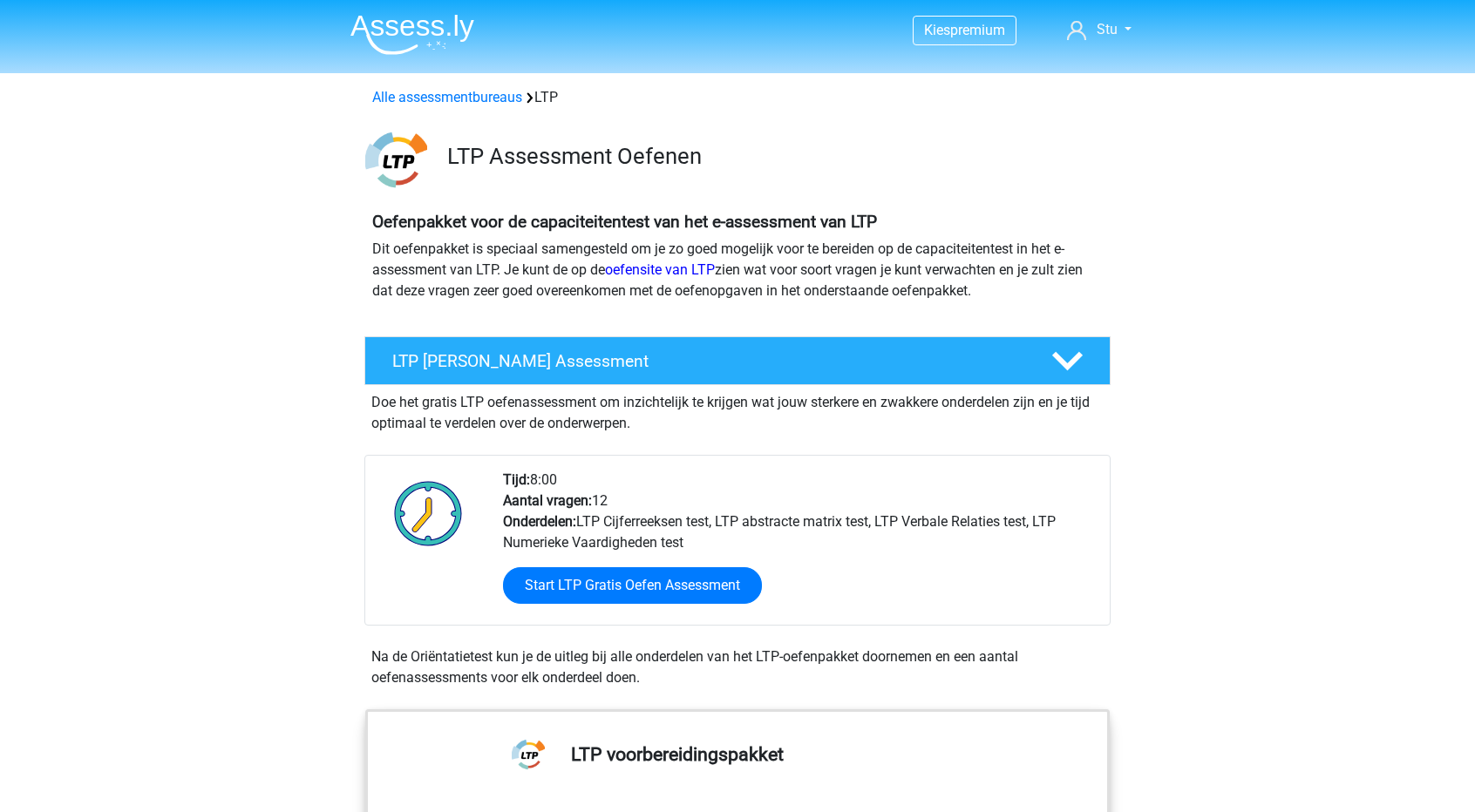
scroll to position [262, 0]
